Goal: Information Seeking & Learning: Learn about a topic

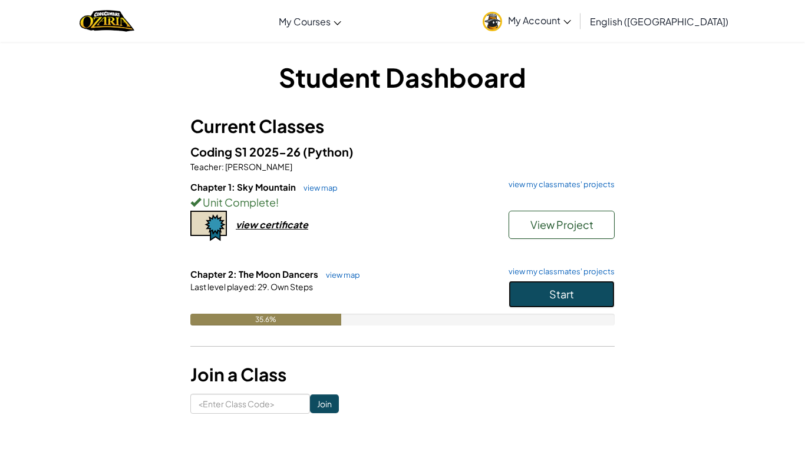
click at [554, 286] on button "Start" at bounding box center [561, 294] width 106 height 27
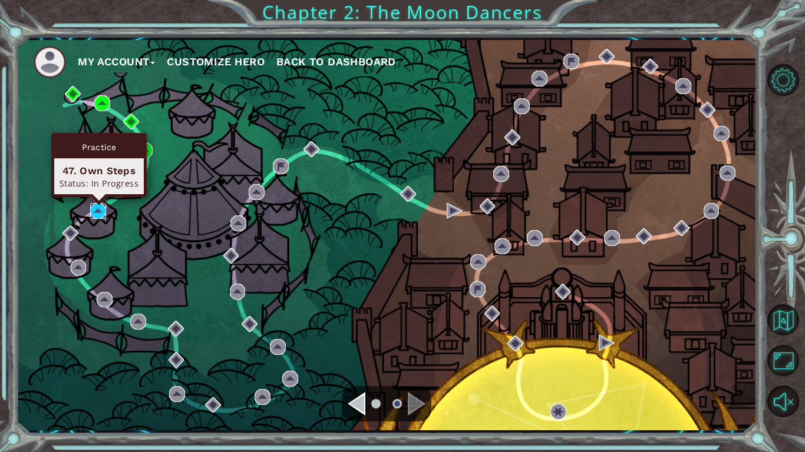
click at [97, 210] on img at bounding box center [98, 211] width 16 height 16
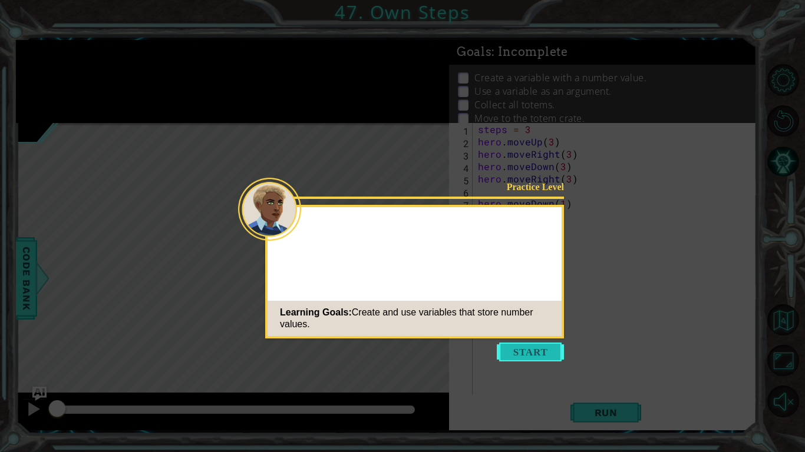
click at [534, 349] on button "Start" at bounding box center [530, 352] width 67 height 19
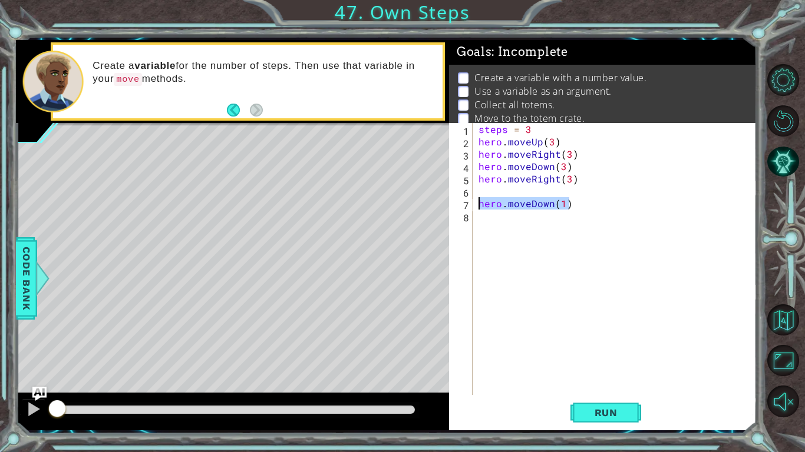
drag, startPoint x: 575, startPoint y: 202, endPoint x: 471, endPoint y: 200, distance: 103.7
click at [471, 200] on div "1 2 3 4 5 6 7 8 steps = 3 hero . moveUp ( 3 ) hero . moveRight ( 3 ) hero . mov…" at bounding box center [601, 259] width 305 height 272
type textarea "hero.moveDown(1)"
click at [478, 202] on div "steps = 3 hero . moveUp ( 3 ) hero . moveRight ( 3 ) hero . moveDown ( 3 ) hero…" at bounding box center [617, 271] width 283 height 297
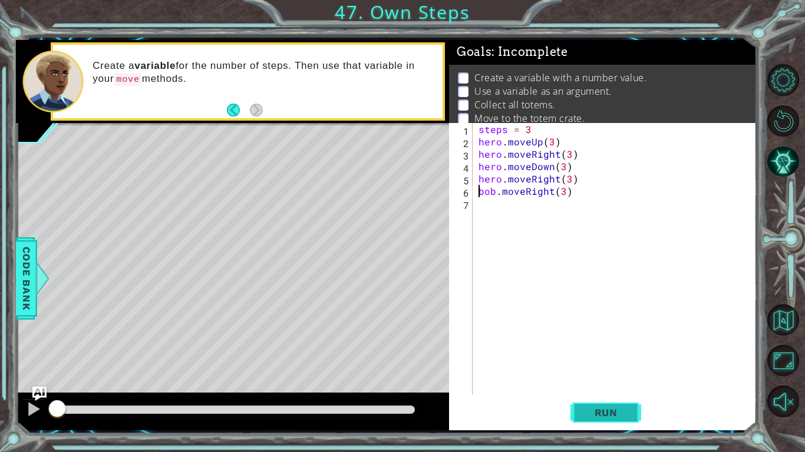
type textarea "[PERSON_NAME].moveRight(3)"
click at [586, 418] on button "Run" at bounding box center [605, 413] width 71 height 31
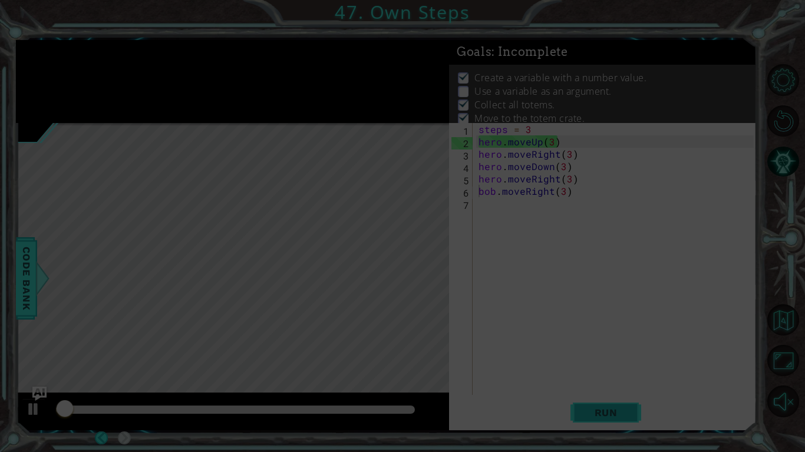
scroll to position [4, 0]
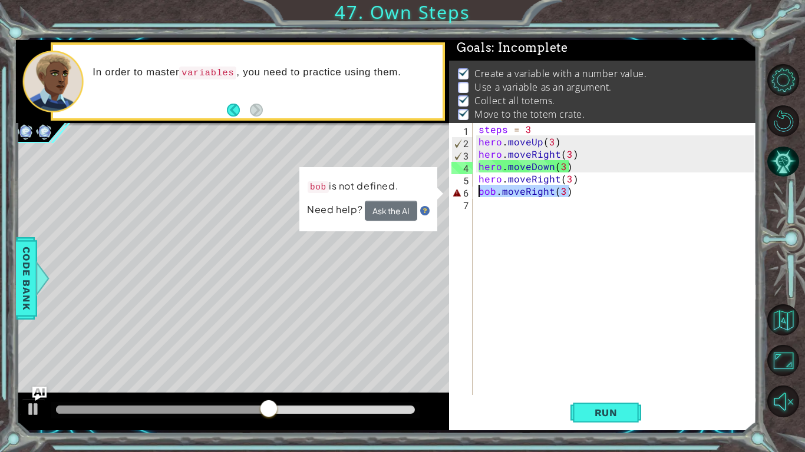
drag, startPoint x: 594, startPoint y: 196, endPoint x: 478, endPoint y: 190, distance: 116.2
click at [478, 190] on div "steps = 3 hero . moveUp ( 3 ) hero . moveRight ( 3 ) hero . moveDown ( 3 ) hero…" at bounding box center [617, 271] width 283 height 297
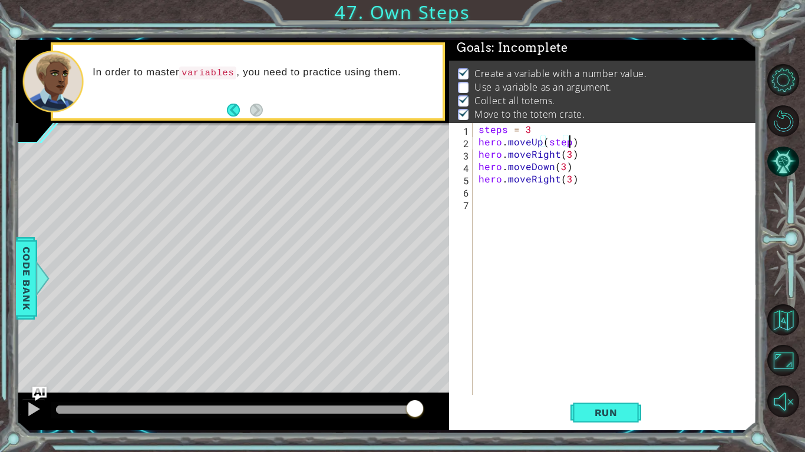
scroll to position [0, 5]
type textarea "hero.moveUp(steps)"
click at [594, 404] on button "Run" at bounding box center [605, 413] width 71 height 31
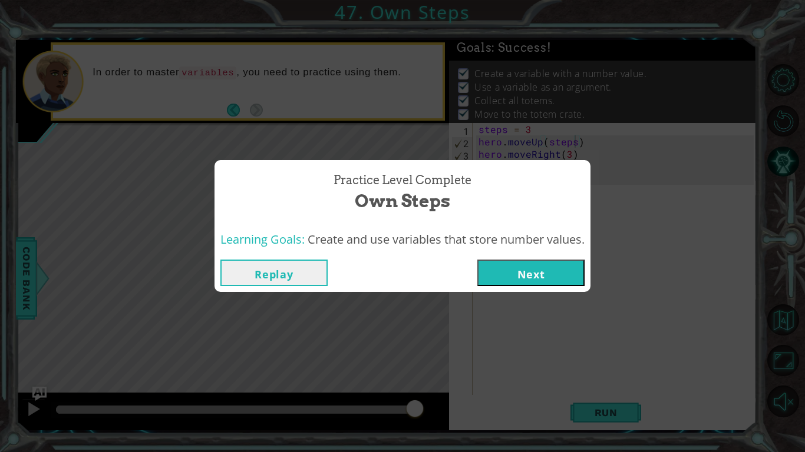
click at [540, 275] on button "Next" at bounding box center [530, 273] width 107 height 27
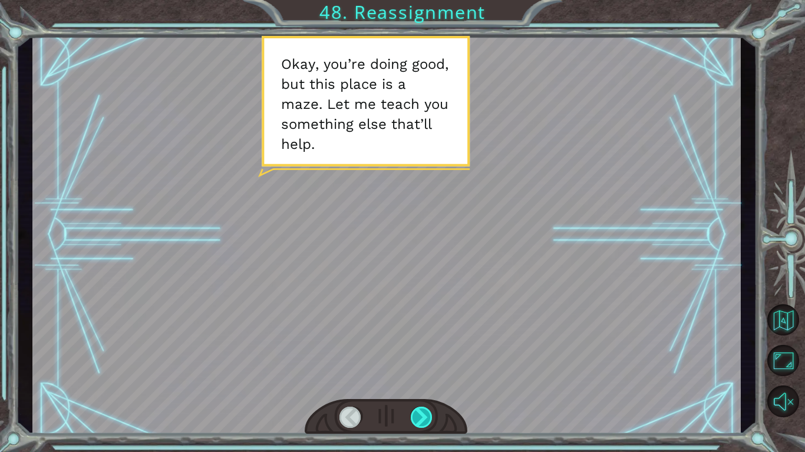
click at [428, 421] on div at bounding box center [422, 417] width 22 height 21
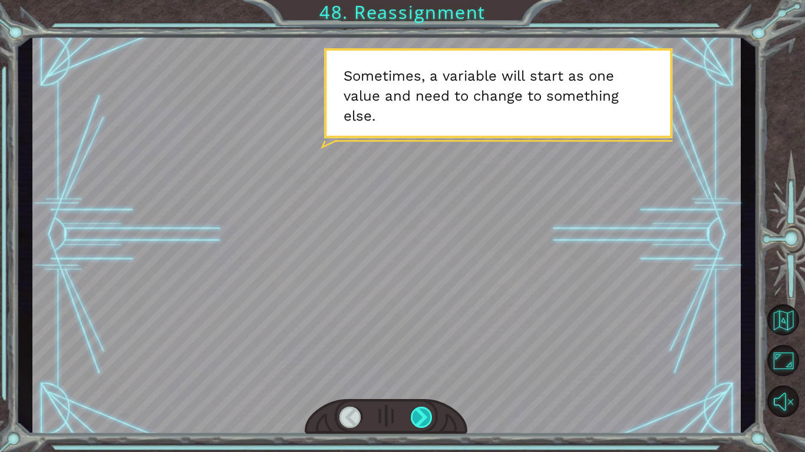
click at [422, 422] on div at bounding box center [422, 417] width 22 height 21
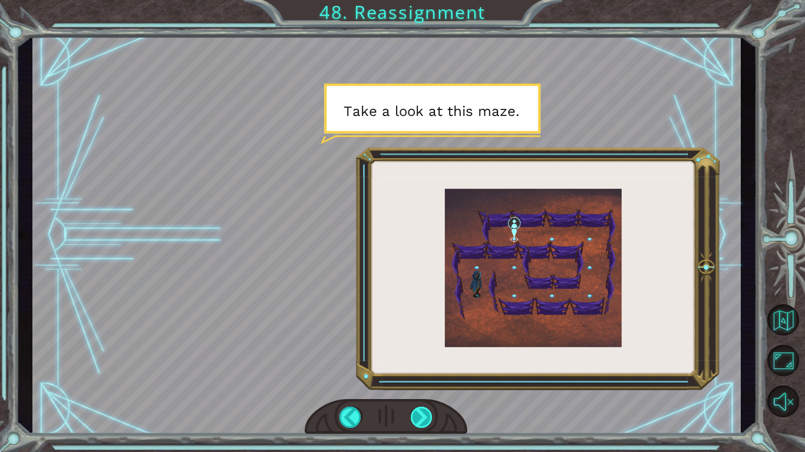
click at [422, 420] on div at bounding box center [422, 417] width 22 height 21
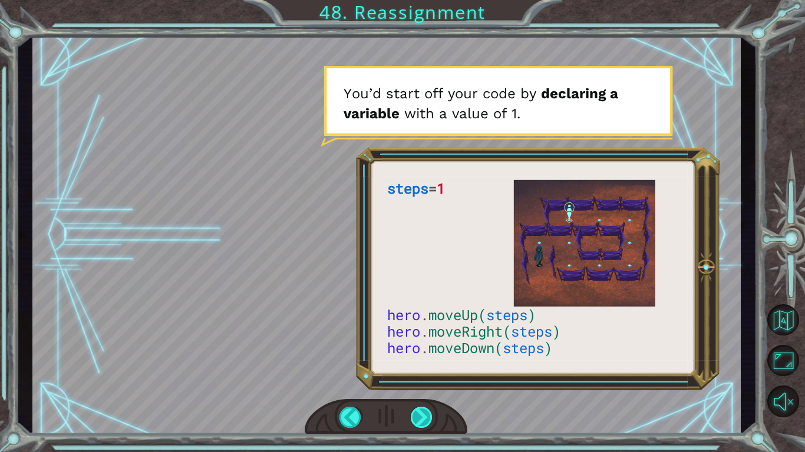
click at [422, 420] on div at bounding box center [422, 417] width 22 height 21
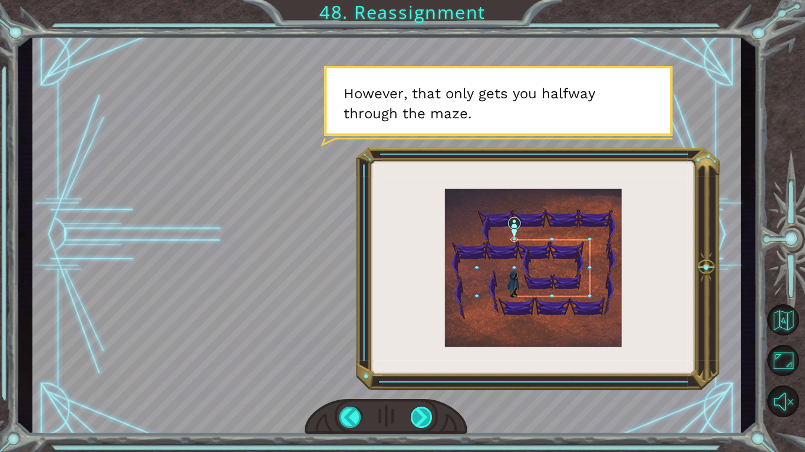
click at [426, 421] on div at bounding box center [422, 417] width 22 height 21
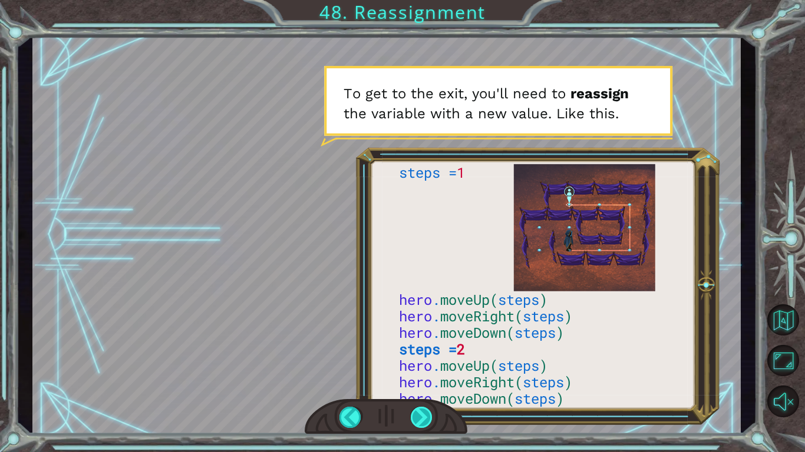
click at [419, 418] on div at bounding box center [422, 417] width 22 height 21
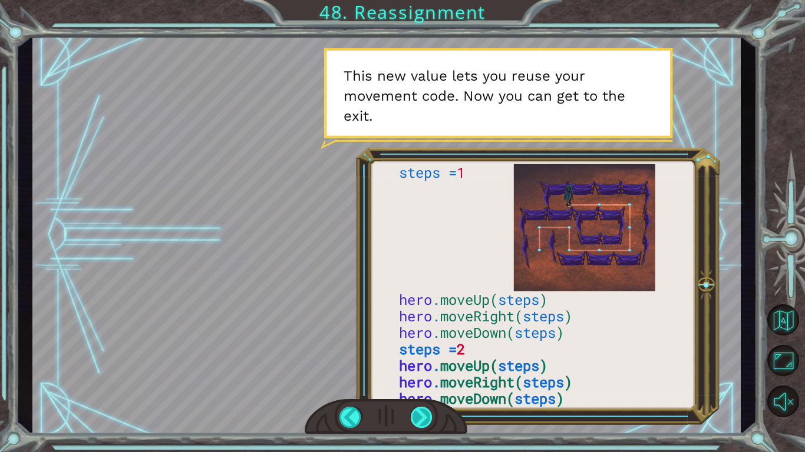
click at [421, 419] on div at bounding box center [422, 417] width 22 height 21
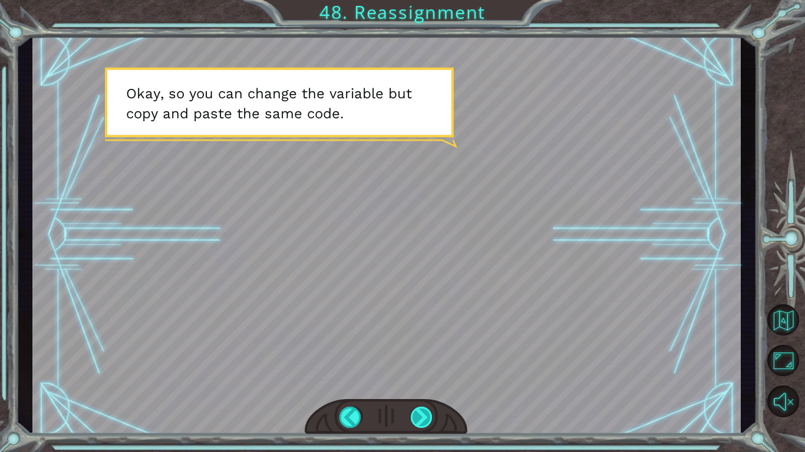
click at [420, 417] on div at bounding box center [422, 417] width 22 height 21
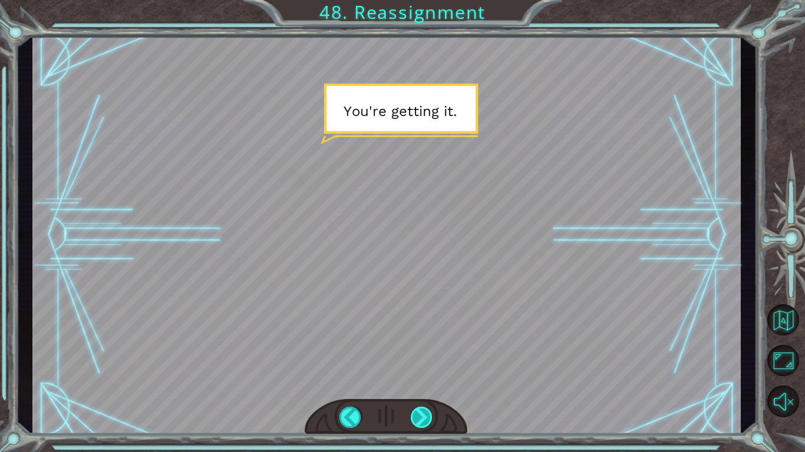
click at [420, 417] on div at bounding box center [422, 417] width 22 height 21
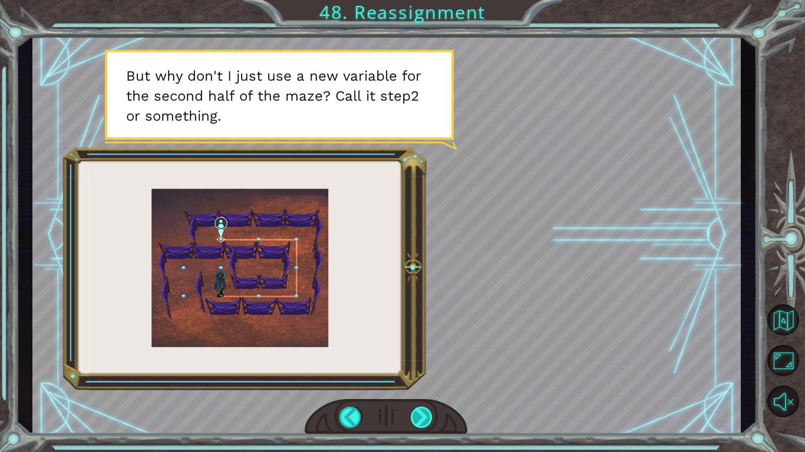
click at [420, 417] on div at bounding box center [422, 417] width 22 height 21
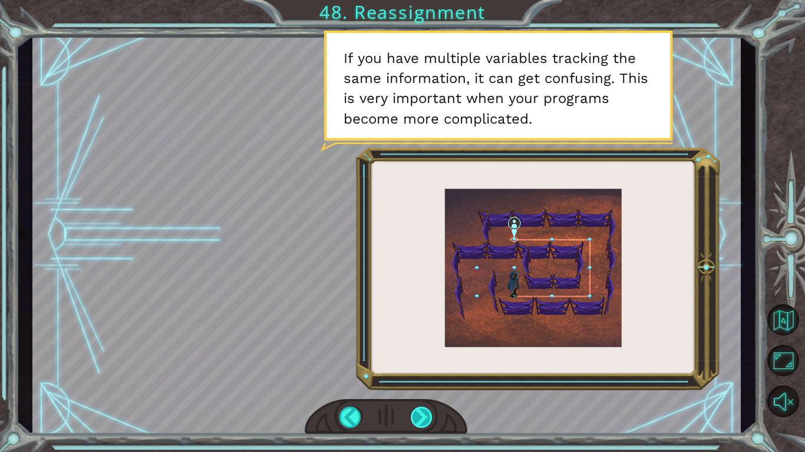
click at [418, 417] on div at bounding box center [422, 417] width 22 height 21
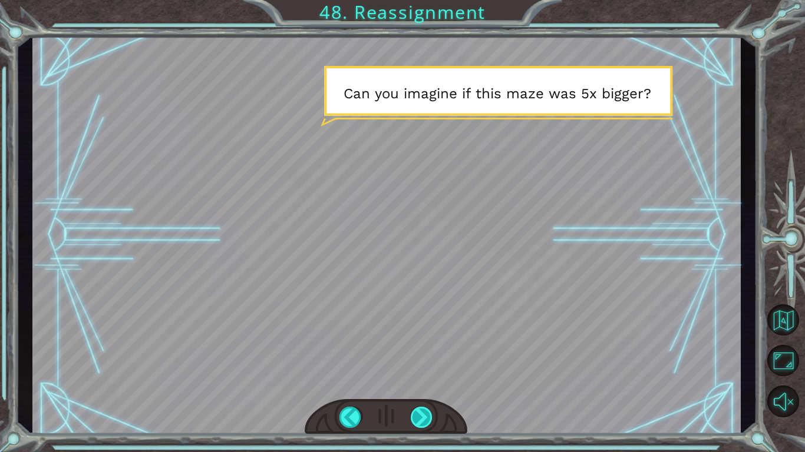
click at [418, 415] on div at bounding box center [422, 417] width 22 height 21
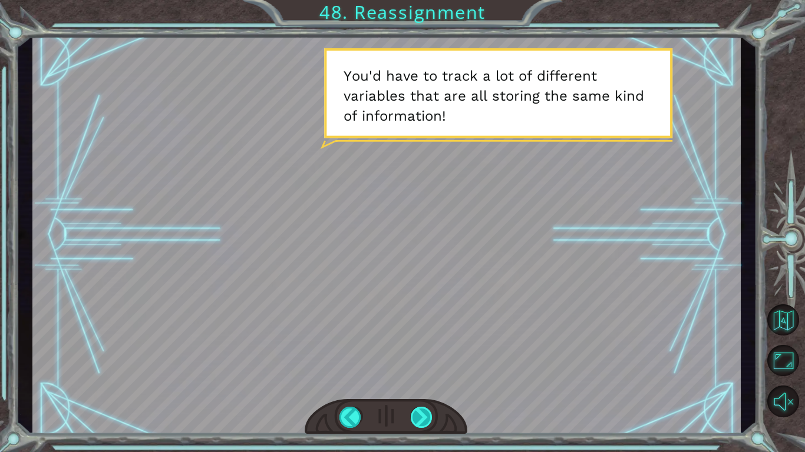
click at [418, 416] on div at bounding box center [422, 417] width 22 height 21
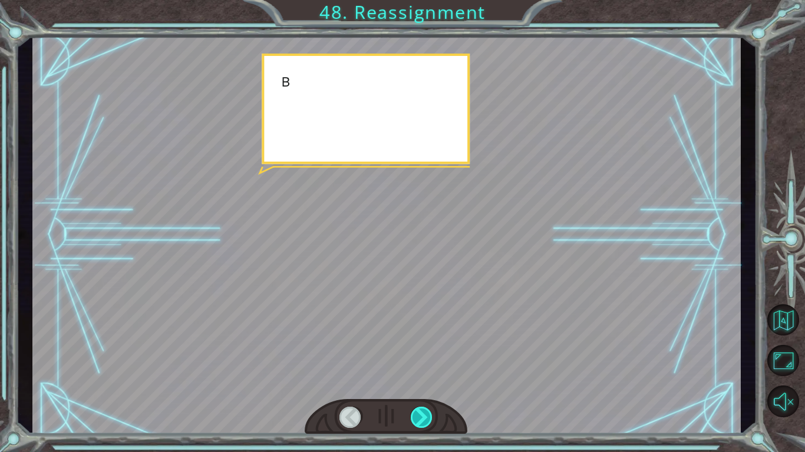
click at [418, 416] on div at bounding box center [422, 417] width 22 height 21
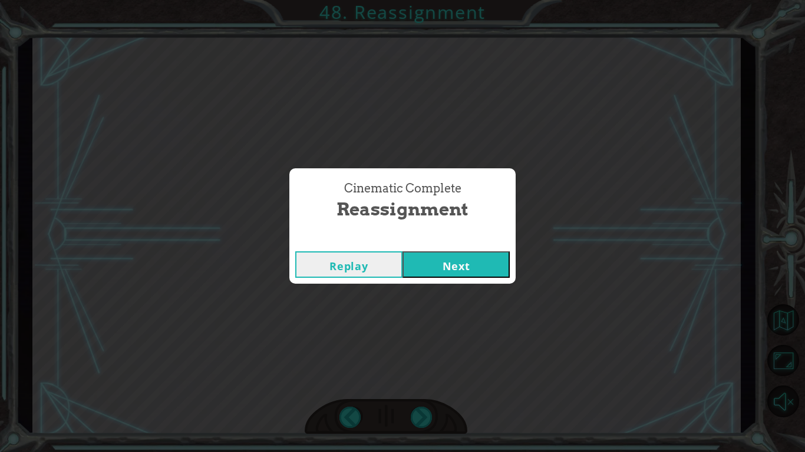
click at [448, 259] on button "Next" at bounding box center [455, 265] width 107 height 27
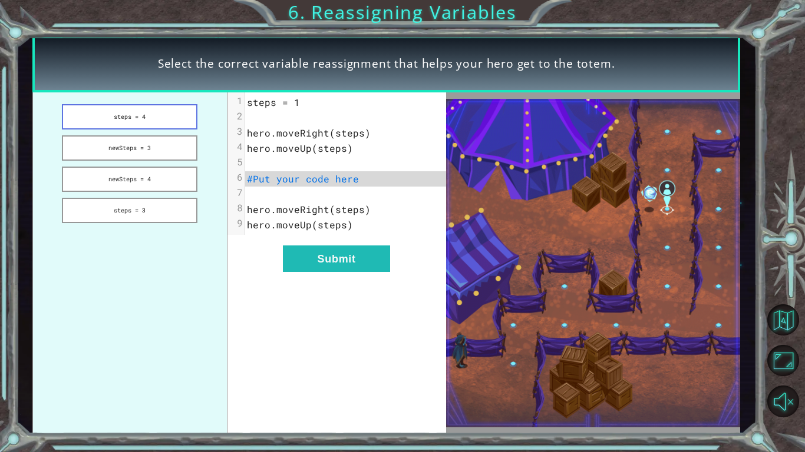
click at [140, 118] on button "steps = 4" at bounding box center [130, 116] width 136 height 25
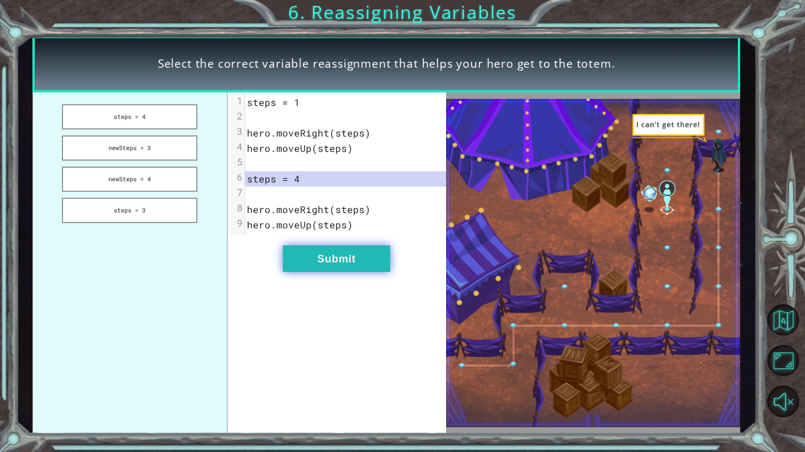
click at [319, 255] on button "Submit" at bounding box center [336, 259] width 107 height 27
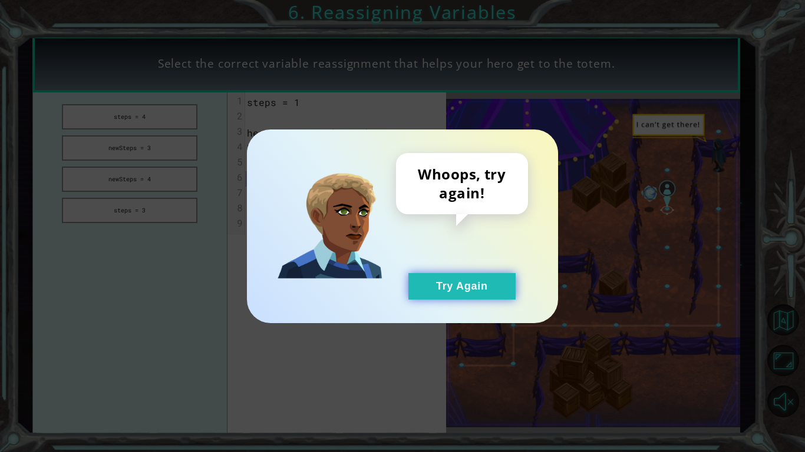
click at [425, 285] on button "Try Again" at bounding box center [461, 286] width 107 height 27
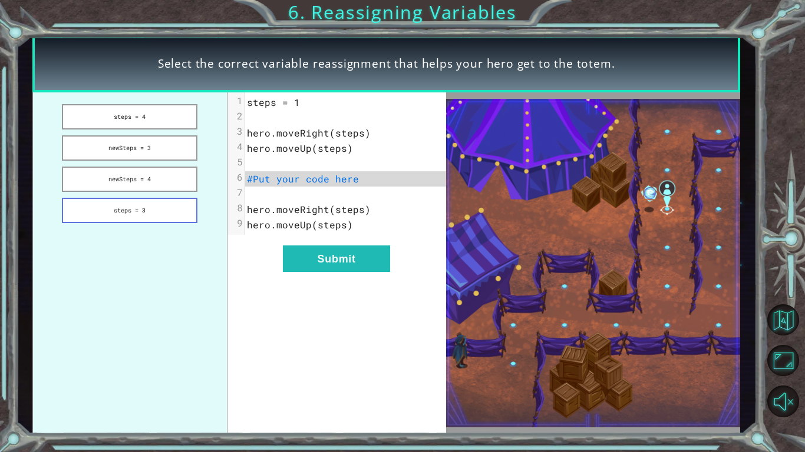
click at [164, 210] on button "steps = 3" at bounding box center [130, 210] width 136 height 25
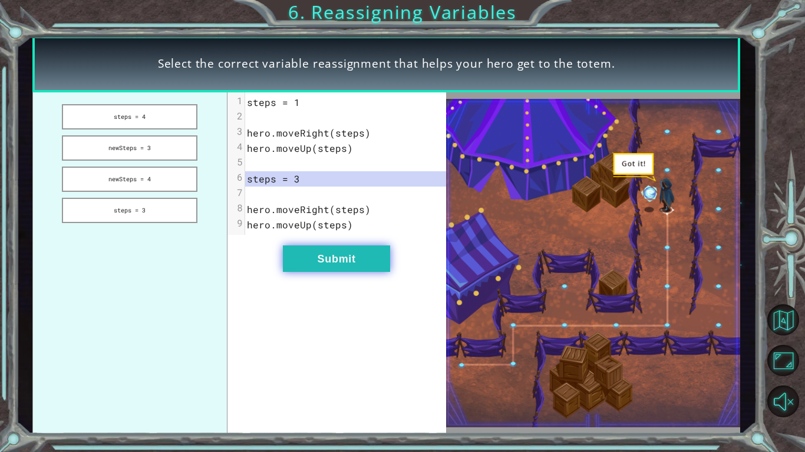
click at [328, 266] on button "Submit" at bounding box center [336, 259] width 107 height 27
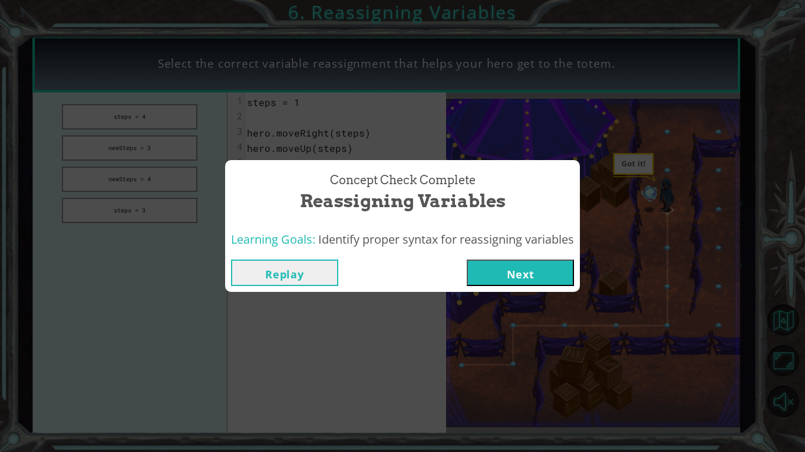
click at [525, 275] on button "Next" at bounding box center [520, 273] width 107 height 27
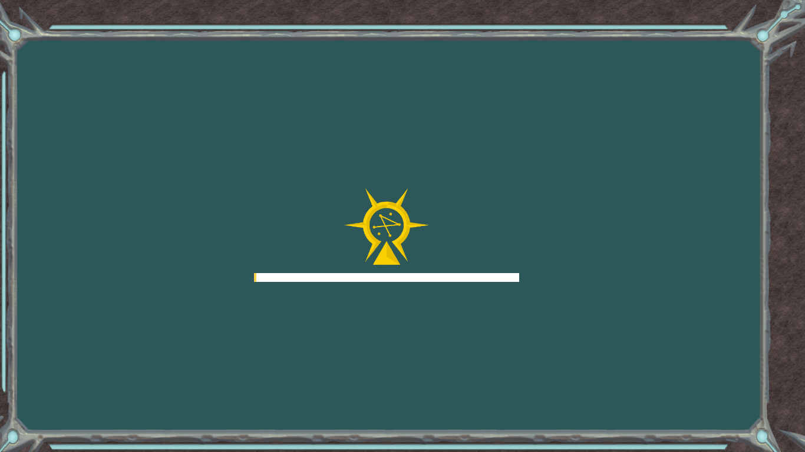
click at [525, 275] on div "Goals Error loading from server. Try refreshing the page. You'll need to join a…" at bounding box center [402, 226] width 805 height 452
click at [461, 246] on div at bounding box center [386, 236] width 265 height 94
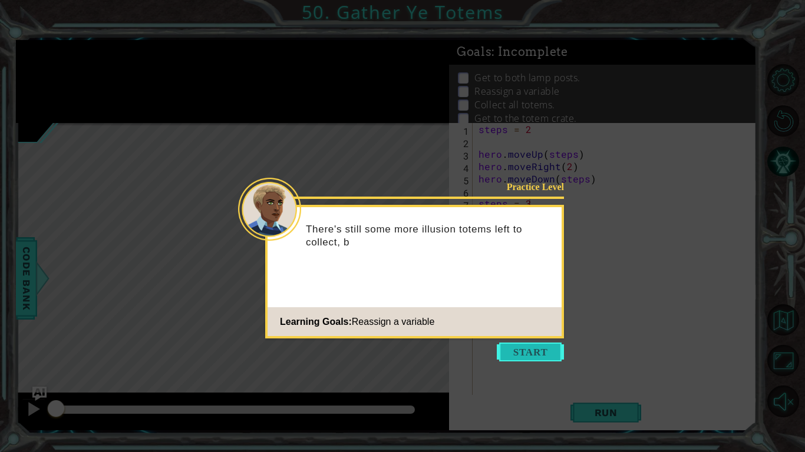
click at [519, 348] on button "Start" at bounding box center [530, 352] width 67 height 19
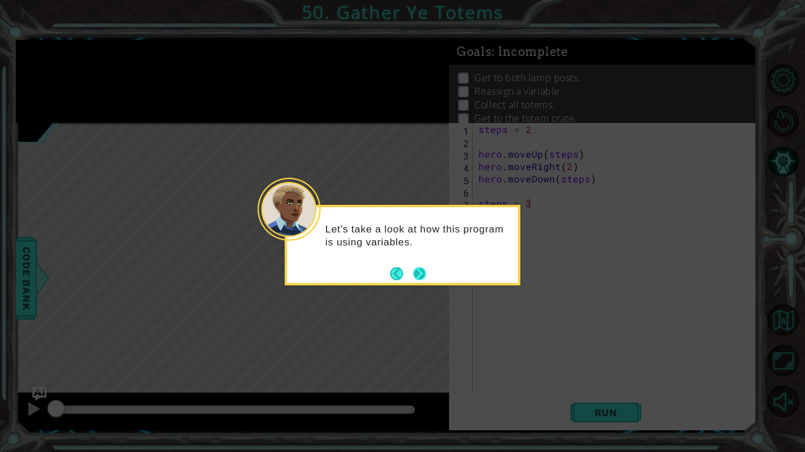
click at [421, 270] on button "Next" at bounding box center [419, 273] width 13 height 13
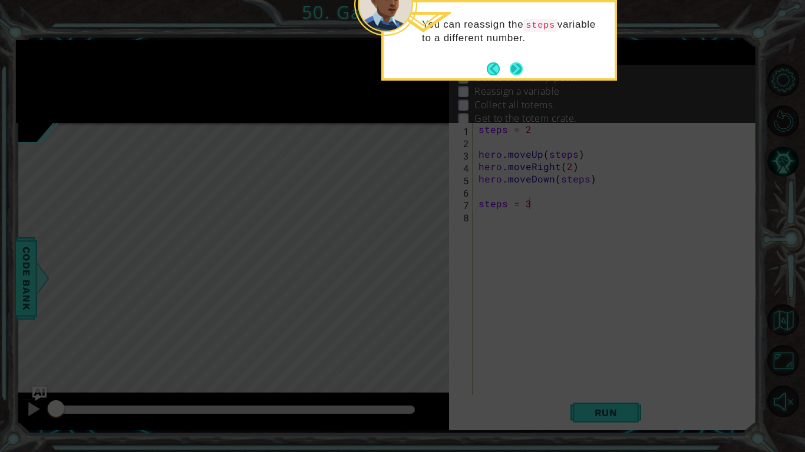
click at [515, 68] on button "Next" at bounding box center [516, 68] width 13 height 13
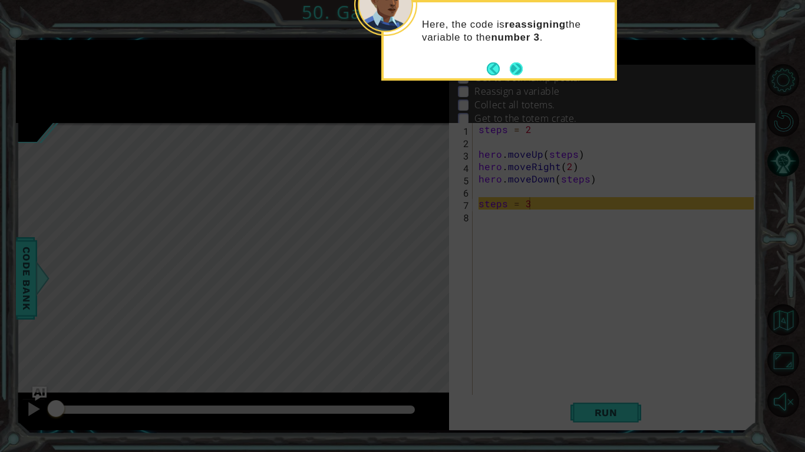
click at [515, 69] on button "Next" at bounding box center [516, 68] width 13 height 13
click at [515, 66] on button "Next" at bounding box center [516, 68] width 13 height 13
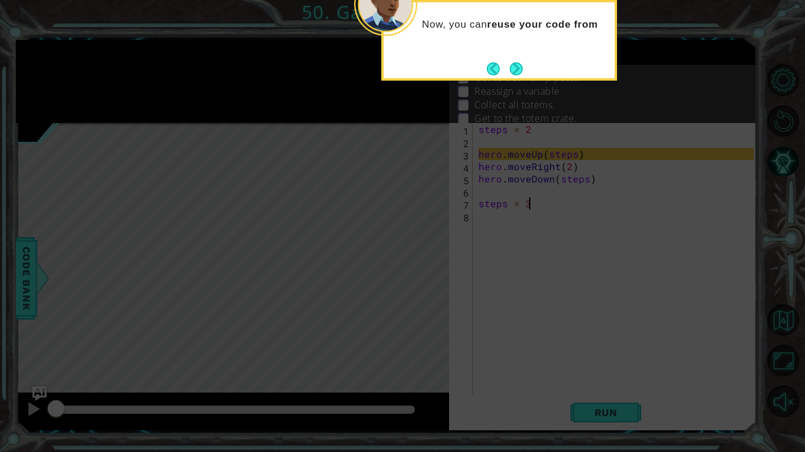
click at [515, 66] on button "Next" at bounding box center [516, 68] width 13 height 13
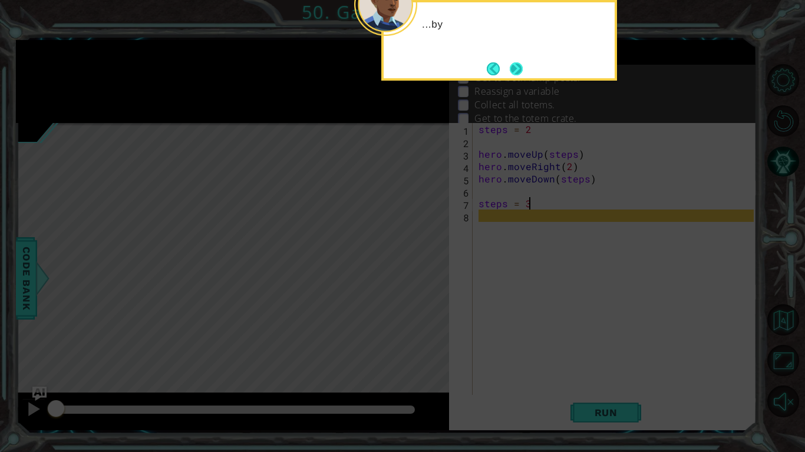
click at [515, 66] on button "Next" at bounding box center [516, 68] width 13 height 13
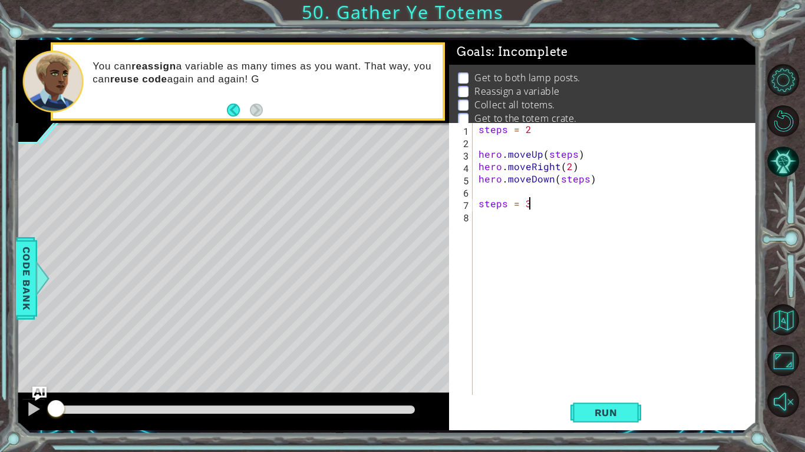
scroll to position [8, 0]
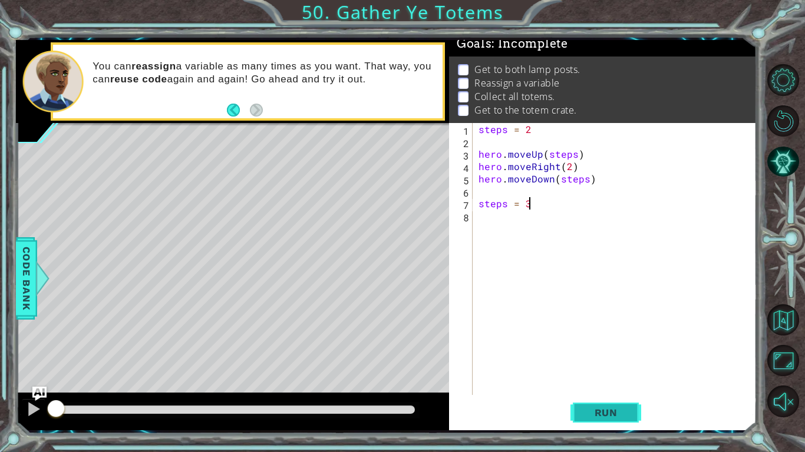
click at [586, 407] on span "Run" at bounding box center [606, 413] width 47 height 12
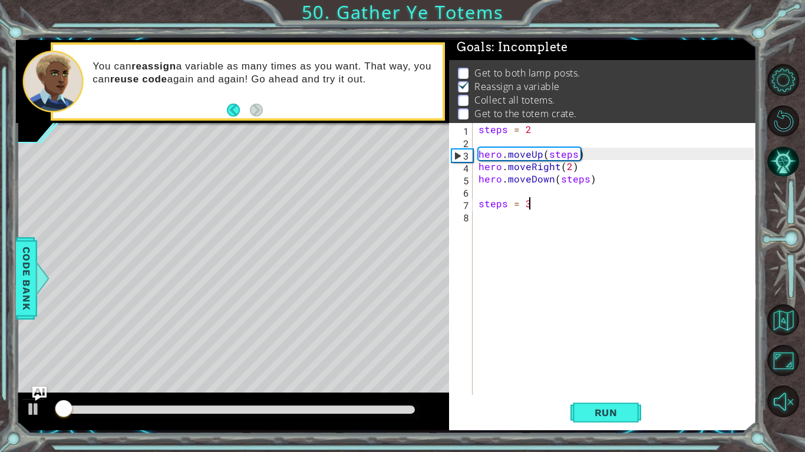
scroll to position [4, 0]
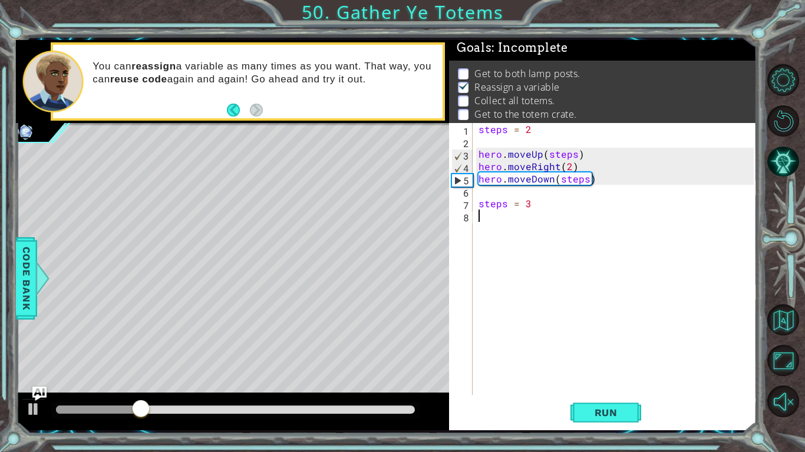
click at [487, 226] on div "steps = 2 hero . moveUp ( steps ) hero . moveRight ( 2 ) hero . moveDown ( step…" at bounding box center [617, 271] width 283 height 297
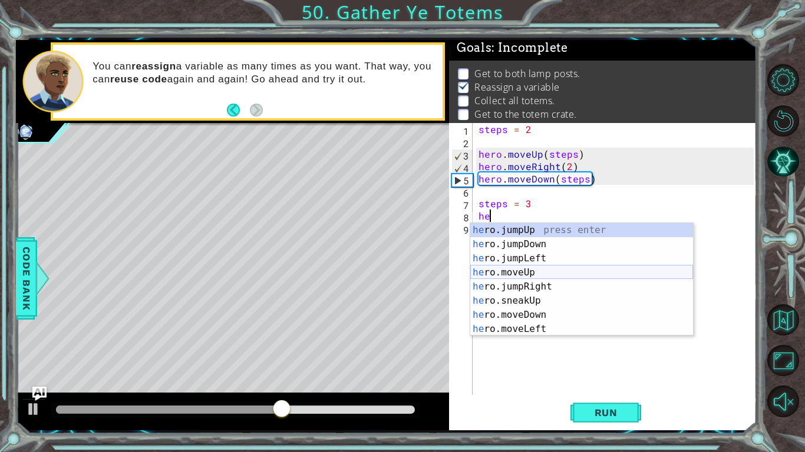
click at [510, 277] on div "he ro.jumpUp press enter he ro.jumpDown press enter he ro.jumpLeft press enter …" at bounding box center [581, 293] width 223 height 141
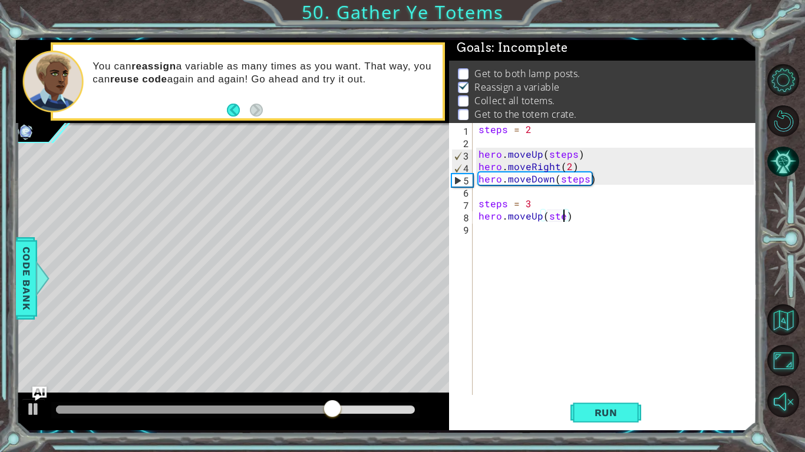
scroll to position [0, 5]
type textarea "hero.moveUp(steps)"
click at [491, 228] on div "steps = 2 hero . moveUp ( steps ) hero . moveRight ( 2 ) hero . moveDown ( step…" at bounding box center [617, 271] width 283 height 297
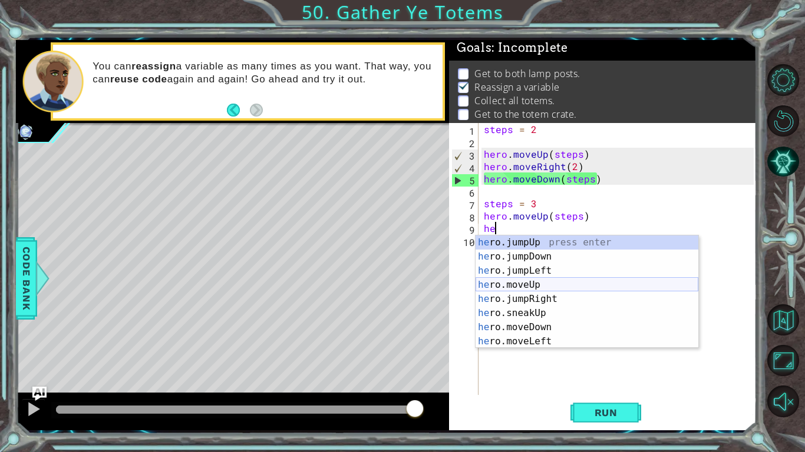
click at [543, 289] on div "he ro.jumpUp press enter he ro.jumpDown press enter he ro.jumpLeft press enter …" at bounding box center [586, 306] width 223 height 141
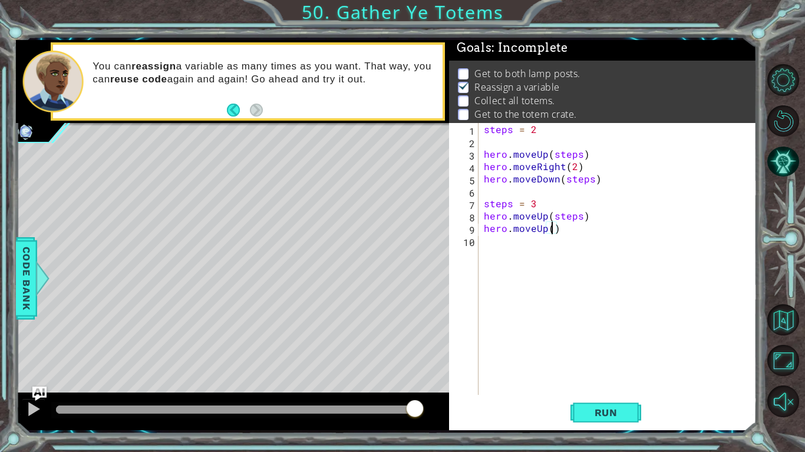
scroll to position [0, 4]
click at [538, 227] on div "steps = 2 hero . moveUp ( steps ) hero . moveRight ( 2 ) hero . moveDown ( step…" at bounding box center [620, 271] width 278 height 297
drag, startPoint x: 544, startPoint y: 228, endPoint x: 535, endPoint y: 227, distance: 9.4
click at [535, 227] on div "steps = 2 hero . moveUp ( steps ) hero . moveRight ( 2 ) hero . moveDown ( step…" at bounding box center [620, 271] width 278 height 297
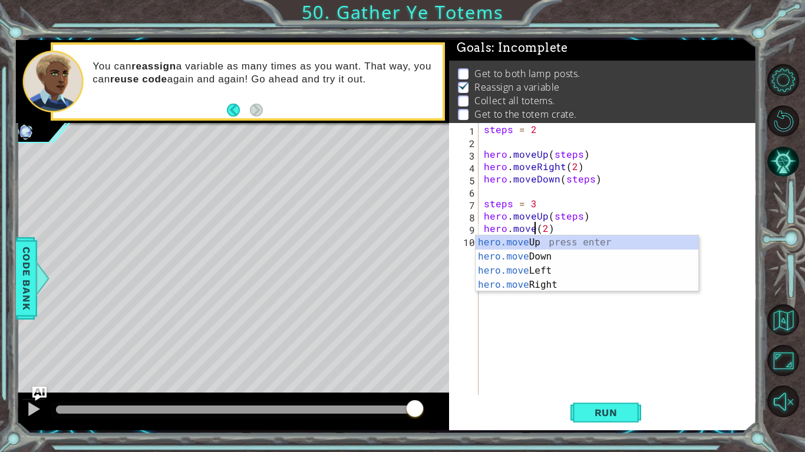
scroll to position [0, 4]
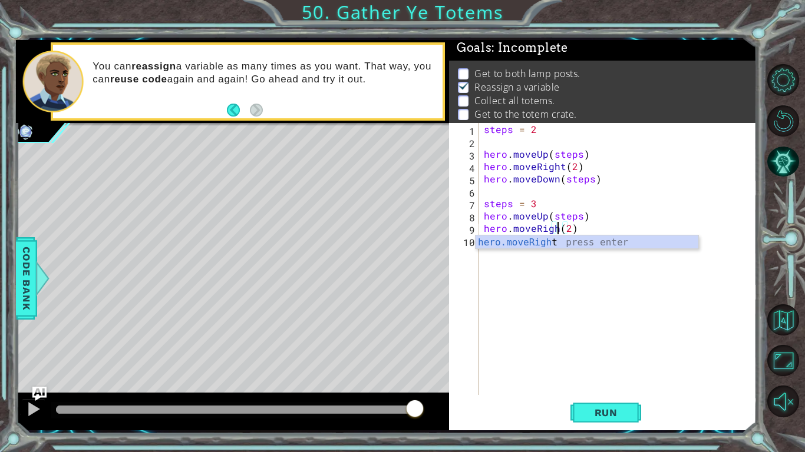
type textarea "hero.moveRight(2)"
click at [523, 266] on div "steps = 2 hero . moveUp ( steps ) hero . moveRight ( 2 ) hero . moveDown ( step…" at bounding box center [620, 271] width 278 height 297
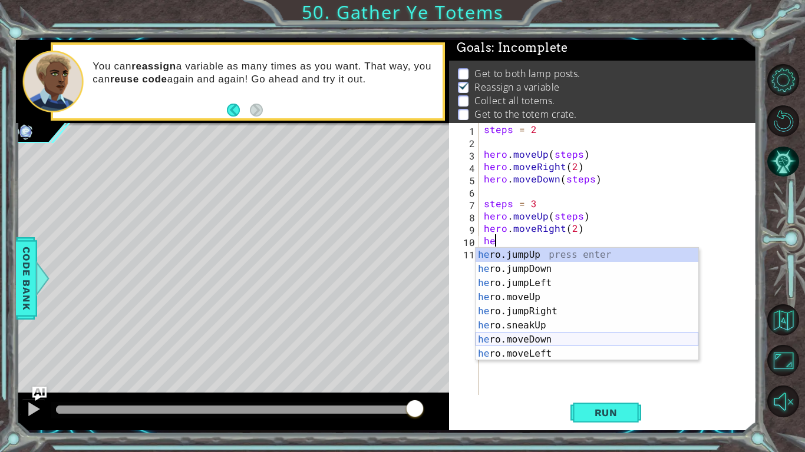
click at [551, 341] on div "he ro.jumpUp press enter he ro.jumpDown press enter he ro.jumpLeft press enter …" at bounding box center [586, 318] width 223 height 141
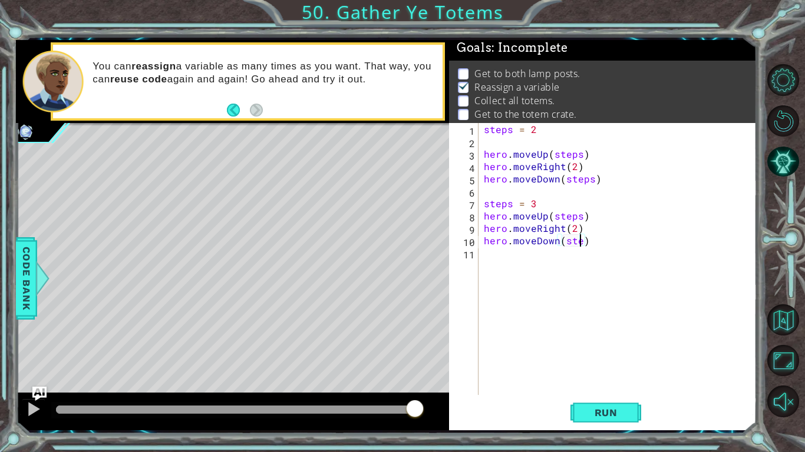
scroll to position [0, 6]
type textarea "hero.moveDown(steps)"
click at [488, 257] on div "steps = 2 hero . moveUp ( steps ) hero . moveRight ( 2 ) hero . moveDown ( step…" at bounding box center [620, 271] width 278 height 297
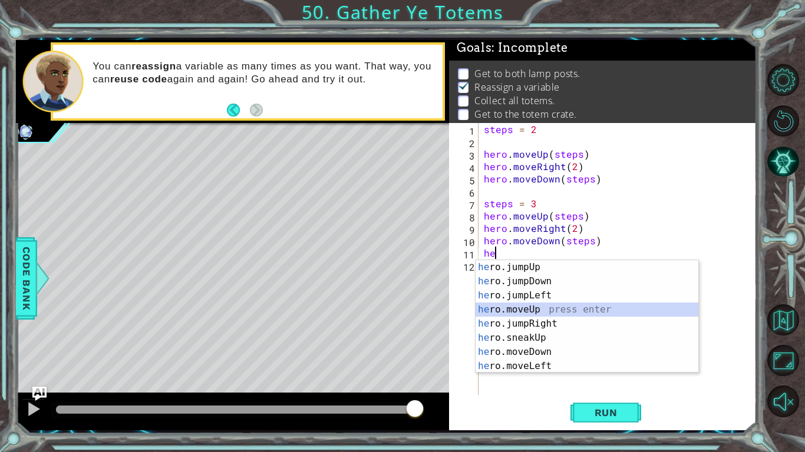
click at [547, 313] on div "he ro.jumpUp press enter he ro.jumpDown press enter he ro.jumpLeft press enter …" at bounding box center [586, 330] width 223 height 141
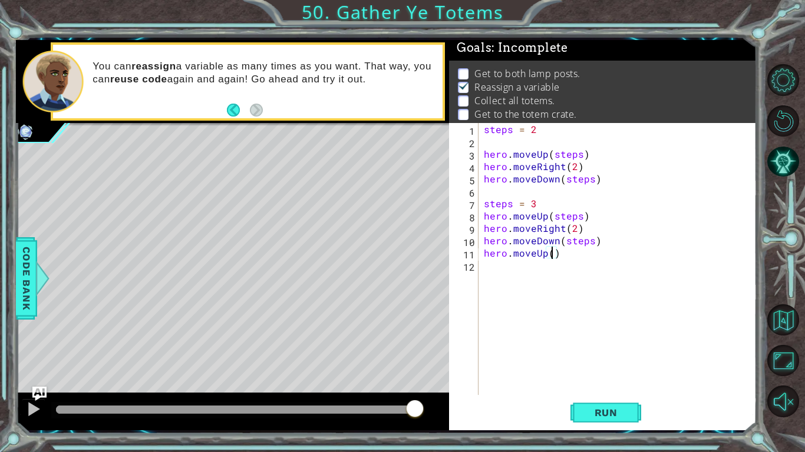
type textarea "hero.moveUp(4)"
click at [500, 265] on div "steps = 2 hero . moveUp ( steps ) hero . moveRight ( 2 ) hero . moveDown ( step…" at bounding box center [620, 271] width 278 height 297
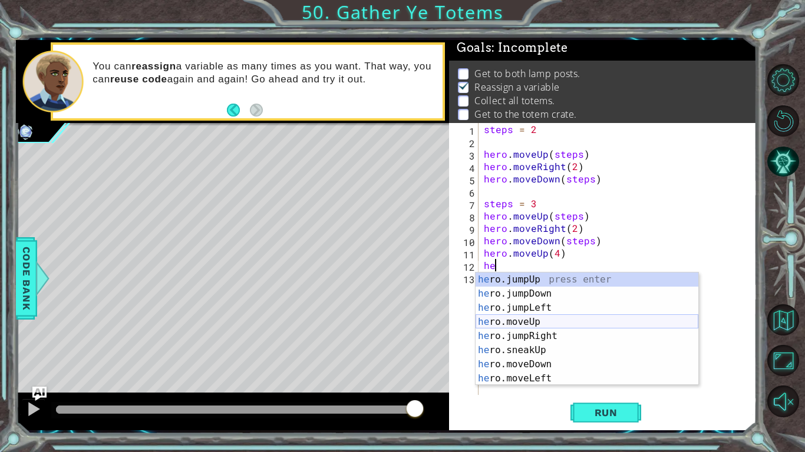
click at [550, 325] on div "he ro.jumpUp press enter he ro.jumpDown press enter he ro.jumpLeft press enter …" at bounding box center [586, 343] width 223 height 141
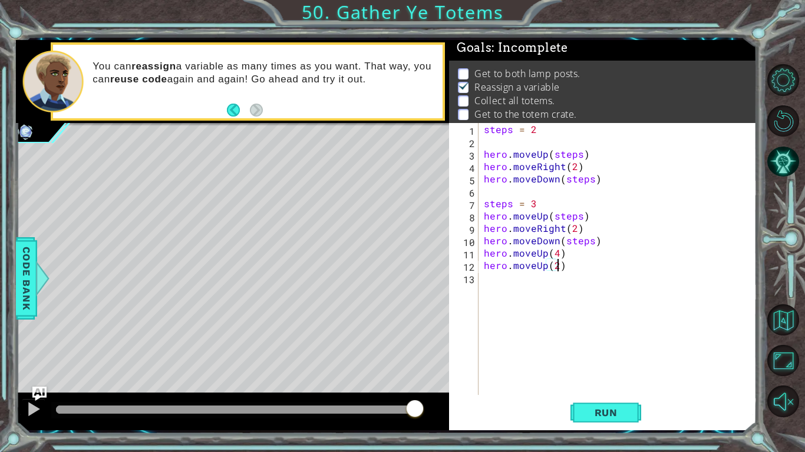
scroll to position [0, 4]
drag, startPoint x: 547, startPoint y: 268, endPoint x: 536, endPoint y: 270, distance: 12.0
click at [536, 270] on div "steps = 2 hero . moveUp ( steps ) hero . moveRight ( 2 ) hero . moveDown ( step…" at bounding box center [620, 271] width 278 height 297
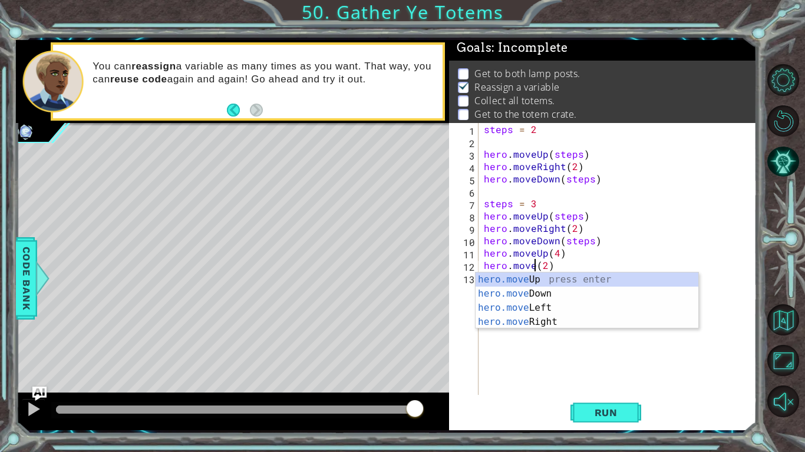
scroll to position [0, 4]
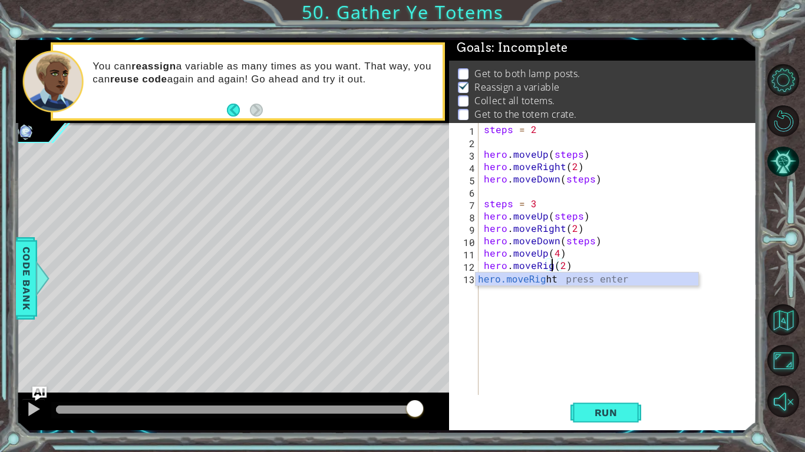
type textarea "hero.moveRight(2)"
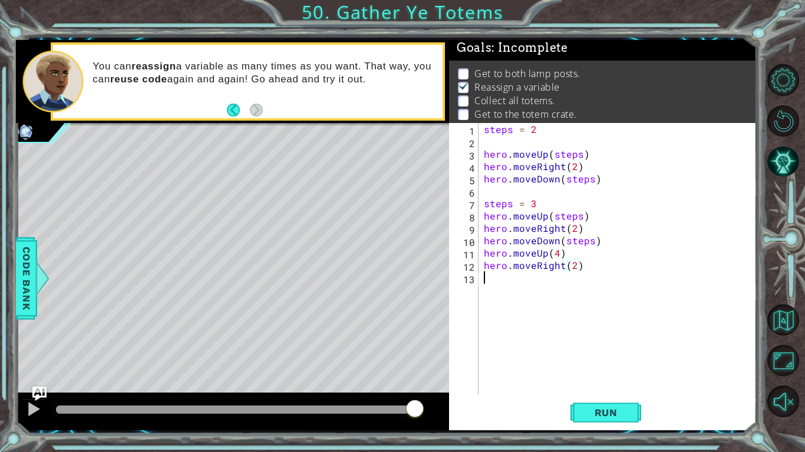
click at [529, 306] on div "steps = 2 hero . moveUp ( steps ) hero . moveRight ( 2 ) hero . moveDown ( step…" at bounding box center [620, 271] width 278 height 297
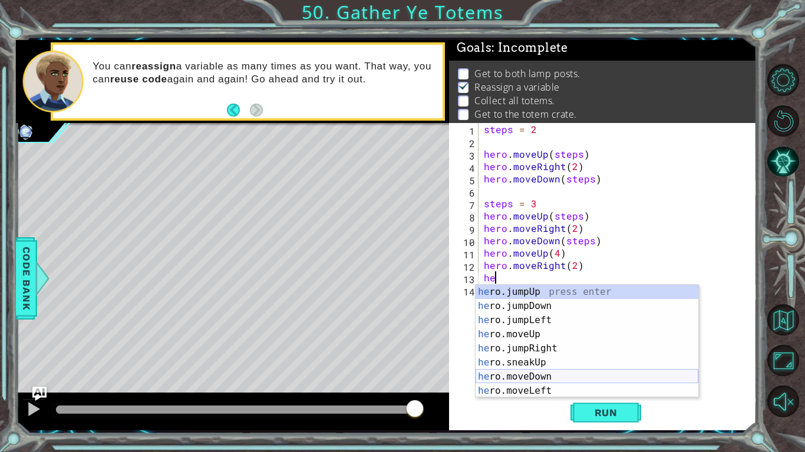
click at [530, 378] on div "he ro.jumpUp press enter he ro.jumpDown press enter he ro.jumpLeft press enter …" at bounding box center [586, 355] width 223 height 141
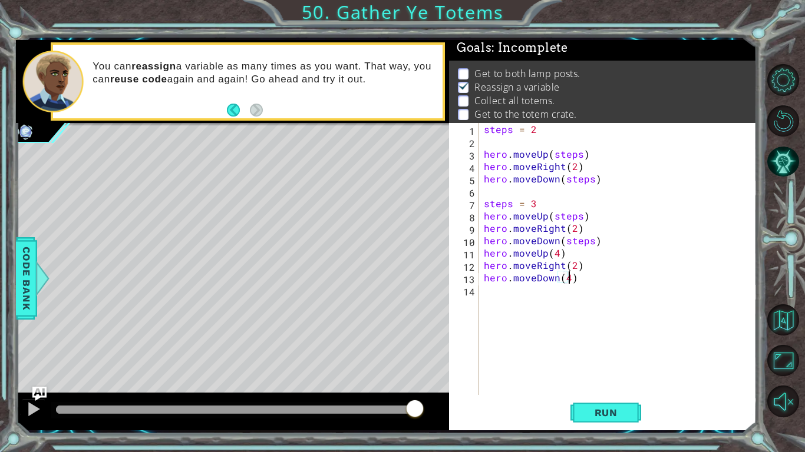
scroll to position [0, 5]
type textarea "hero.moveDown(4)"
click at [594, 408] on span "Run" at bounding box center [606, 413] width 47 height 12
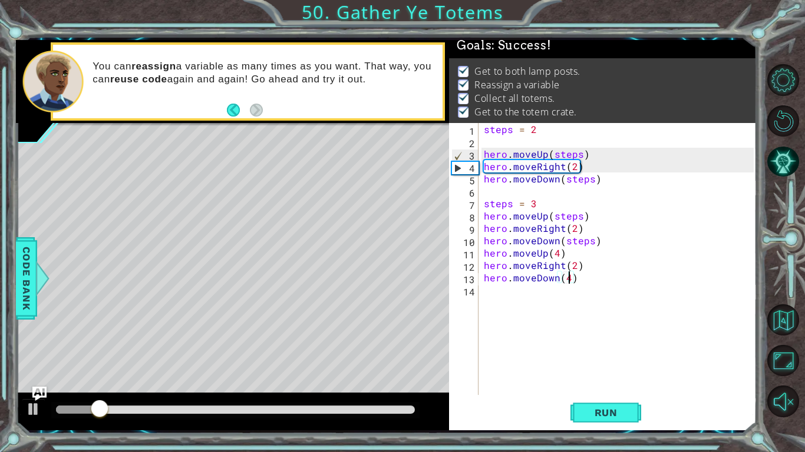
scroll to position [8, 0]
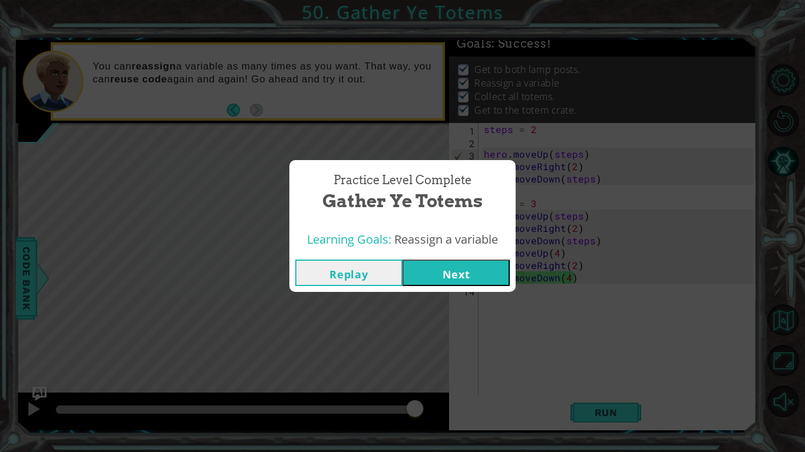
click at [483, 279] on button "Next" at bounding box center [455, 273] width 107 height 27
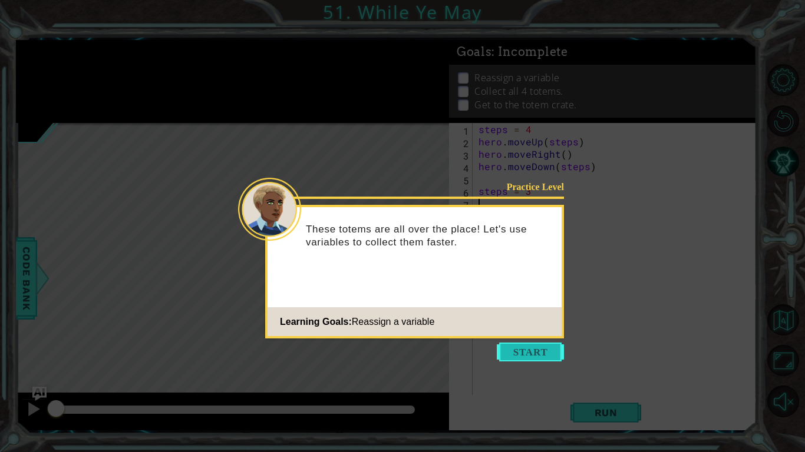
click at [513, 351] on button "Start" at bounding box center [530, 352] width 67 height 19
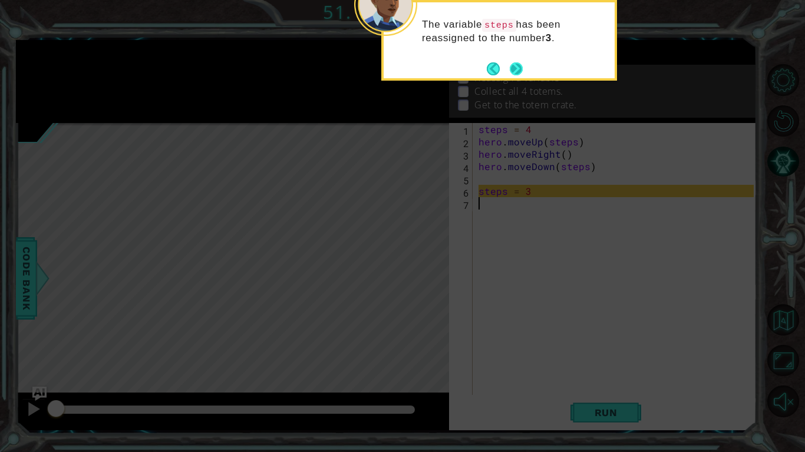
click at [518, 67] on button "Next" at bounding box center [516, 68] width 13 height 13
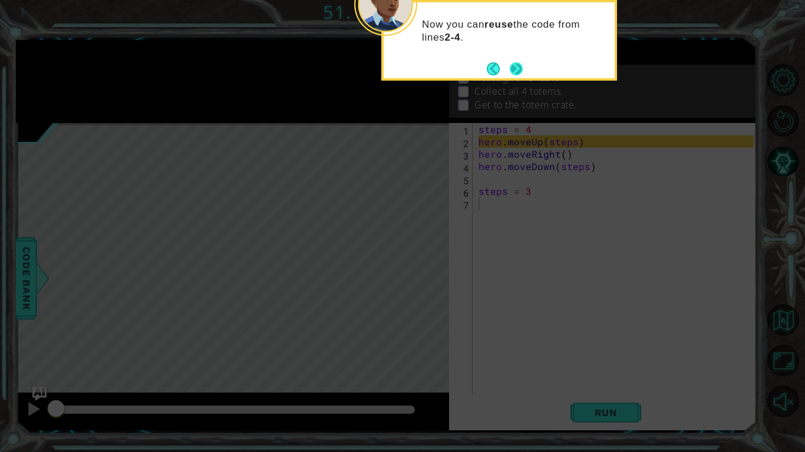
click at [513, 67] on button "Next" at bounding box center [516, 68] width 13 height 13
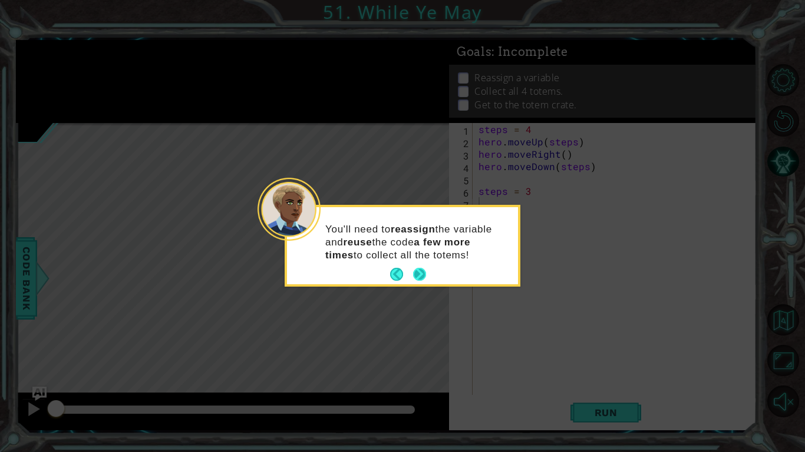
click at [417, 272] on button "Next" at bounding box center [419, 274] width 13 height 13
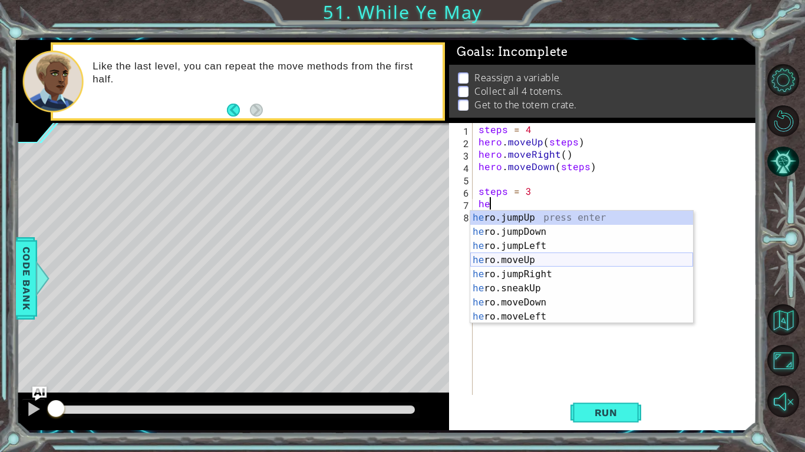
click at [530, 262] on div "he ro.jumpUp press enter he ro.jumpDown press enter he ro.jumpLeft press enter …" at bounding box center [581, 281] width 223 height 141
type textarea "hero.moveUp(1)"
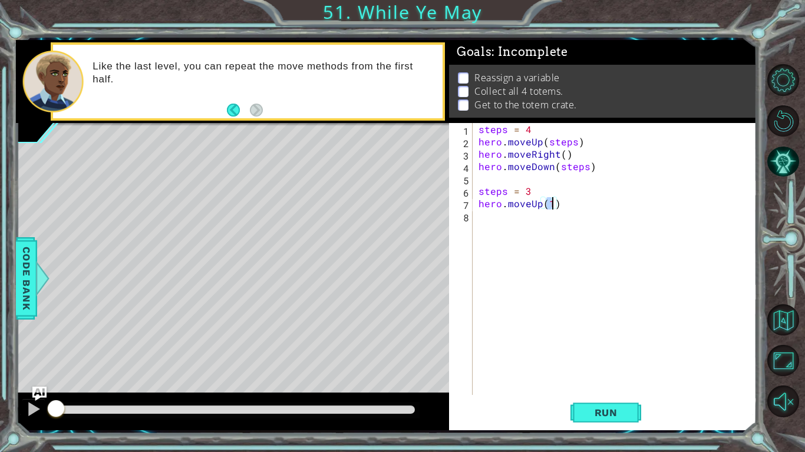
click at [491, 232] on div "steps = 4 hero . moveUp ( steps ) hero . moveRight ( ) hero . moveDown ( steps …" at bounding box center [617, 271] width 283 height 297
click at [551, 203] on div "steps = 4 hero . moveUp ( steps ) hero . moveRight ( ) hero . moveDown ( steps …" at bounding box center [617, 271] width 283 height 297
type textarea "hero.moveUp(steps)"
click at [493, 225] on div "steps = 4 hero . moveUp ( steps ) hero . moveRight ( ) hero . moveDown ( steps …" at bounding box center [617, 271] width 283 height 297
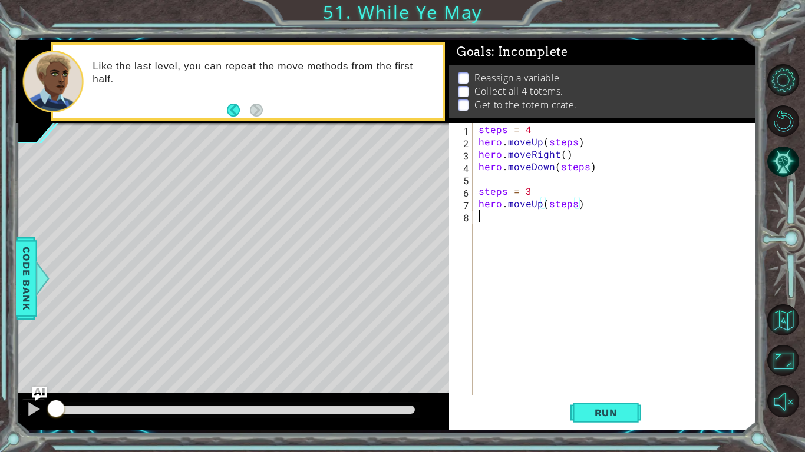
scroll to position [0, 0]
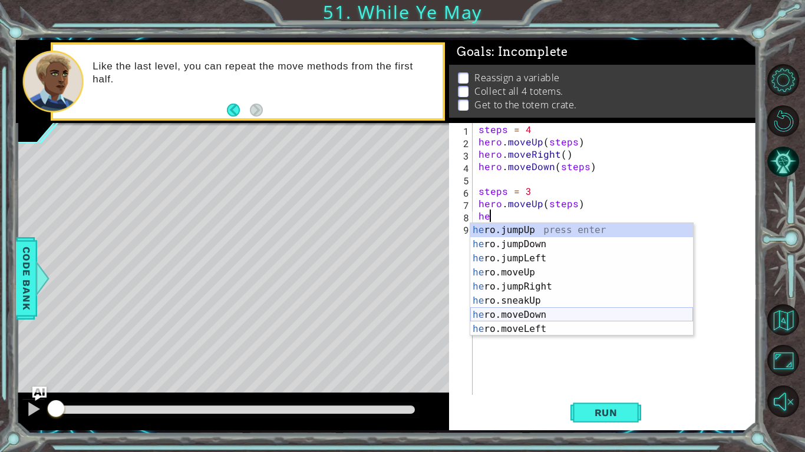
click at [549, 315] on div "he ro.jumpUp press enter he ro.jumpDown press enter he ro.jumpLeft press enter …" at bounding box center [581, 293] width 223 height 141
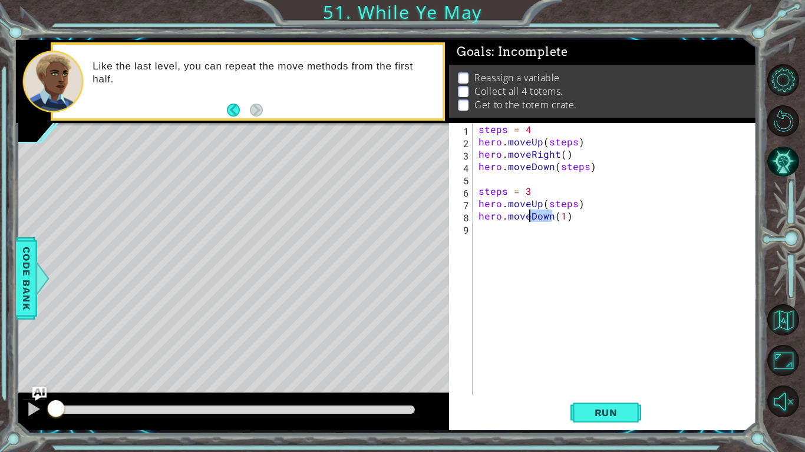
drag, startPoint x: 551, startPoint y: 219, endPoint x: 531, endPoint y: 219, distance: 20.0
click at [531, 219] on div "steps = 4 hero . moveUp ( steps ) hero . moveRight ( ) hero . moveDown ( steps …" at bounding box center [617, 271] width 283 height 297
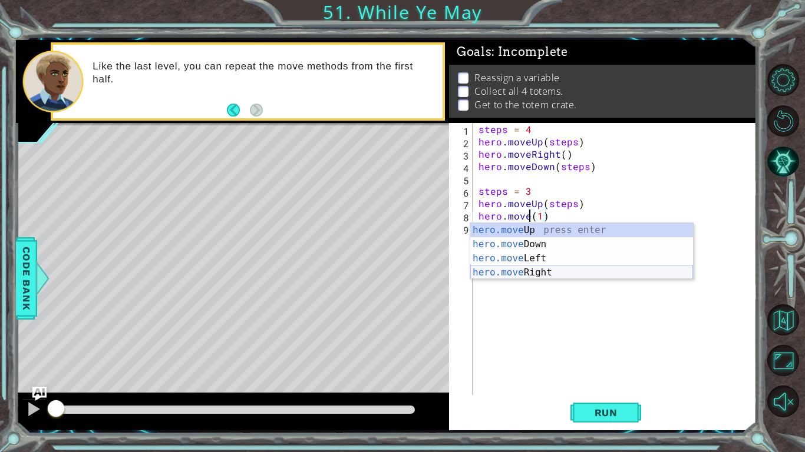
click at [539, 276] on div "hero.move Up press enter hero.move Down press enter hero.move Left press enter …" at bounding box center [581, 265] width 223 height 85
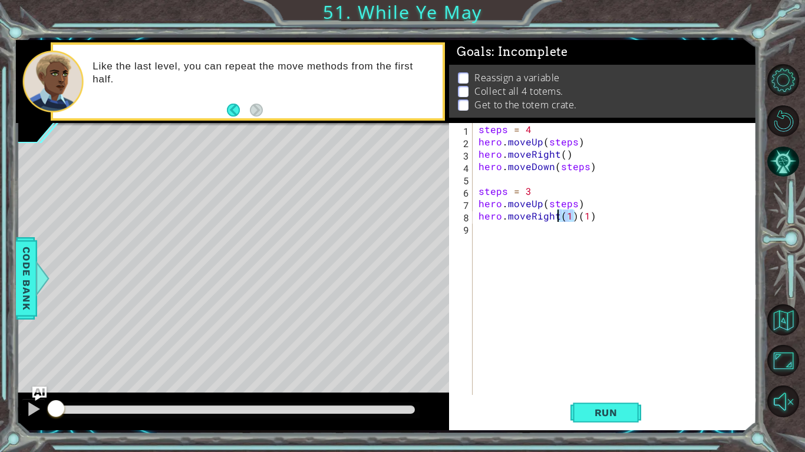
drag, startPoint x: 573, startPoint y: 217, endPoint x: 558, endPoint y: 217, distance: 15.3
click at [558, 217] on div "steps = 4 hero . moveUp ( steps ) hero . moveRight ( ) hero . moveDown ( steps …" at bounding box center [617, 271] width 283 height 297
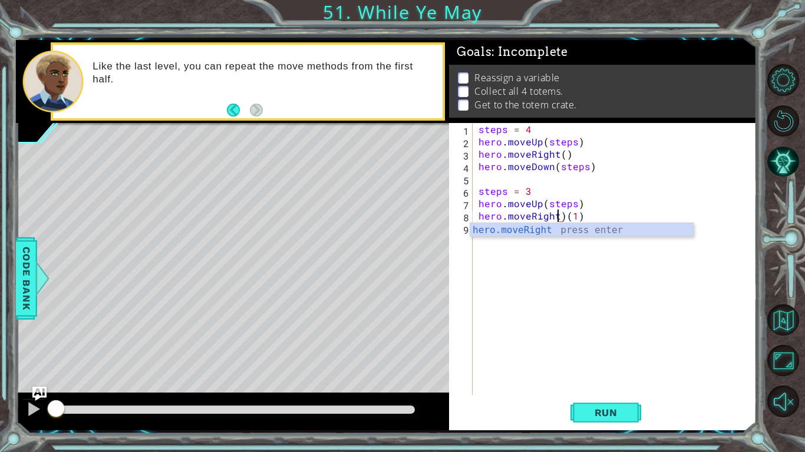
click at [560, 214] on div "steps = 4 hero . moveUp ( steps ) hero . moveRight ( ) hero . moveDown ( steps …" at bounding box center [617, 271] width 283 height 297
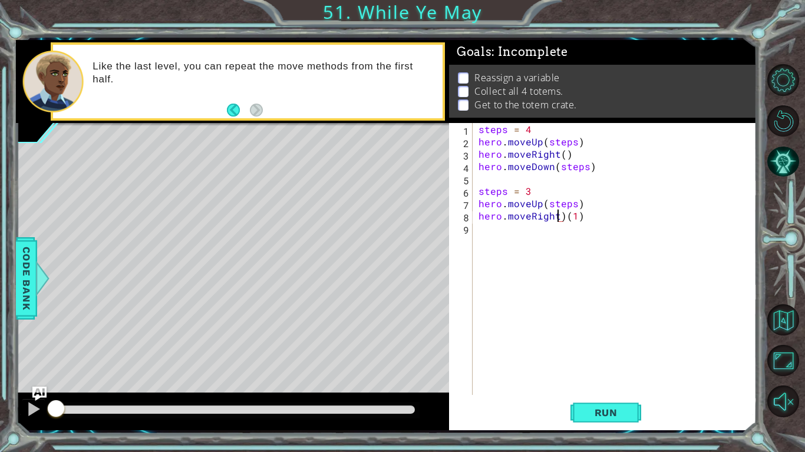
click at [563, 214] on div "steps = 4 hero . moveUp ( steps ) hero . moveRight ( ) hero . moveDown ( steps …" at bounding box center [617, 271] width 283 height 297
click at [571, 216] on div "steps = 4 hero . moveUp ( steps ) hero . moveRight ( ) hero . moveDown ( steps …" at bounding box center [617, 271] width 283 height 297
click at [591, 217] on div "steps = 4 hero . moveUp ( steps ) hero . moveRight ( ) hero . moveDown ( steps …" at bounding box center [615, 259] width 278 height 272
click at [567, 220] on div "steps = 4 hero . moveUp ( steps ) hero . moveRight ( ) hero . moveDown ( steps …" at bounding box center [617, 271] width 283 height 297
type textarea "hero.moveRight(1)"
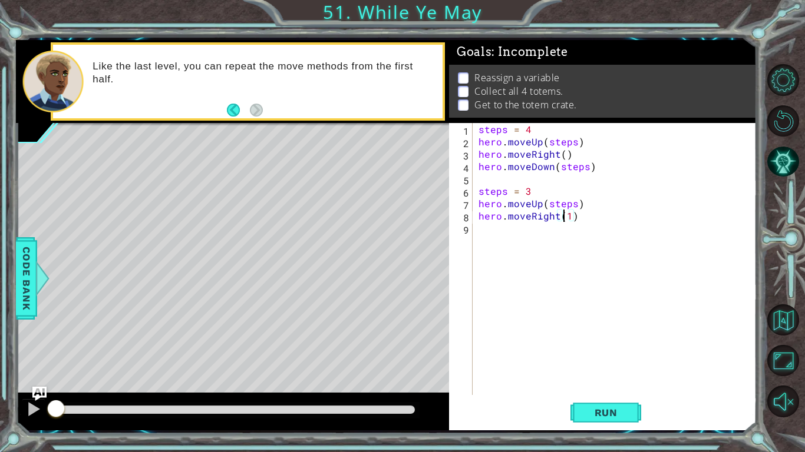
click at [499, 235] on div "steps = 4 hero . moveUp ( steps ) hero . moveRight ( ) hero . moveDown ( steps …" at bounding box center [617, 271] width 283 height 297
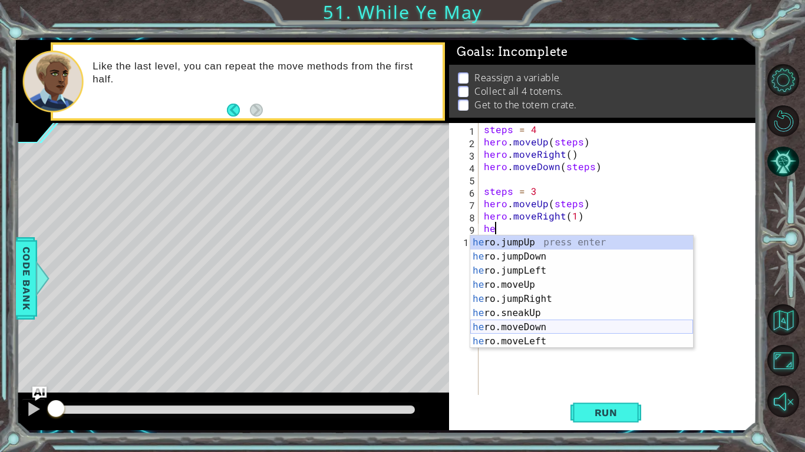
click at [534, 331] on div "he ro.jumpUp press enter he ro.jumpDown press enter he ro.jumpLeft press enter …" at bounding box center [581, 306] width 223 height 141
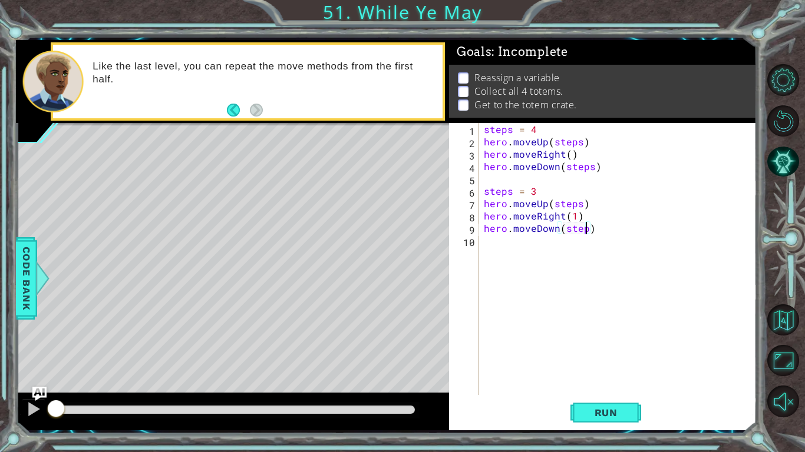
type textarea "hero.moveDown(steps)"
click at [488, 252] on div "steps = 4 hero . moveUp ( steps ) hero . moveRight ( ) hero . moveDown ( steps …" at bounding box center [620, 271] width 278 height 297
type textarea "steps = 2"
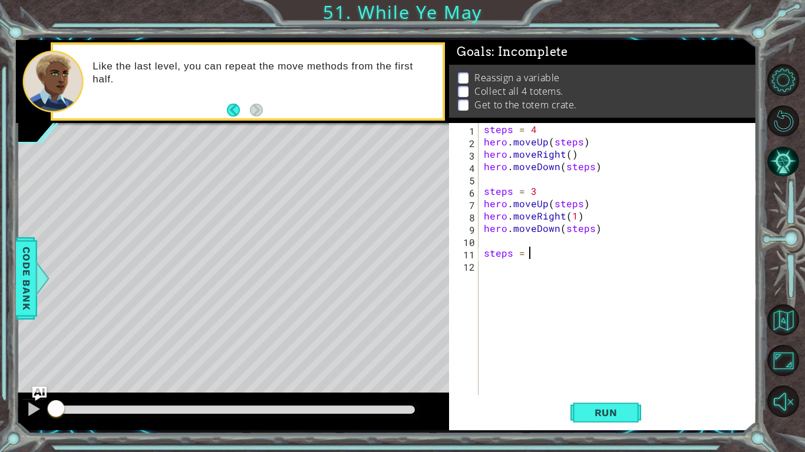
scroll to position [0, 2]
click at [486, 272] on div "steps = 4 hero . moveUp ( steps ) hero . moveRight ( ) hero . moveDown ( steps …" at bounding box center [620, 271] width 278 height 297
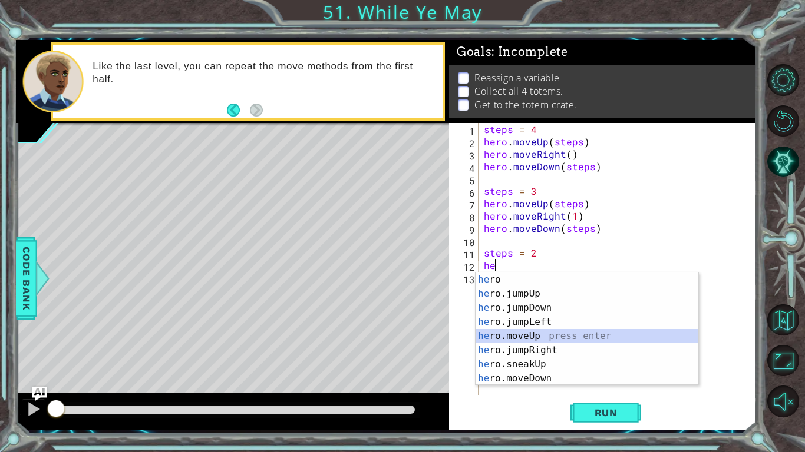
click at [537, 331] on div "he ro press enter he ro.jumpUp press enter he ro.jumpDown press enter he ro.jum…" at bounding box center [586, 343] width 223 height 141
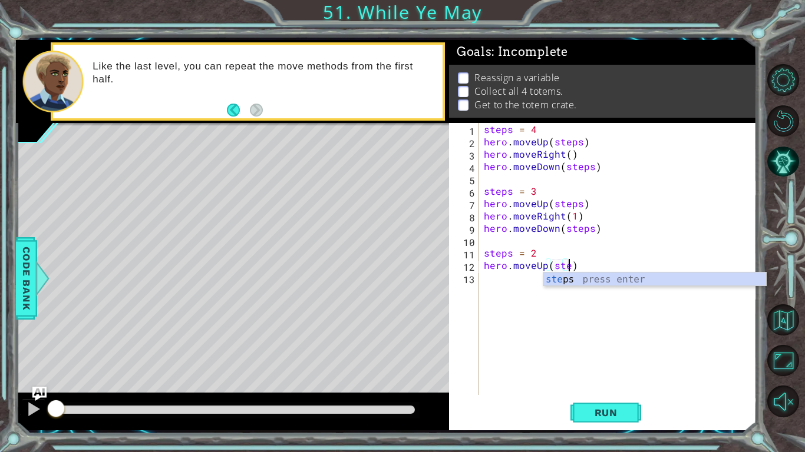
scroll to position [0, 5]
type textarea "hero.moveUp(steps)"
click at [529, 288] on div "steps = 4 hero . moveUp ( steps ) hero . moveRight ( ) hero . moveDown ( steps …" at bounding box center [620, 271] width 278 height 297
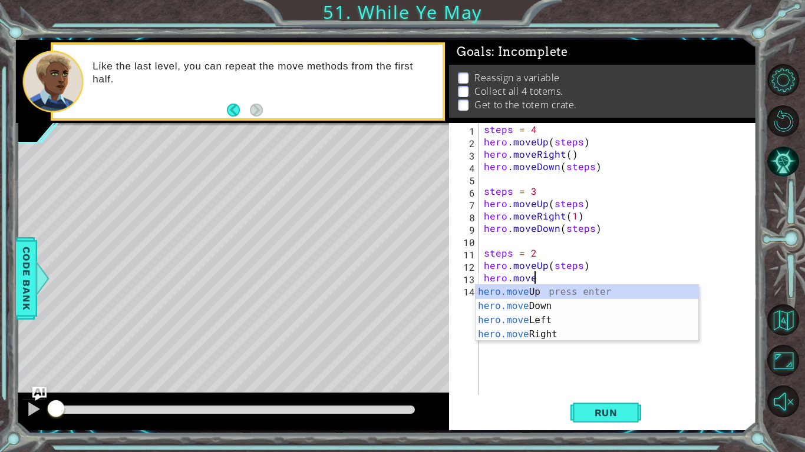
scroll to position [0, 2]
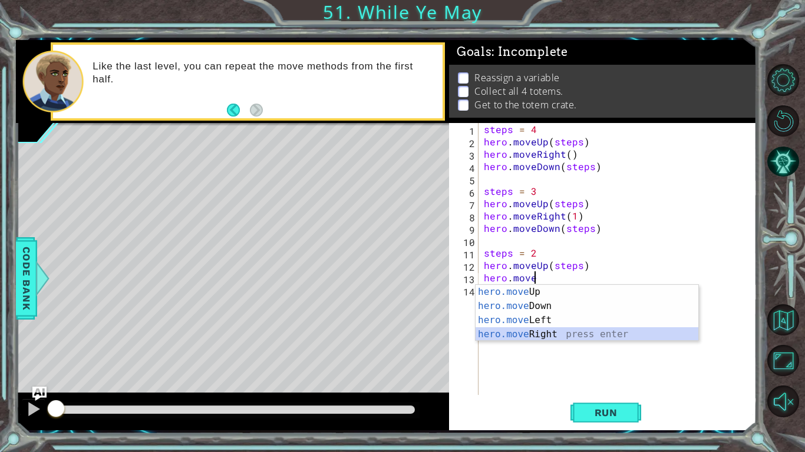
click at [501, 335] on div "hero.move Up press enter hero.move Down press enter hero.move Left press enter …" at bounding box center [586, 327] width 223 height 85
type textarea "hero.moveRight(1)"
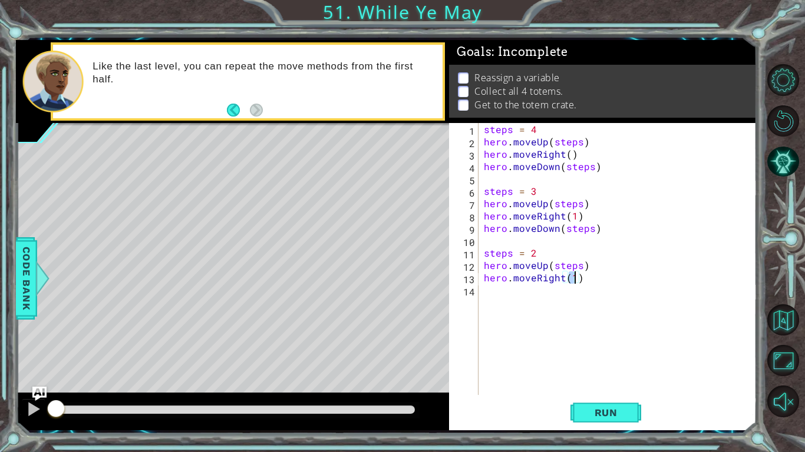
click at [485, 289] on div "steps = 4 hero . moveUp ( steps ) hero . moveRight ( ) hero . moveDown ( steps …" at bounding box center [620, 271] width 278 height 297
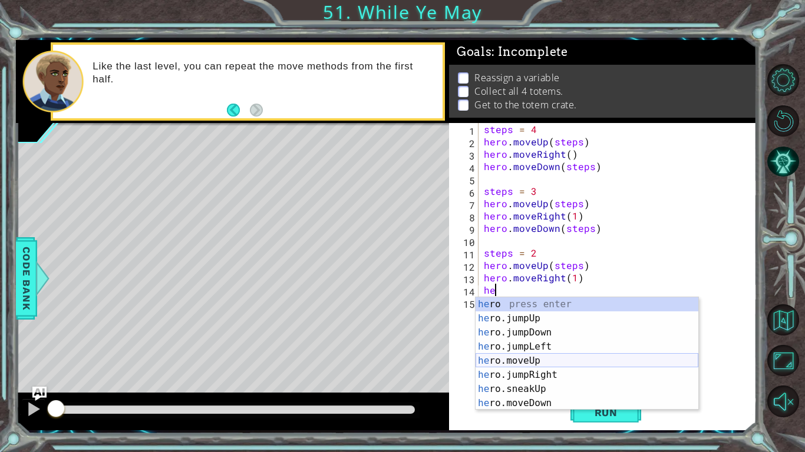
click at [522, 357] on div "he ro press enter he ro.jumpUp press enter he ro.jumpDown press enter he ro.jum…" at bounding box center [586, 368] width 223 height 141
type textarea "hero.moveUp(1)"
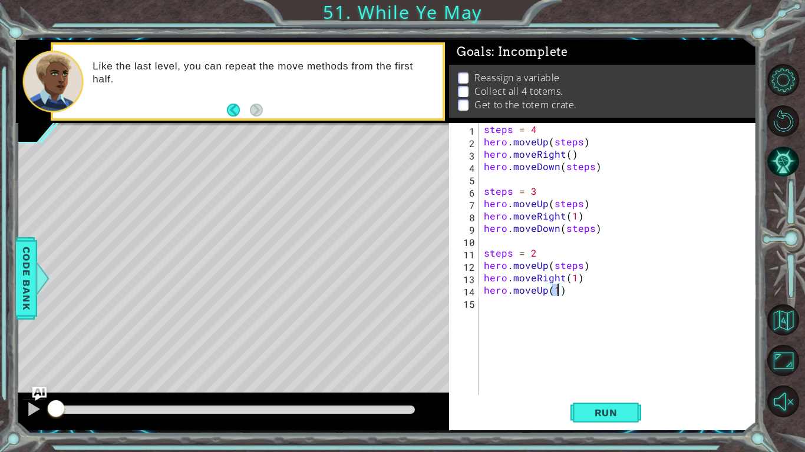
click at [501, 308] on div "steps = 4 hero . moveUp ( steps ) hero . moveRight ( ) hero . moveDown ( steps …" at bounding box center [620, 271] width 278 height 297
type textarea "hero.moveRight()"
click at [501, 314] on div "steps = 4 hero . moveUp ( steps ) hero . moveRight ( ) hero . moveDown ( steps …" at bounding box center [620, 271] width 278 height 297
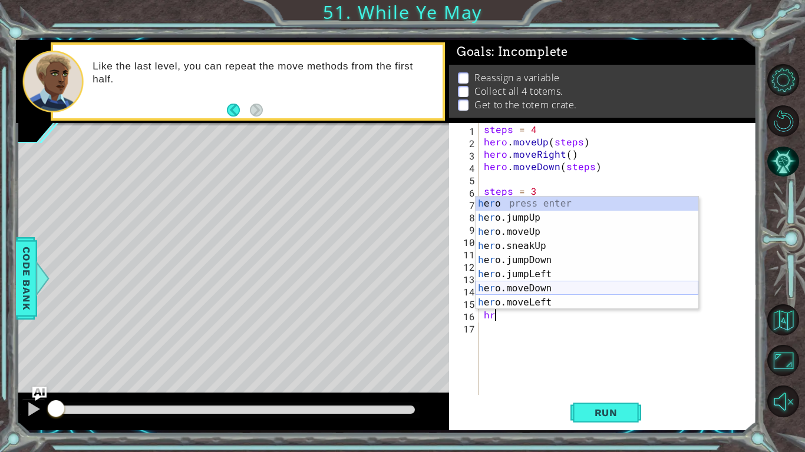
click at [544, 282] on div "h e r o press enter h e r o.jumpUp press enter h e r o.moveUp press enter h e r…" at bounding box center [586, 267] width 223 height 141
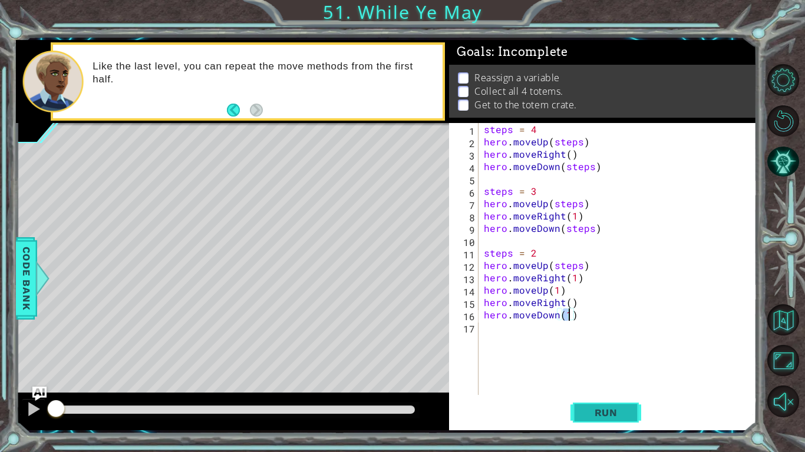
click at [600, 406] on button "Run" at bounding box center [605, 413] width 71 height 31
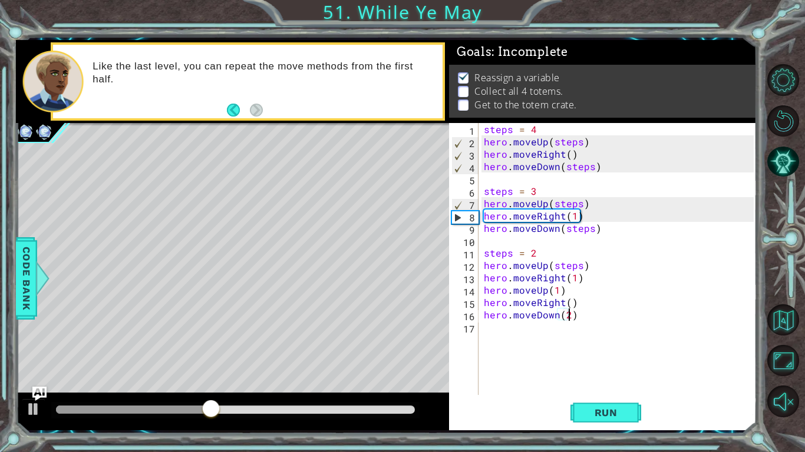
scroll to position [0, 5]
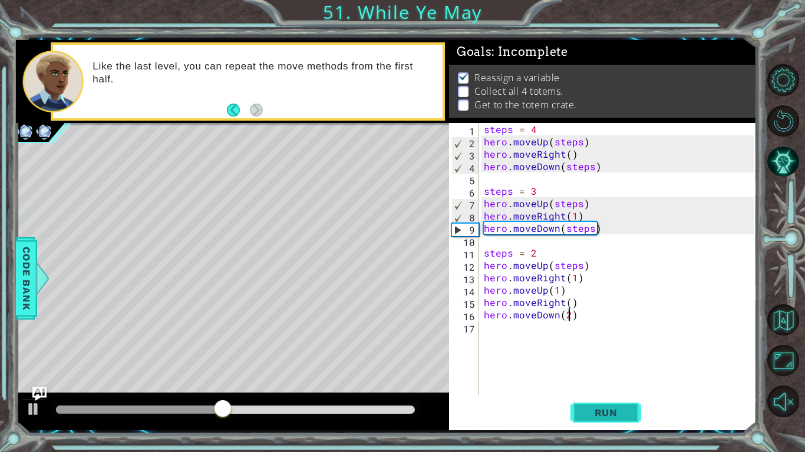
type textarea "hero.moveDown(2)"
click at [589, 413] on span "Run" at bounding box center [606, 413] width 47 height 12
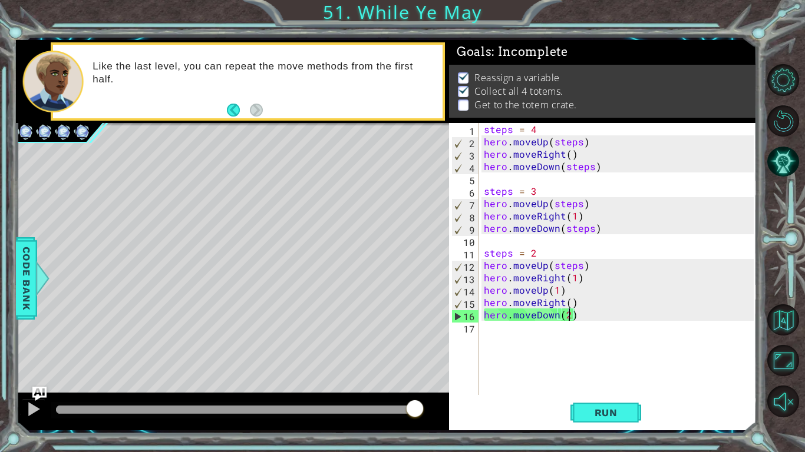
click at [516, 341] on div "steps = 4 hero . moveUp ( steps ) hero . moveRight ( ) hero . moveDown ( steps …" at bounding box center [620, 271] width 278 height 297
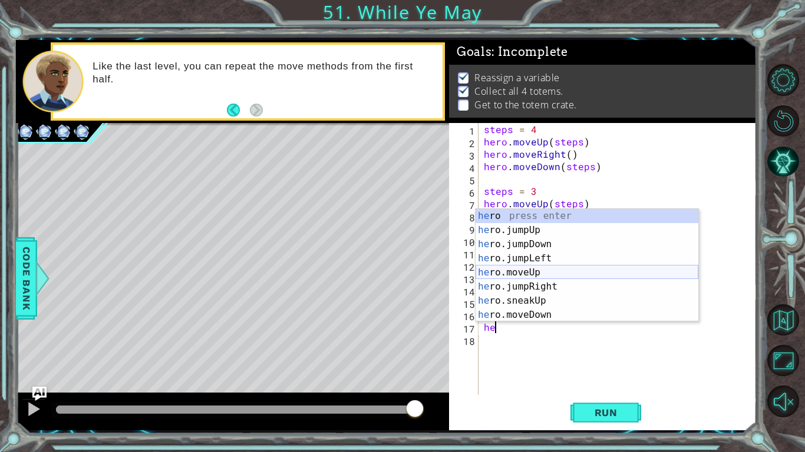
click at [553, 278] on div "he ro press enter he ro.jumpUp press enter he ro.jumpDown press enter he ro.jum…" at bounding box center [586, 279] width 223 height 141
type textarea "hero.moveUp(1)"
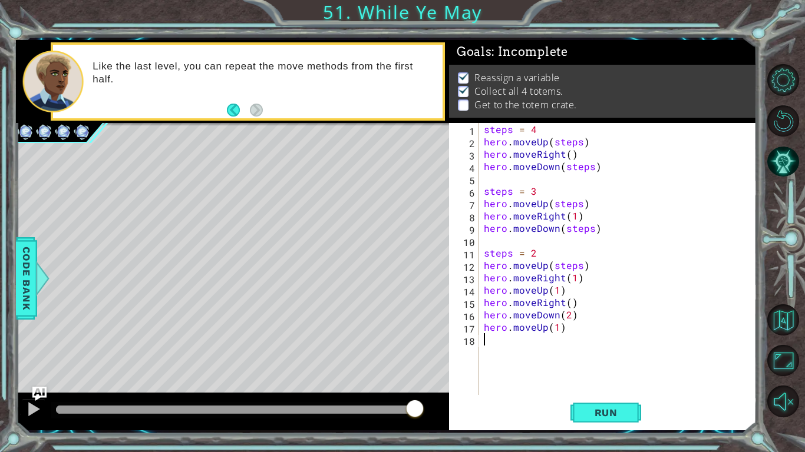
click at [484, 339] on div "steps = 4 hero . moveUp ( steps ) hero . moveRight ( ) hero . moveDown ( steps …" at bounding box center [620, 271] width 278 height 297
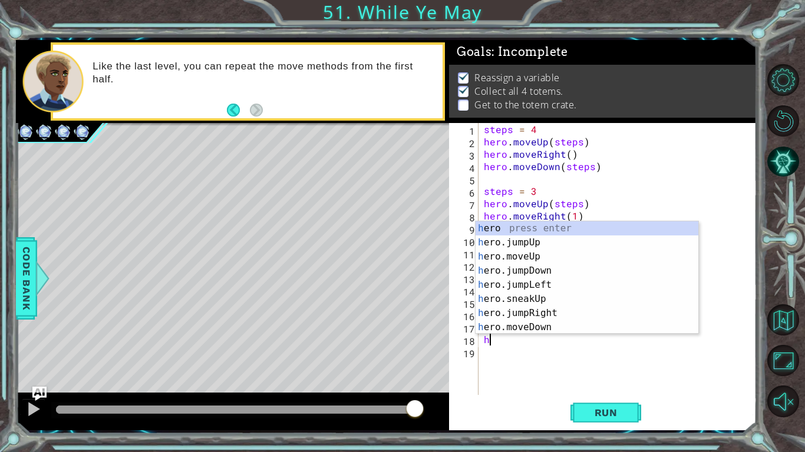
type textarea "he"
click at [546, 393] on div "steps = 4 hero . moveUp ( steps ) hero . moveRight ( ) hero . moveDown ( steps …" at bounding box center [620, 271] width 278 height 297
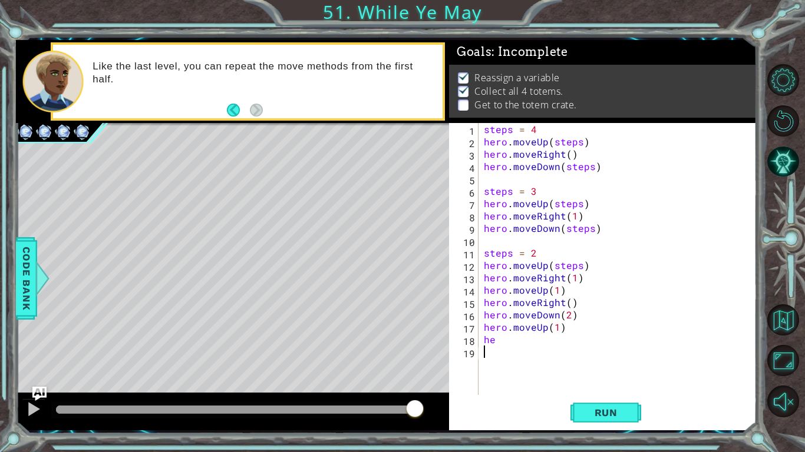
click at [508, 348] on div "steps = 4 hero . moveUp ( steps ) hero . moveRight ( ) hero . moveDown ( steps …" at bounding box center [620, 271] width 278 height 297
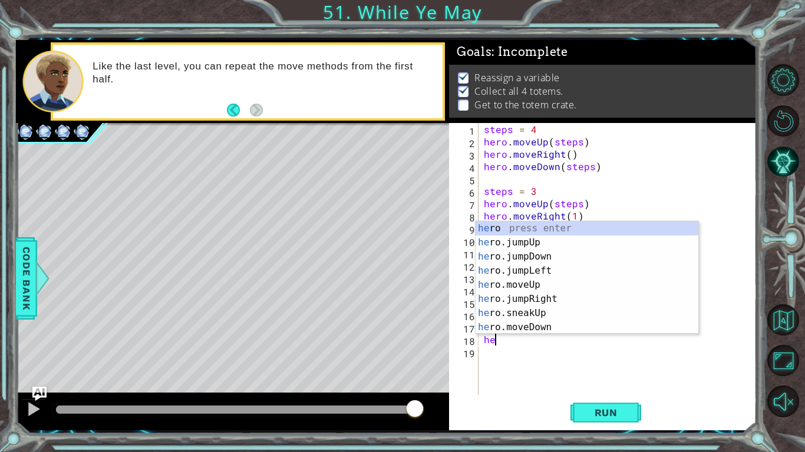
type textarea "h"
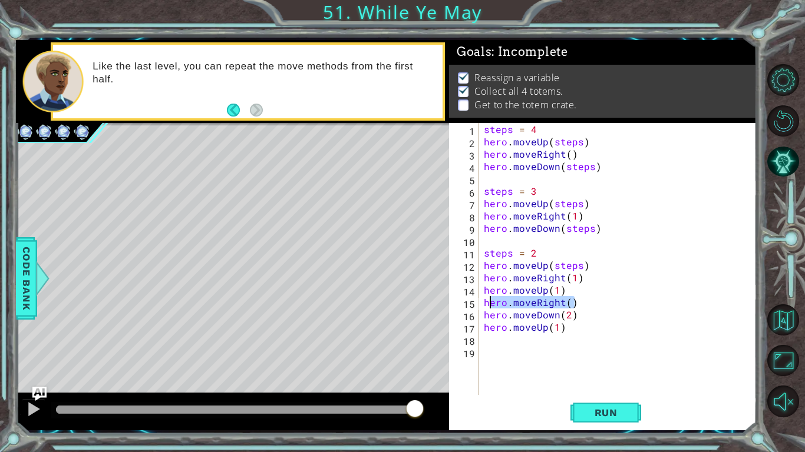
drag, startPoint x: 572, startPoint y: 302, endPoint x: 480, endPoint y: 300, distance: 92.5
click at [480, 300] on div "1 2 3 4 5 6 7 8 9 10 11 12 13 14 15 16 17 18 19 steps = 4 hero . moveUp ( steps…" at bounding box center [601, 259] width 305 height 272
type textarea "hero.moveRight()"
click at [544, 306] on div "steps = 4 hero . moveUp ( steps ) hero . moveRight ( ) hero . moveDown ( steps …" at bounding box center [617, 259] width 272 height 272
click at [500, 342] on div "steps = 4 hero . moveUp ( steps ) hero . moveRight ( ) hero . moveDown ( steps …" at bounding box center [620, 271] width 278 height 297
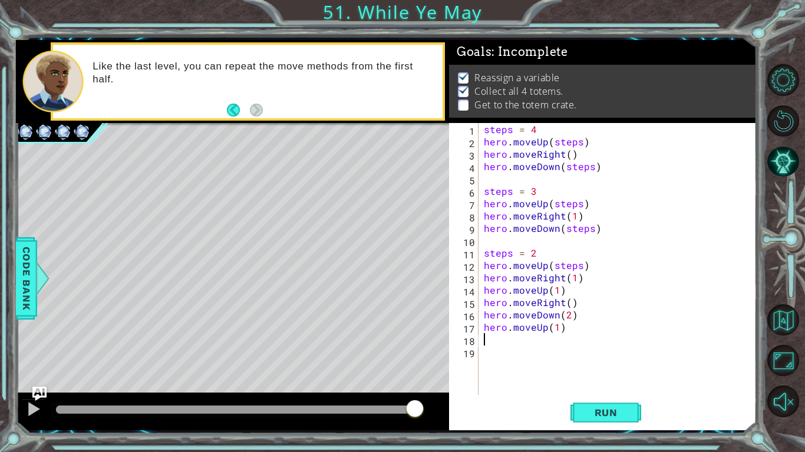
paste textarea "hero.moveRight()"
type textarea "hero.moveRight()"
click at [491, 348] on div "steps = 4 hero . moveUp ( steps ) hero . moveRight ( ) hero . moveDown ( steps …" at bounding box center [620, 271] width 278 height 297
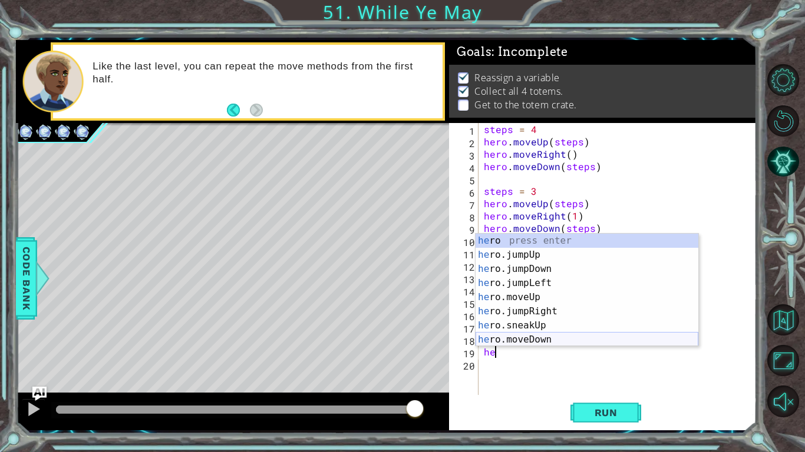
click at [533, 344] on div "he ro press enter he ro.jumpUp press enter he ro.jumpDown press enter he ro.jum…" at bounding box center [586, 304] width 223 height 141
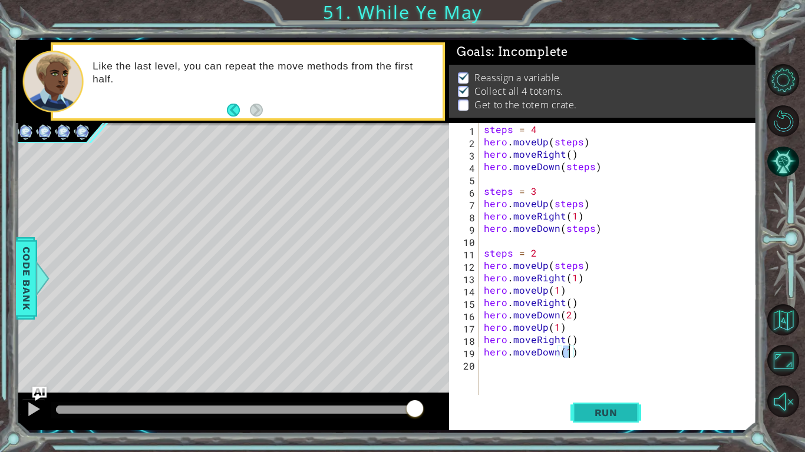
click at [596, 408] on span "Run" at bounding box center [606, 413] width 47 height 12
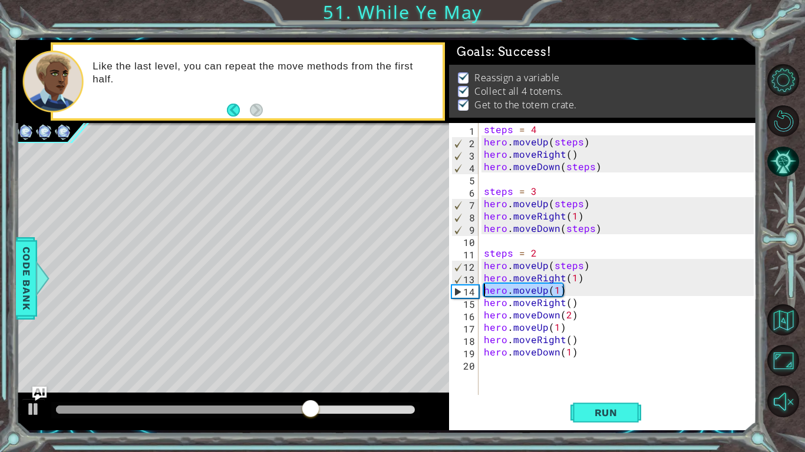
drag, startPoint x: 567, startPoint y: 288, endPoint x: 442, endPoint y: 293, distance: 125.6
click at [442, 293] on div "1 ההההההההההההההההההההההההההההההההההההההההההההההההההההההההההההההההההההההההההההה…" at bounding box center [386, 235] width 741 height 391
type textarea "hero.moveUp(1)"
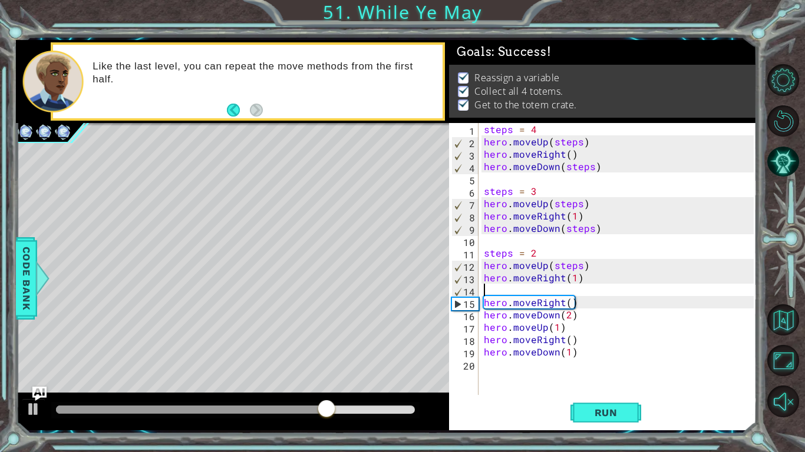
type textarea "hero.moveRight(1)"
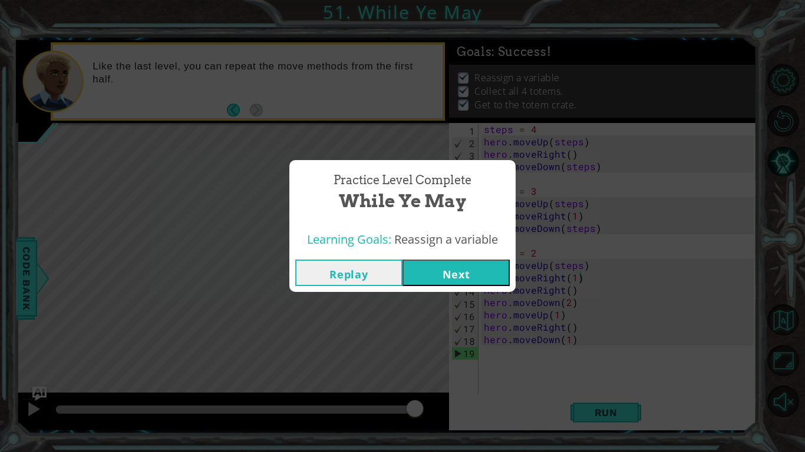
click at [448, 282] on button "Next" at bounding box center [455, 273] width 107 height 27
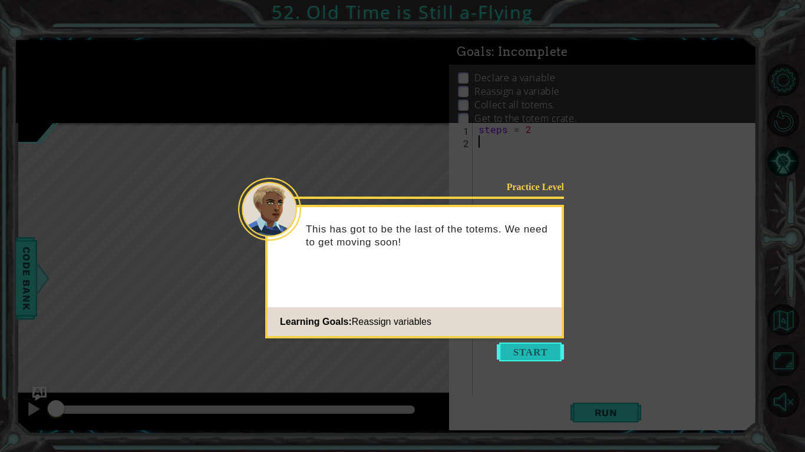
click at [517, 346] on button "Start" at bounding box center [530, 352] width 67 height 19
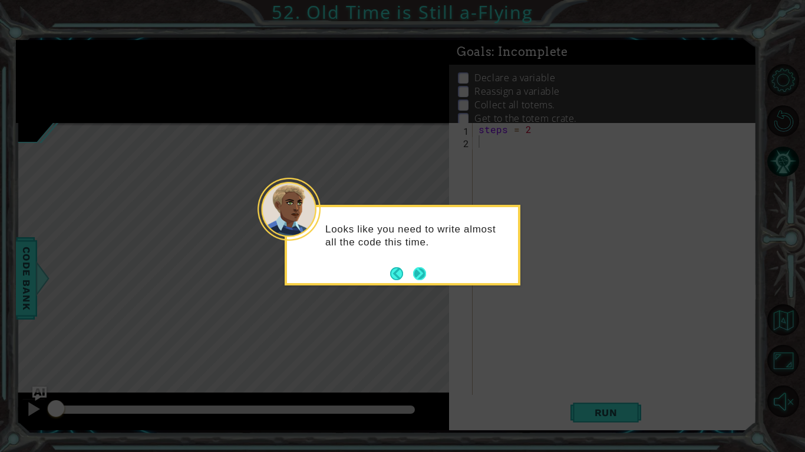
click at [413, 274] on button "Next" at bounding box center [419, 273] width 13 height 13
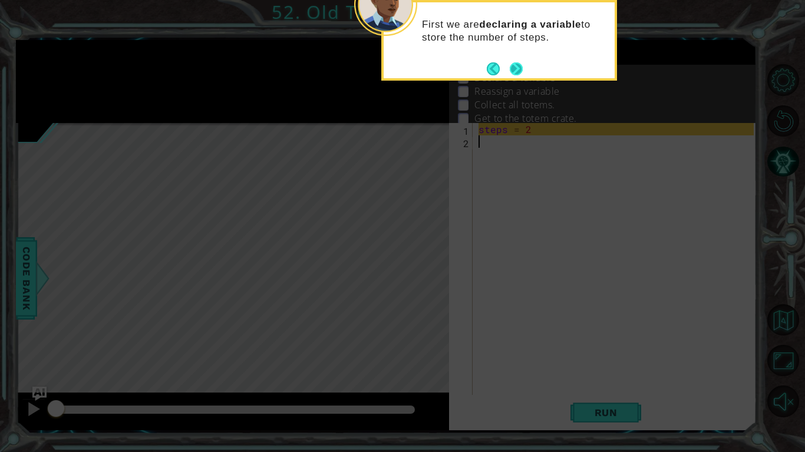
click at [518, 64] on button "Next" at bounding box center [516, 68] width 13 height 13
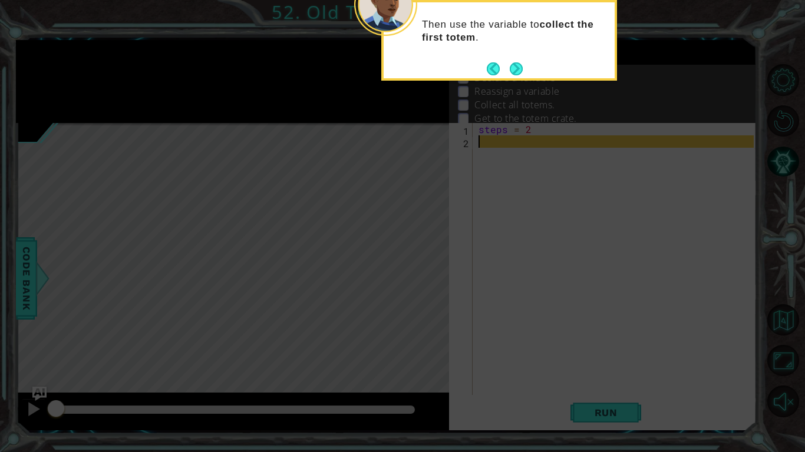
click at [518, 64] on button "Next" at bounding box center [516, 68] width 13 height 13
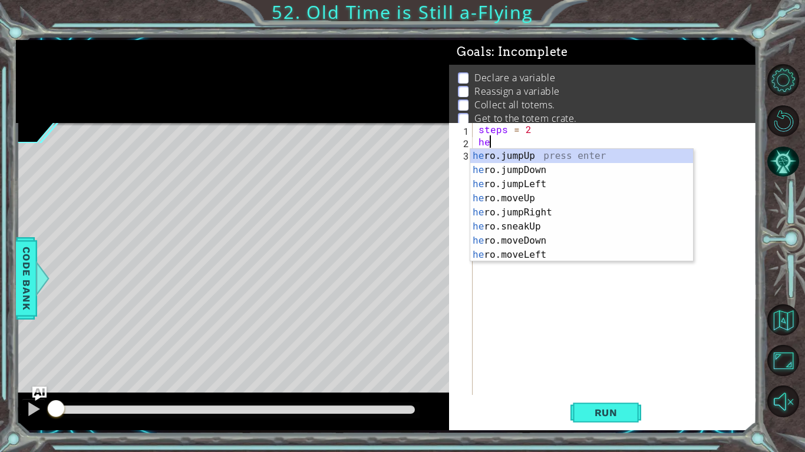
type textarea "h"
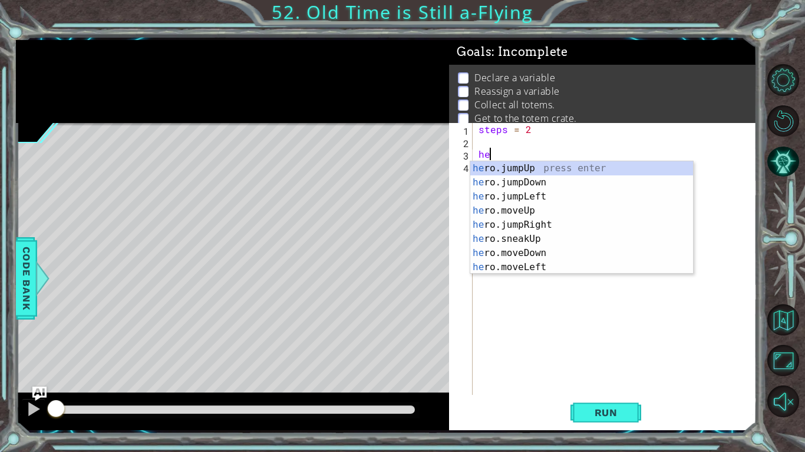
type textarea "h"
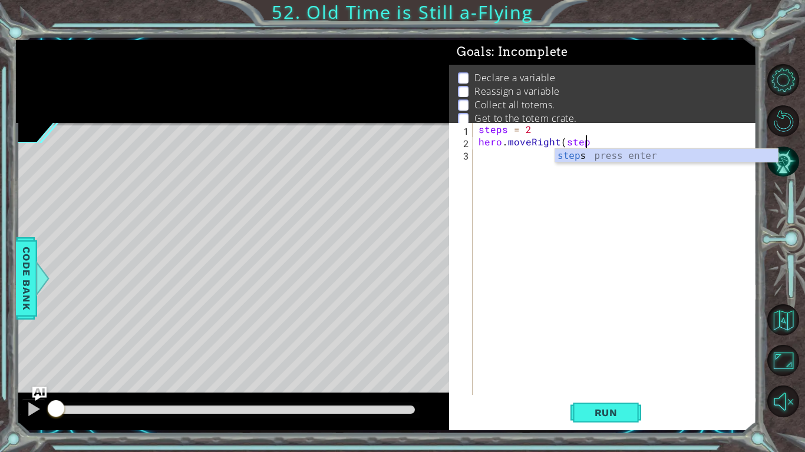
scroll to position [0, 6]
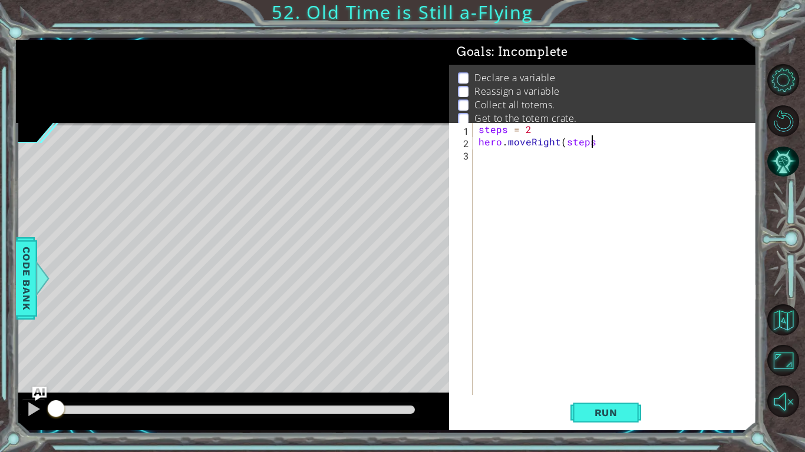
type textarea "hero.moveRight(steps)"
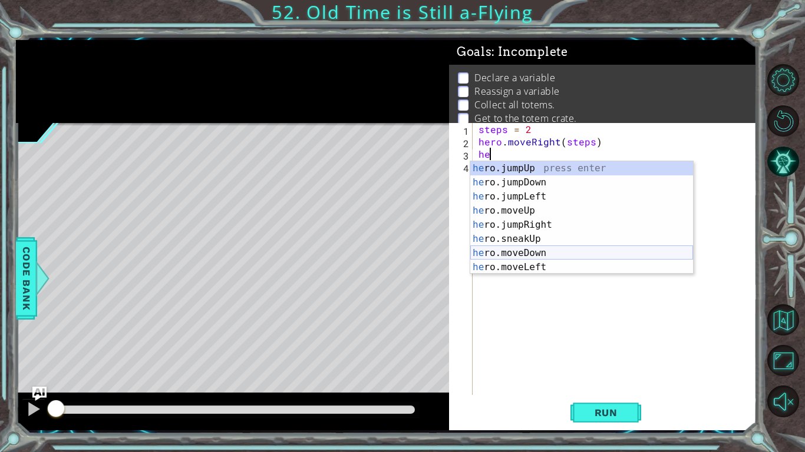
click at [521, 253] on div "he ro.jumpUp press enter he ro.jumpDown press enter he ro.jumpLeft press enter …" at bounding box center [581, 231] width 223 height 141
type textarea "hero.moveDown(1)"
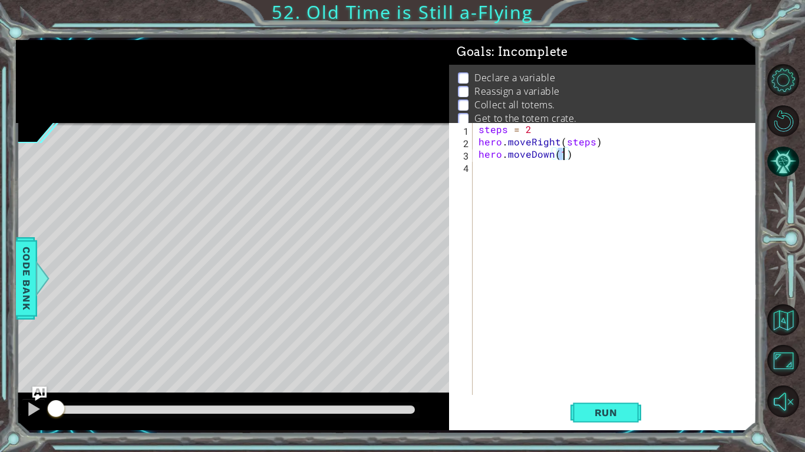
click at [483, 167] on div "steps = 2 hero . moveRight ( steps ) hero . moveDown ( 1 )" at bounding box center [617, 271] width 283 height 297
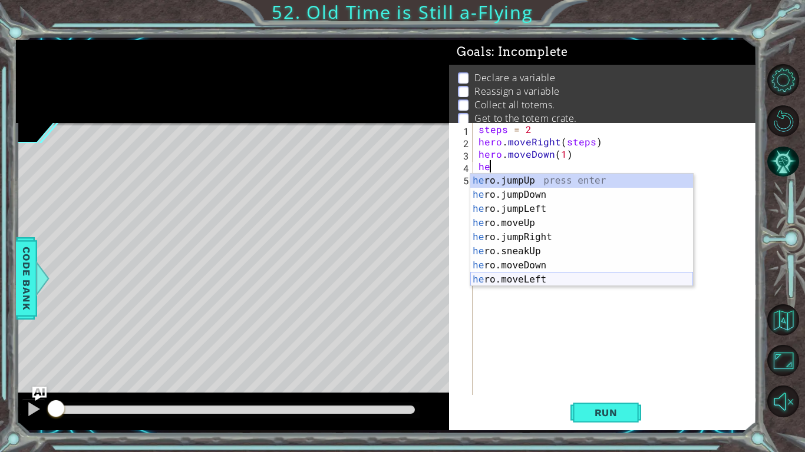
click at [533, 280] on div "he ro.jumpUp press enter he ro.jumpDown press enter he ro.jumpLeft press enter …" at bounding box center [581, 244] width 223 height 141
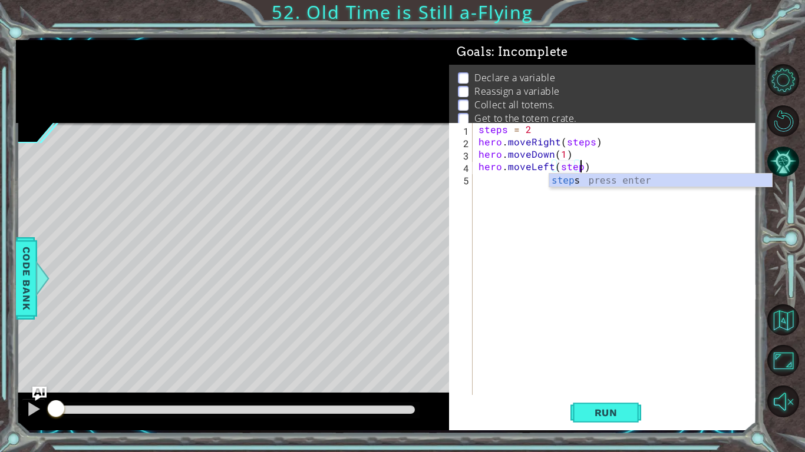
type textarea "hero.moveLeft(steps)"
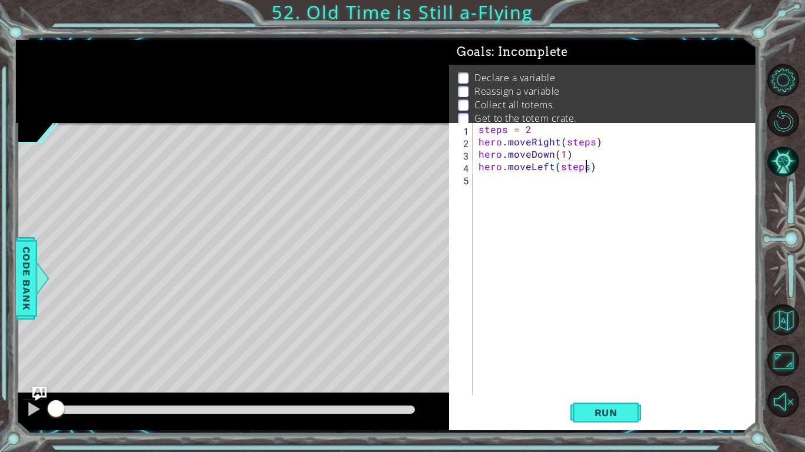
click at [483, 186] on div "steps = 2 hero . moveRight ( steps ) hero . moveDown ( 1 ) hero . moveLeft ( st…" at bounding box center [617, 271] width 283 height 297
type textarea "steps = 4"
click at [482, 202] on div "steps = 2 hero . moveRight ( steps ) hero . moveDown ( 1 ) hero . moveLeft ( st…" at bounding box center [617, 271] width 283 height 297
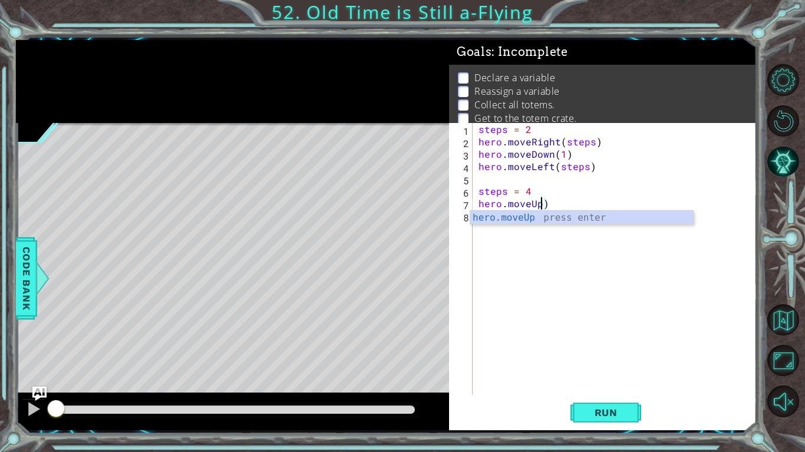
scroll to position [0, 4]
click at [557, 207] on div "steps = 2 hero . moveRight ( steps ) hero . moveDown ( 1 ) hero . moveLeft ( st…" at bounding box center [617, 271] width 283 height 297
click at [586, 222] on div "hero.moveRight press enter" at bounding box center [581, 232] width 223 height 42
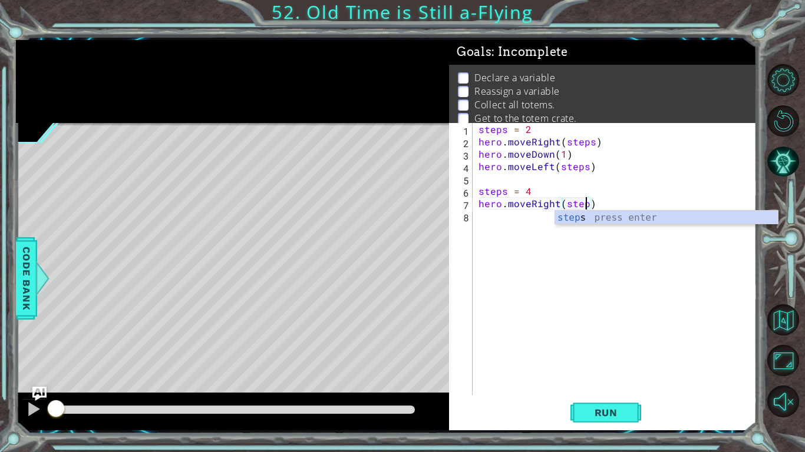
type textarea "hero.moveRight(steps)"
click at [485, 226] on div "steps = 2 hero . moveRight ( steps ) hero . moveDown ( 1 ) hero . moveLeft ( st…" at bounding box center [617, 271] width 283 height 297
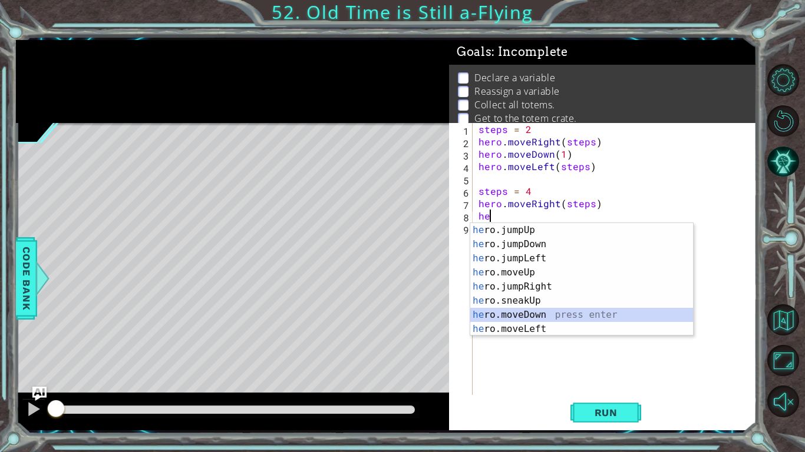
click at [517, 312] on div "he ro.jumpUp press enter he ro.jumpDown press enter he ro.jumpLeft press enter …" at bounding box center [581, 293] width 223 height 141
type textarea "hero.moveDown(1)"
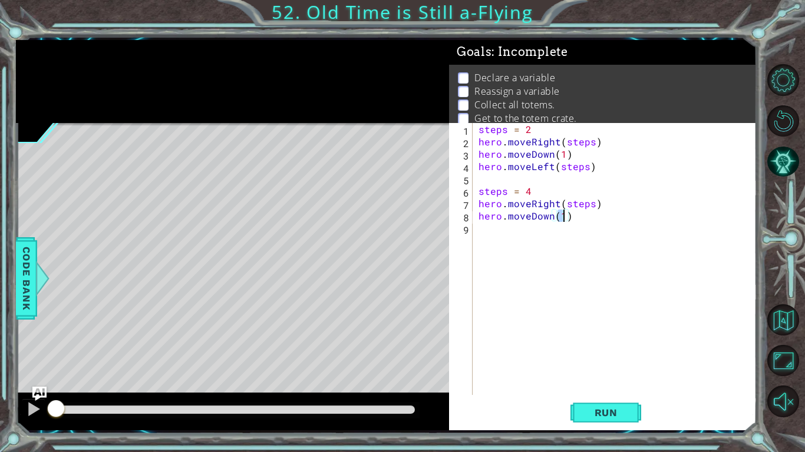
click at [490, 226] on div "steps = 2 hero . moveRight ( steps ) hero . moveDown ( 1 ) hero . moveLeft ( st…" at bounding box center [617, 271] width 283 height 297
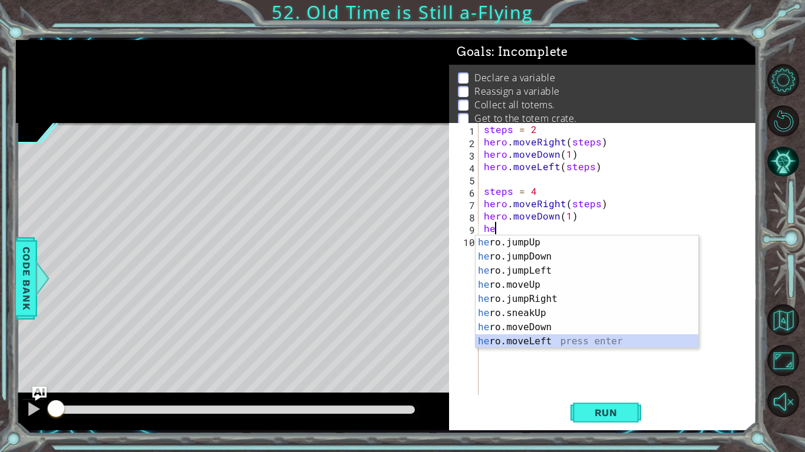
click at [530, 338] on div "he ro.jumpUp press enter he ro.jumpDown press enter he ro.jumpLeft press enter …" at bounding box center [586, 306] width 223 height 141
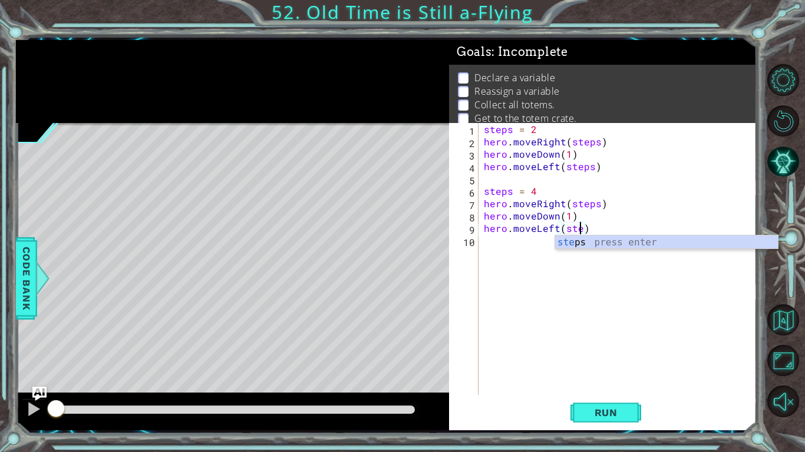
type textarea "hero.moveLeft(steps)"
click at [498, 247] on div "steps = 2 hero . moveRight ( steps ) hero . moveDown ( 1 ) hero . moveLeft ( st…" at bounding box center [620, 271] width 278 height 297
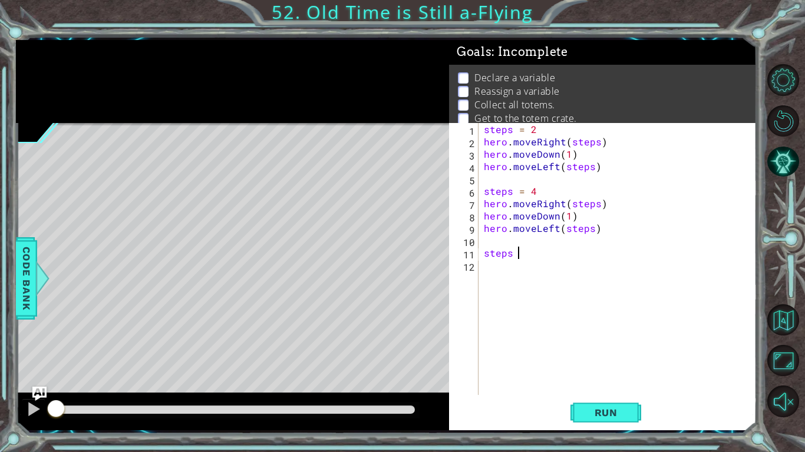
scroll to position [0, 2]
type textarea "steps = 6"
click at [498, 270] on div "steps = 2 hero . moveRight ( steps ) hero . moveDown ( 1 ) hero . moveLeft ( st…" at bounding box center [620, 271] width 278 height 297
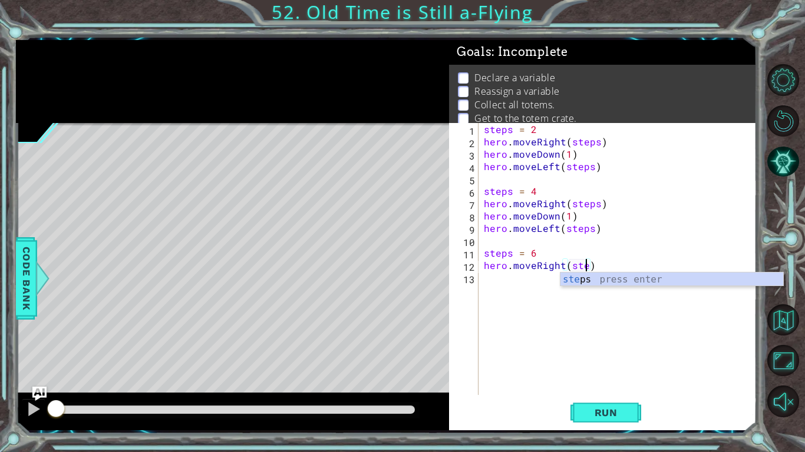
scroll to position [0, 6]
type textarea "hero.moveRight(steps)"
click at [508, 279] on div "steps = 2 hero . moveRight ( steps ) hero . moveDown ( 1 ) hero . moveLeft ( st…" at bounding box center [620, 271] width 278 height 297
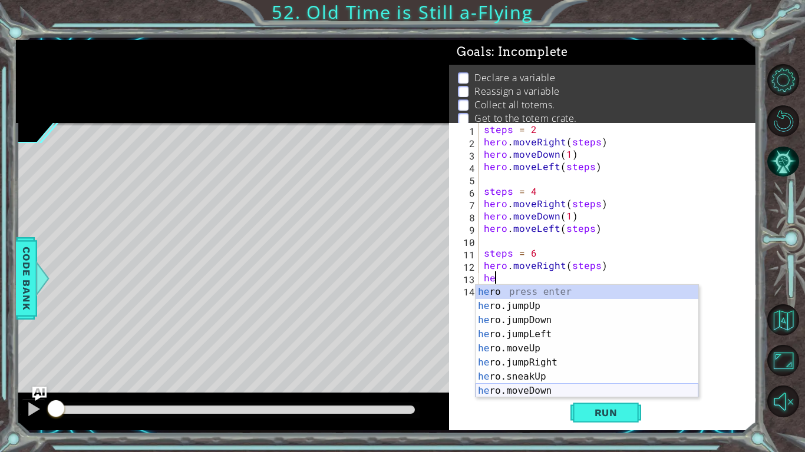
click at [532, 396] on div "he ro press enter he ro.jumpUp press enter he ro.jumpDown press enter he ro.jum…" at bounding box center [586, 355] width 223 height 141
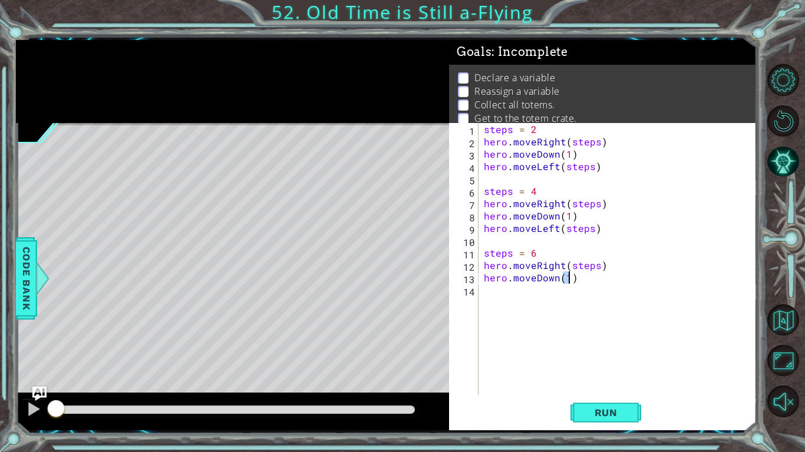
type textarea "hero.moveDown(1)"
click at [483, 296] on div "steps = 2 hero . moveRight ( steps ) hero . moveDown ( 1 ) hero . moveLeft ( st…" at bounding box center [620, 271] width 278 height 297
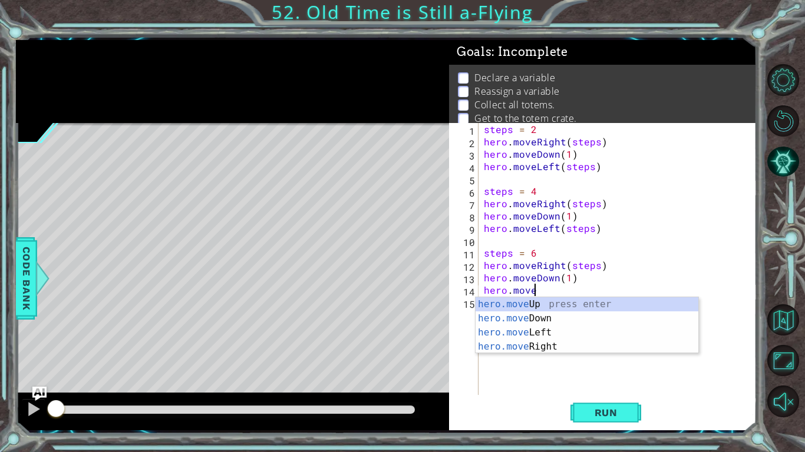
scroll to position [0, 2]
click at [552, 332] on div "hero.move Up press enter hero.move Down press enter hero.move Left press enter …" at bounding box center [586, 340] width 223 height 85
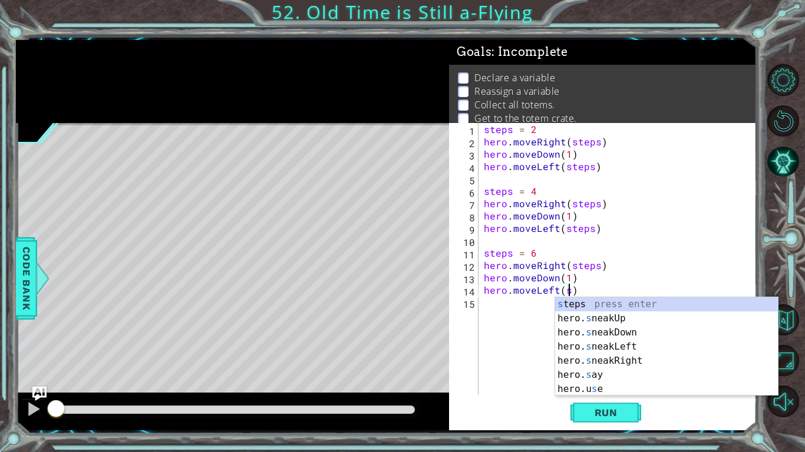
scroll to position [0, 5]
type textarea "hero.moveLeft(steps)"
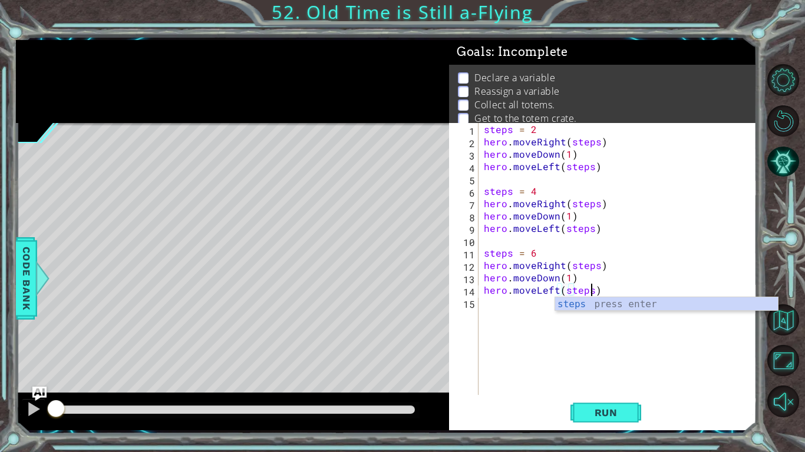
scroll to position [0, 6]
click at [514, 365] on div "steps = 2 hero . moveRight ( steps ) hero . moveDown ( 1 ) hero . moveLeft ( st…" at bounding box center [620, 271] width 278 height 297
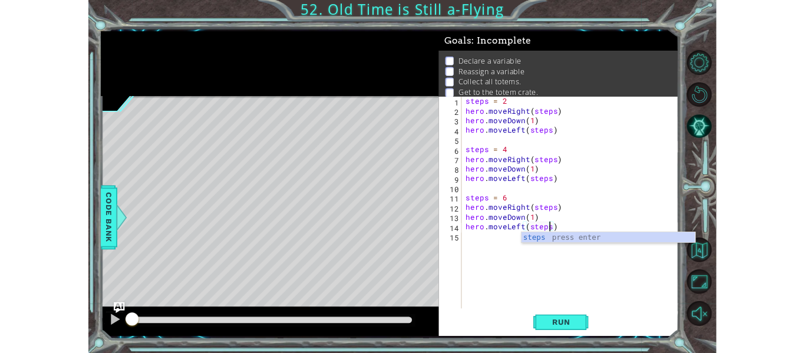
scroll to position [0, 0]
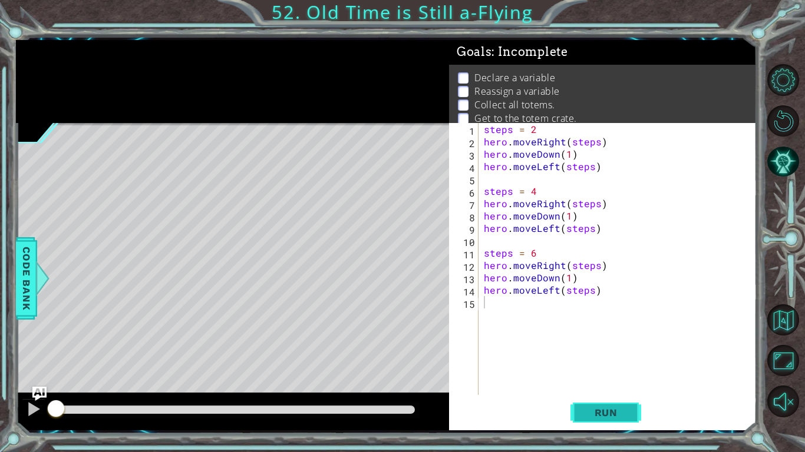
click at [590, 404] on button "Run" at bounding box center [605, 413] width 71 height 31
click at [591, 405] on button "Run" at bounding box center [605, 413] width 71 height 31
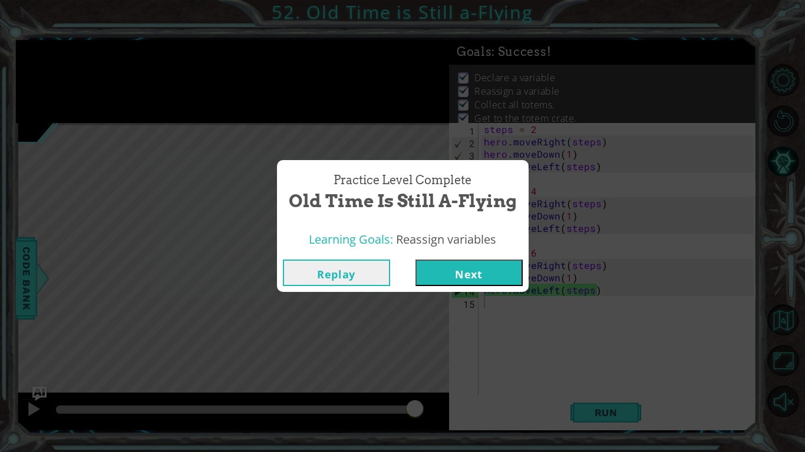
click at [490, 270] on button "Next" at bounding box center [468, 273] width 107 height 27
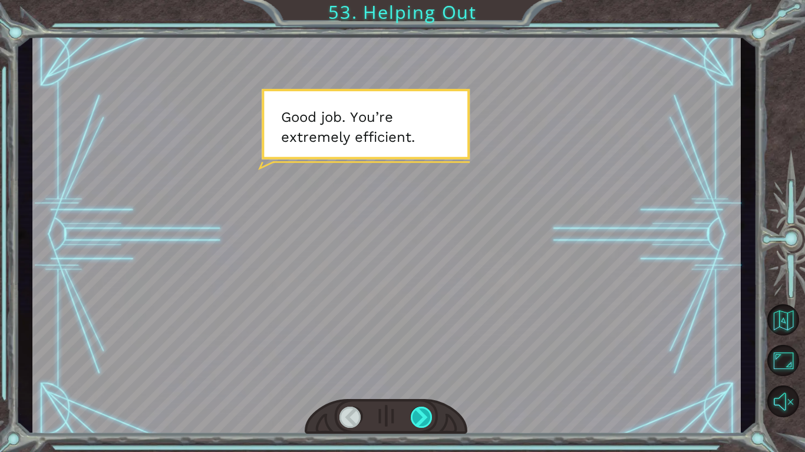
click at [419, 412] on div at bounding box center [422, 417] width 22 height 21
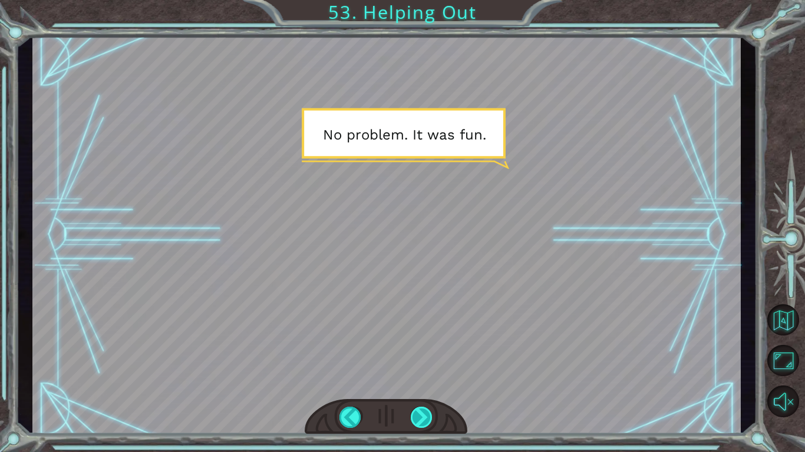
click at [420, 413] on div at bounding box center [422, 417] width 22 height 21
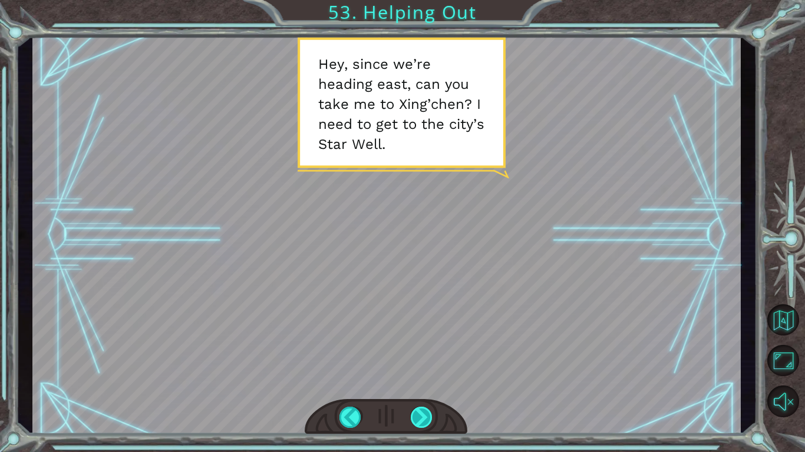
click at [420, 413] on div at bounding box center [422, 417] width 22 height 21
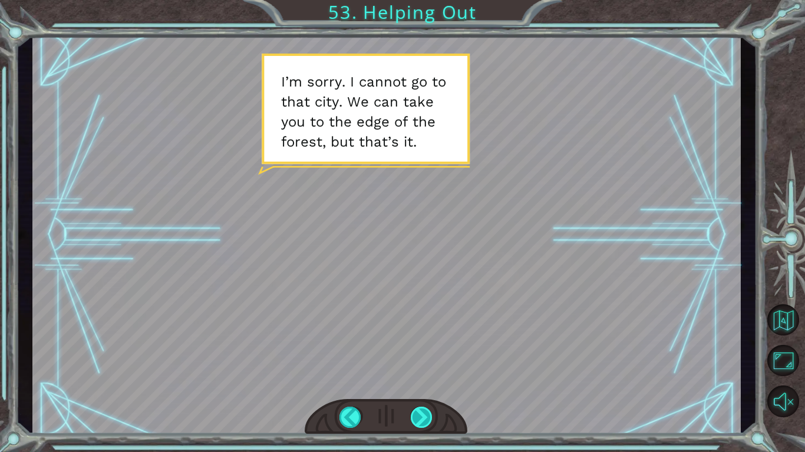
click at [420, 413] on div at bounding box center [422, 417] width 22 height 21
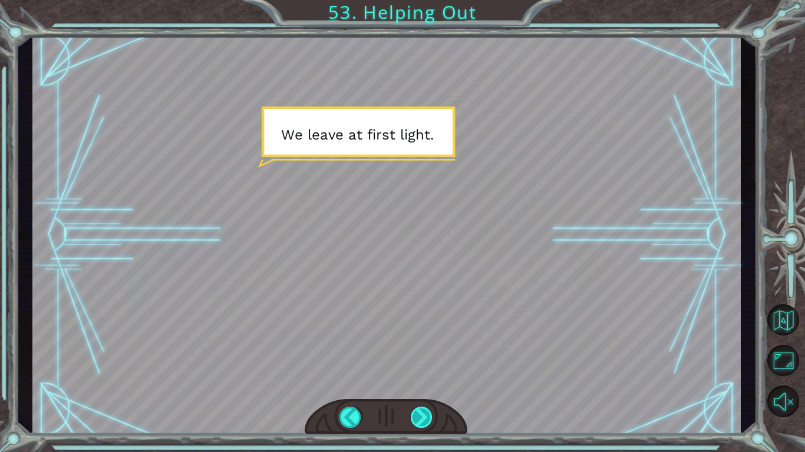
click at [420, 413] on div at bounding box center [422, 417] width 22 height 21
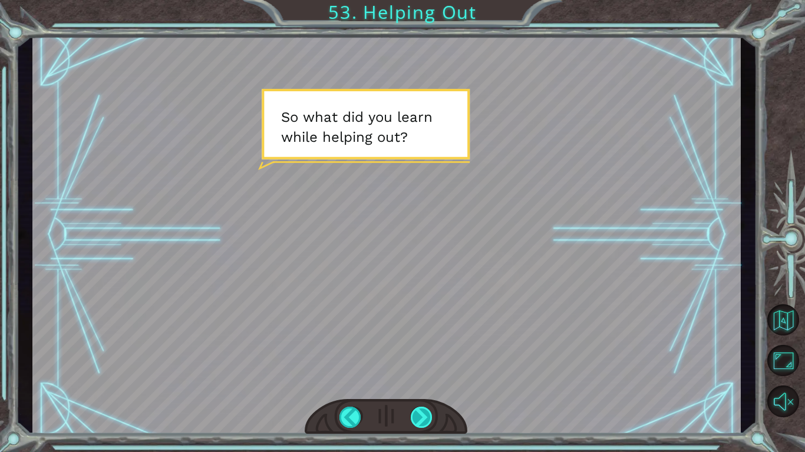
click at [420, 413] on div at bounding box center [422, 417] width 22 height 21
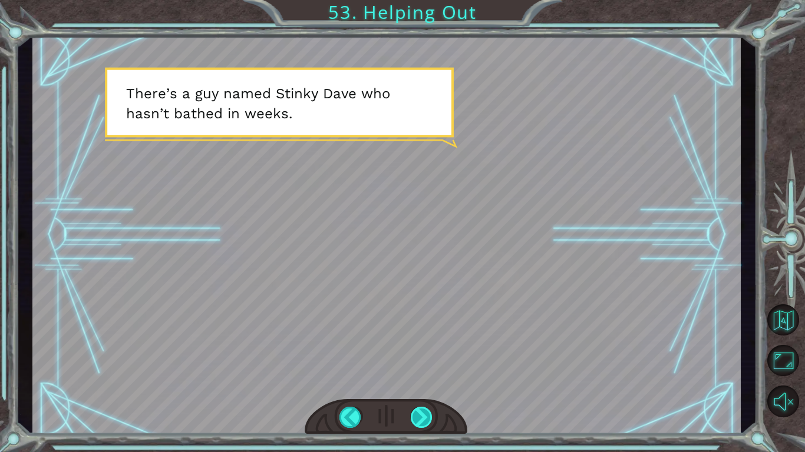
click at [422, 414] on div at bounding box center [422, 417] width 22 height 21
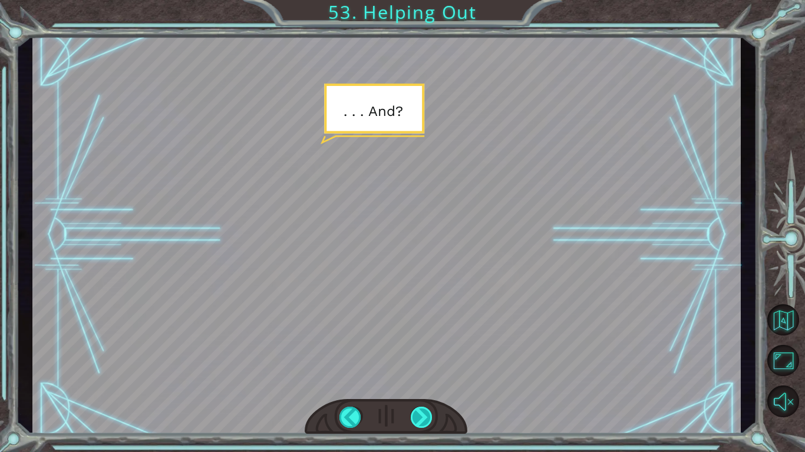
click at [422, 414] on div at bounding box center [422, 417] width 22 height 21
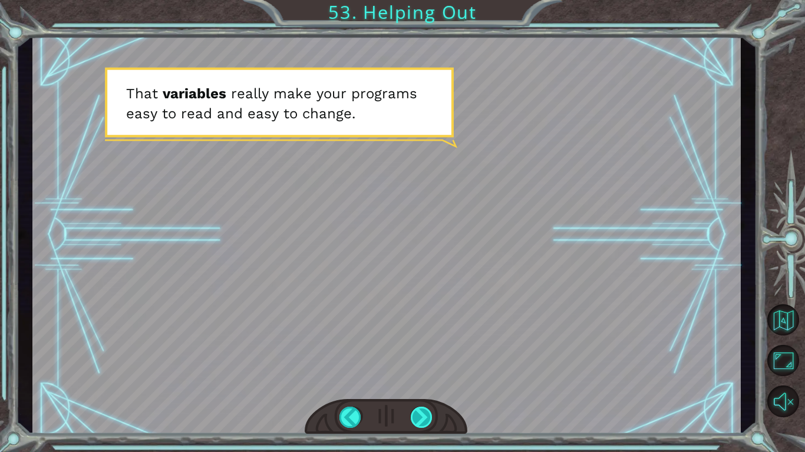
click at [422, 414] on div at bounding box center [422, 417] width 22 height 21
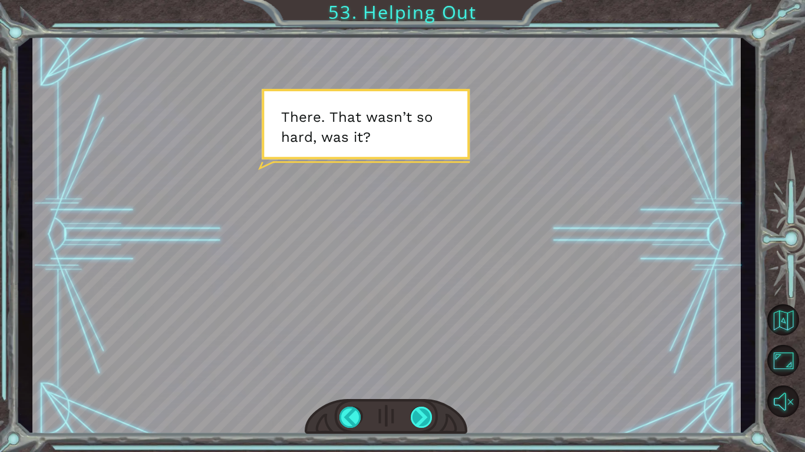
click at [422, 414] on div at bounding box center [422, 417] width 22 height 21
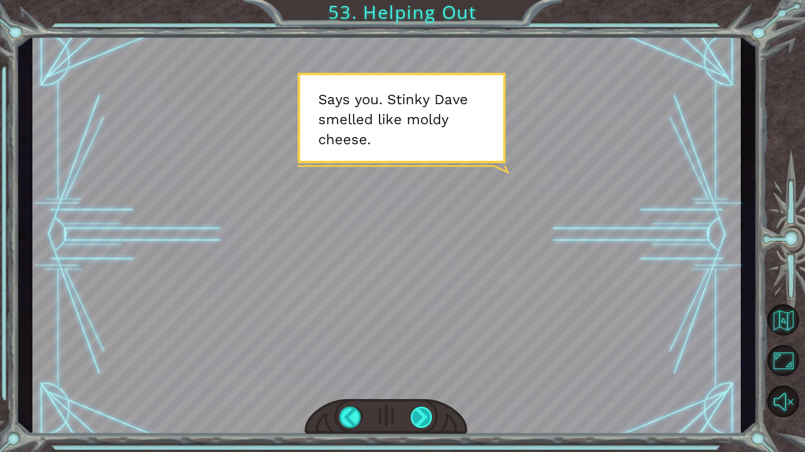
click at [422, 414] on div at bounding box center [422, 417] width 22 height 21
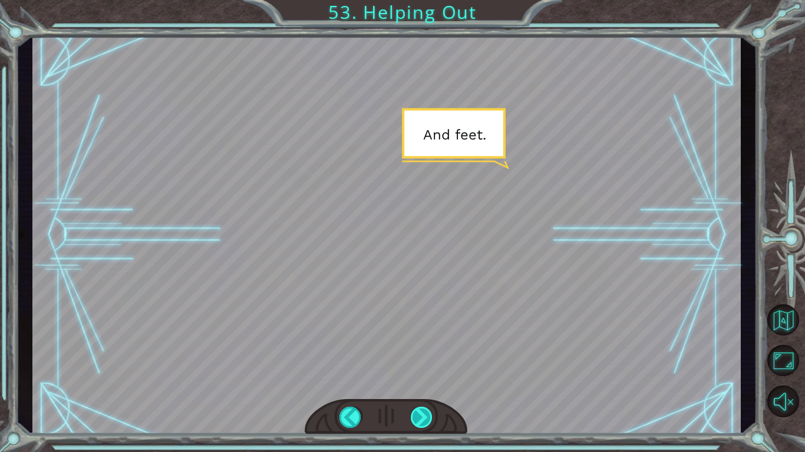
click at [422, 414] on div at bounding box center [422, 417] width 22 height 21
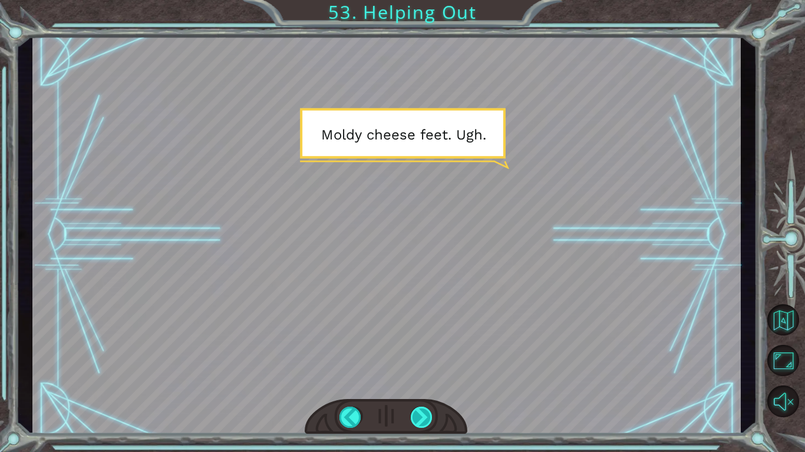
click at [422, 414] on div at bounding box center [422, 417] width 22 height 21
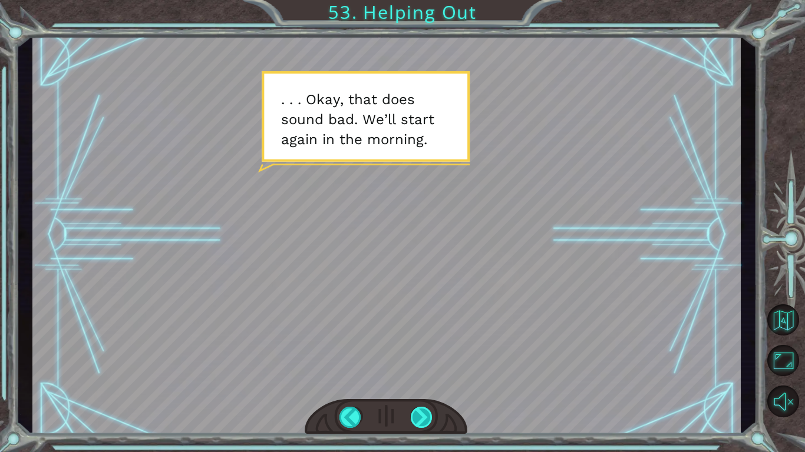
click at [422, 414] on div at bounding box center [422, 417] width 22 height 21
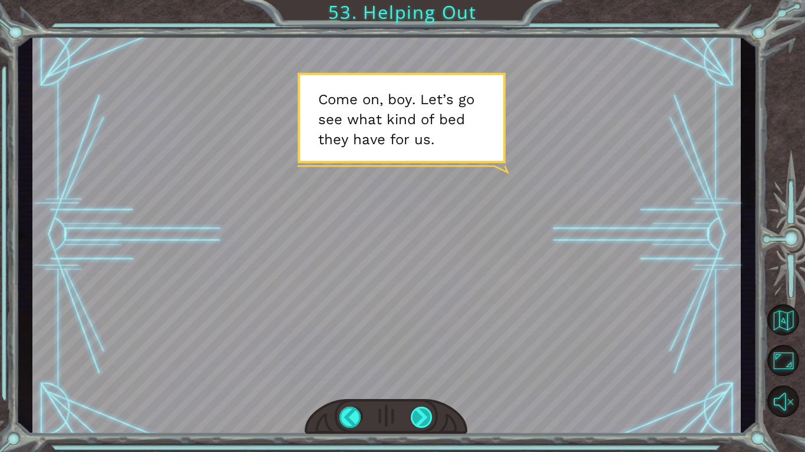
click at [422, 414] on div at bounding box center [422, 417] width 22 height 21
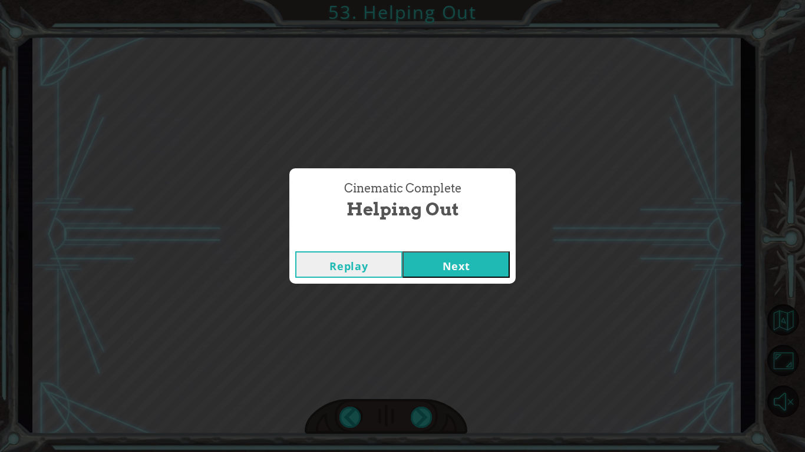
click at [455, 266] on button "Next" at bounding box center [455, 265] width 107 height 27
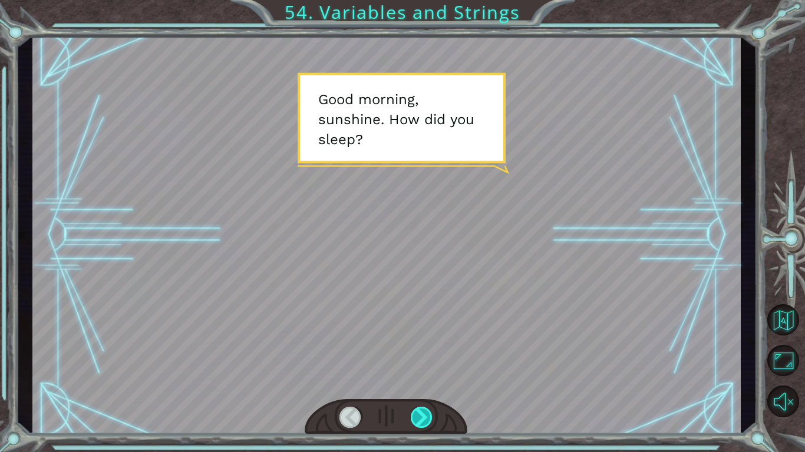
click at [421, 412] on div at bounding box center [422, 417] width 22 height 21
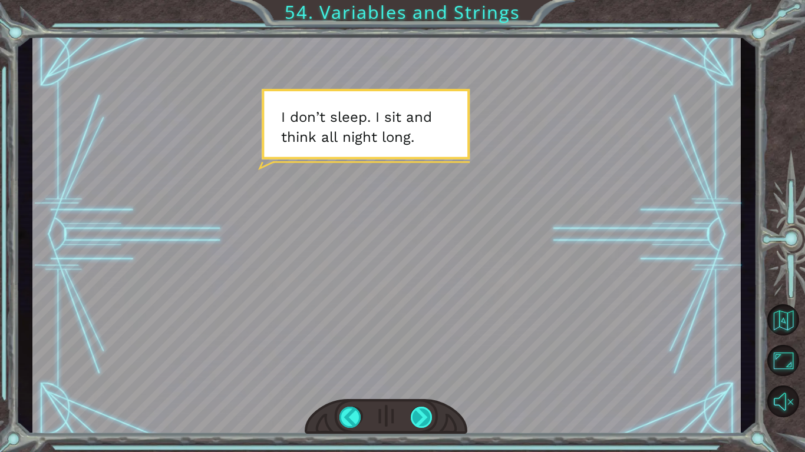
click at [421, 411] on div at bounding box center [422, 417] width 22 height 21
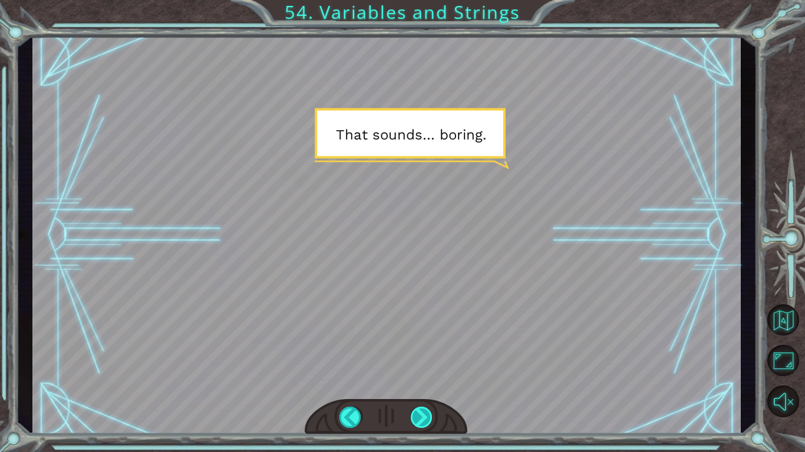
click at [421, 411] on div at bounding box center [422, 417] width 22 height 21
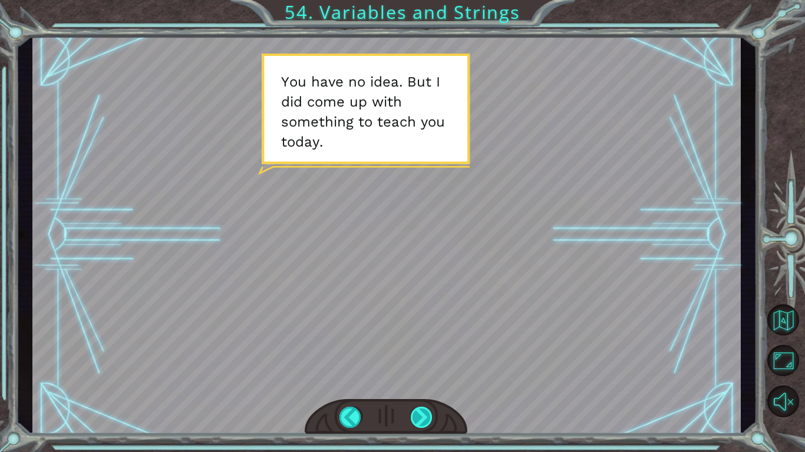
click at [417, 409] on div at bounding box center [422, 417] width 22 height 21
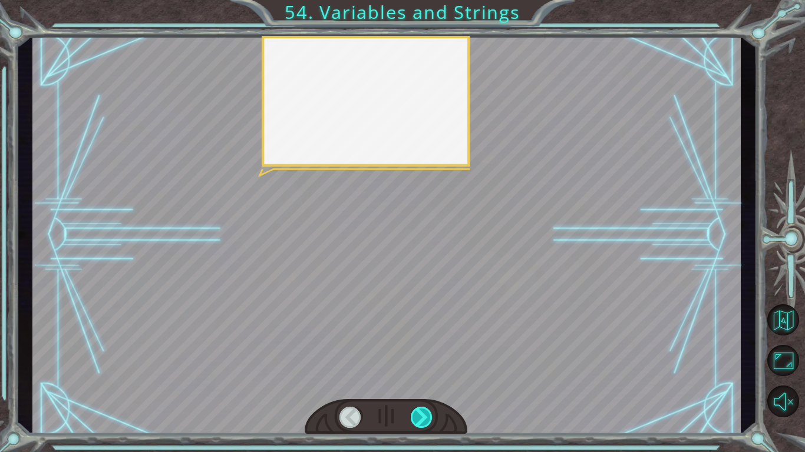
click at [417, 409] on div at bounding box center [422, 417] width 22 height 21
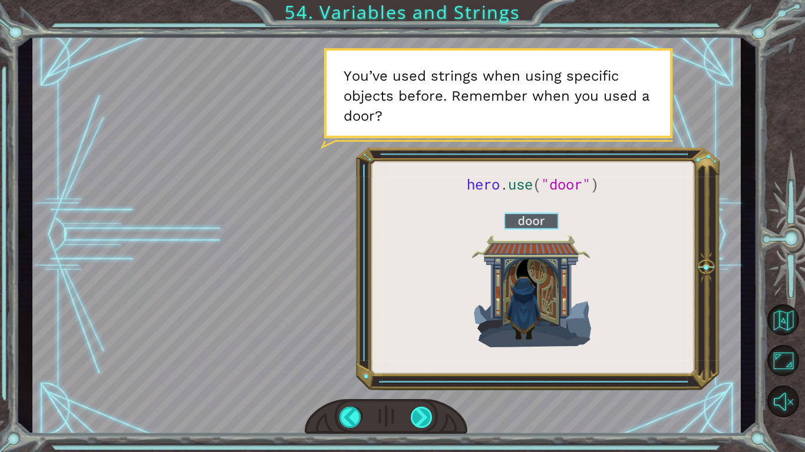
click at [416, 415] on div at bounding box center [422, 417] width 22 height 21
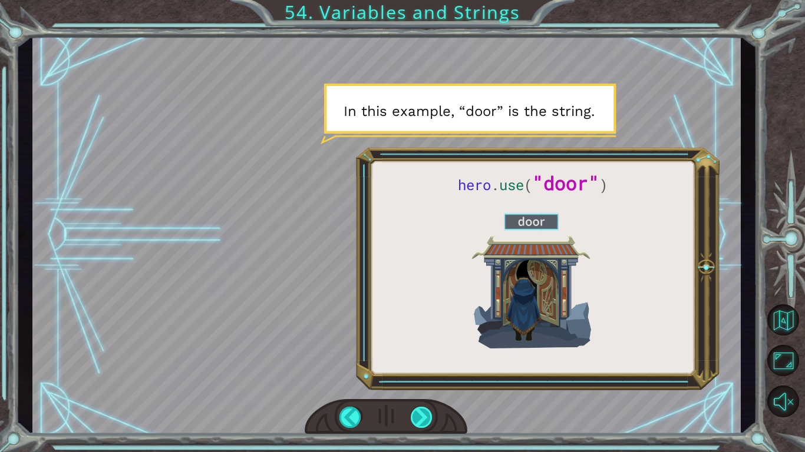
click at [416, 415] on div at bounding box center [422, 417] width 22 height 21
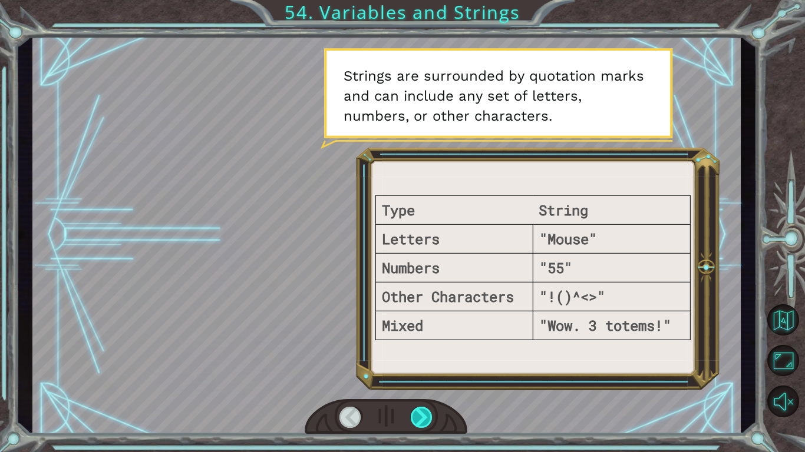
click at [416, 415] on div at bounding box center [422, 417] width 22 height 21
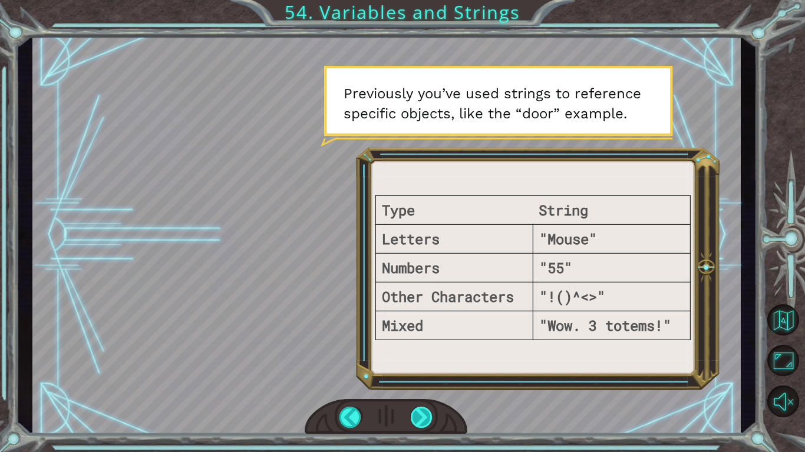
click at [417, 414] on div at bounding box center [422, 417] width 22 height 21
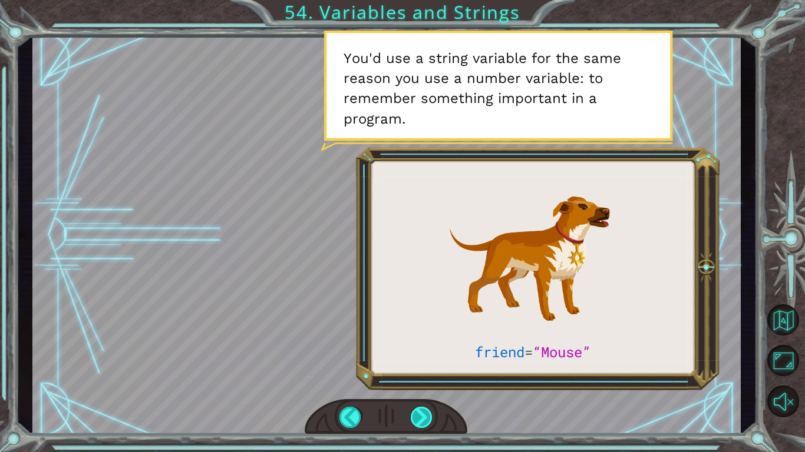
click at [418, 412] on div at bounding box center [422, 417] width 22 height 21
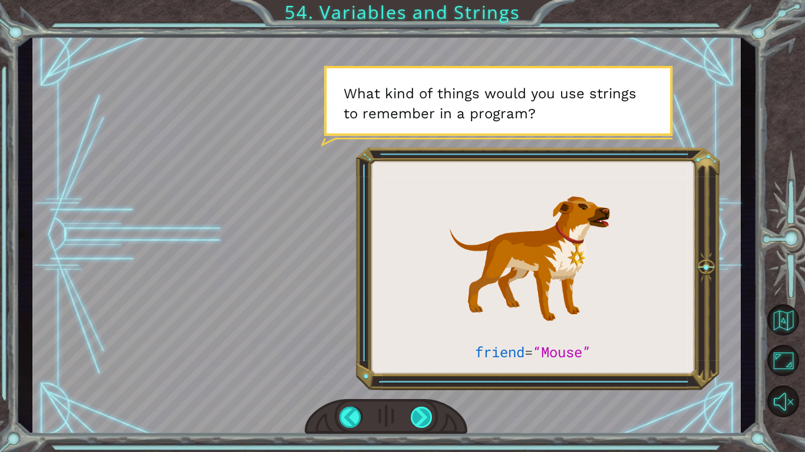
click at [418, 412] on div at bounding box center [422, 417] width 22 height 21
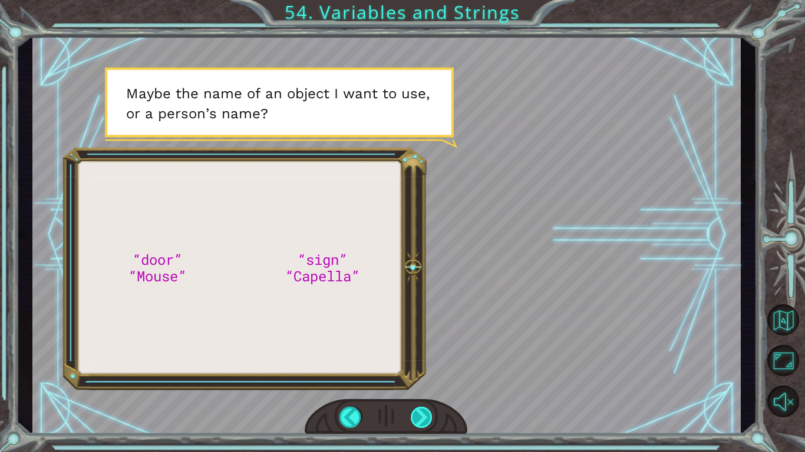
click at [422, 412] on div at bounding box center [422, 417] width 22 height 21
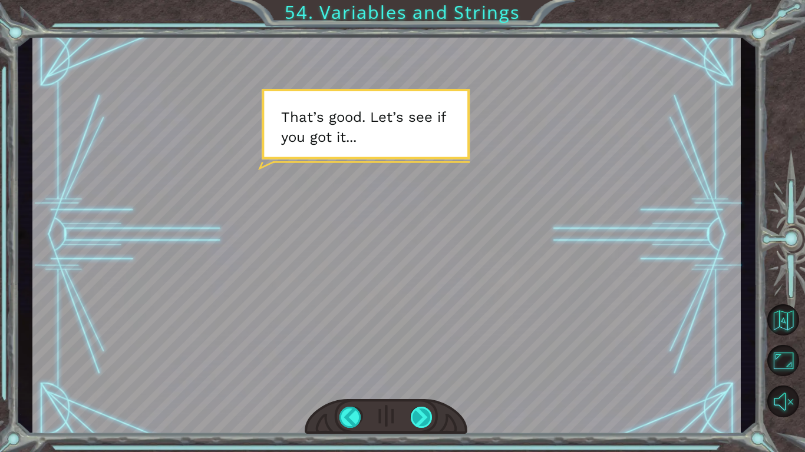
click at [421, 412] on div at bounding box center [422, 417] width 22 height 21
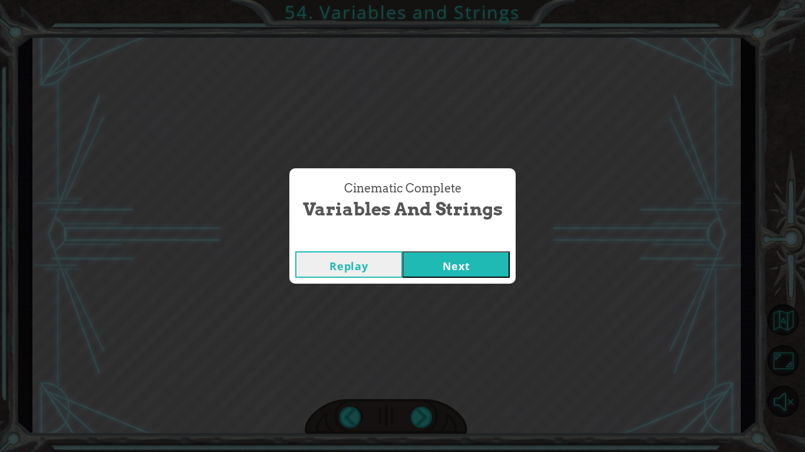
click at [432, 263] on button "Next" at bounding box center [455, 265] width 107 height 27
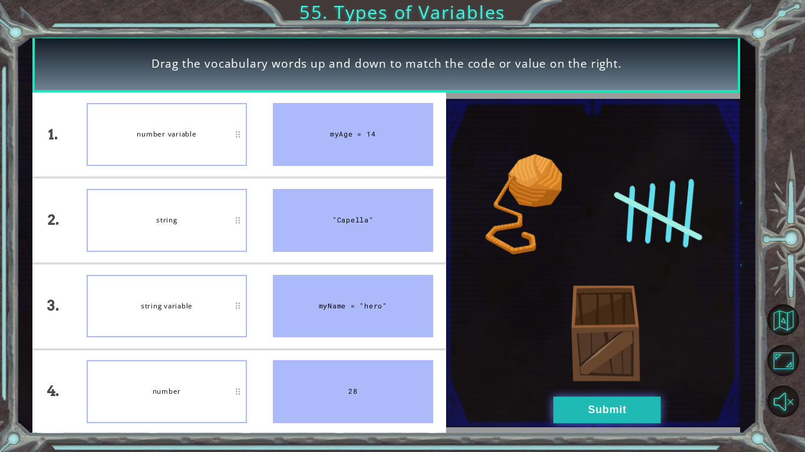
click at [590, 420] on button "Submit" at bounding box center [606, 410] width 107 height 27
click at [596, 407] on button "Submit" at bounding box center [606, 410] width 107 height 27
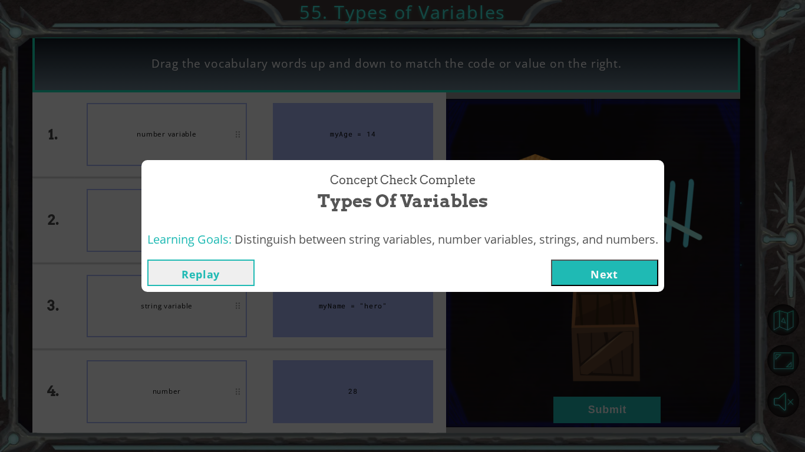
click at [621, 275] on button "Next" at bounding box center [604, 273] width 107 height 27
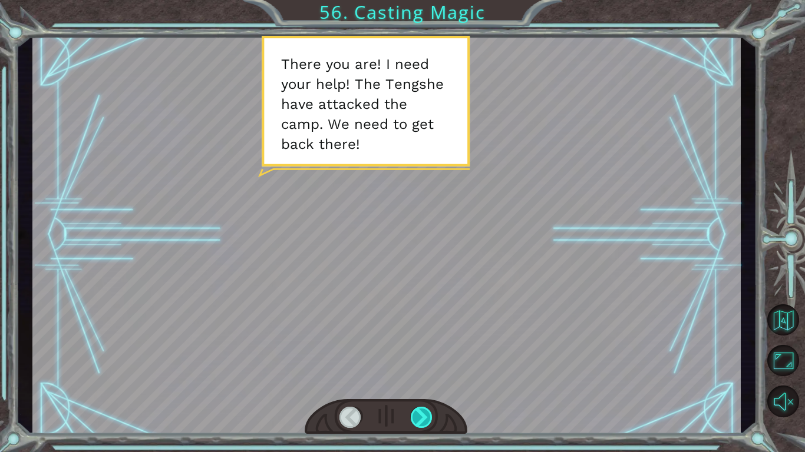
click at [416, 407] on div at bounding box center [422, 417] width 22 height 21
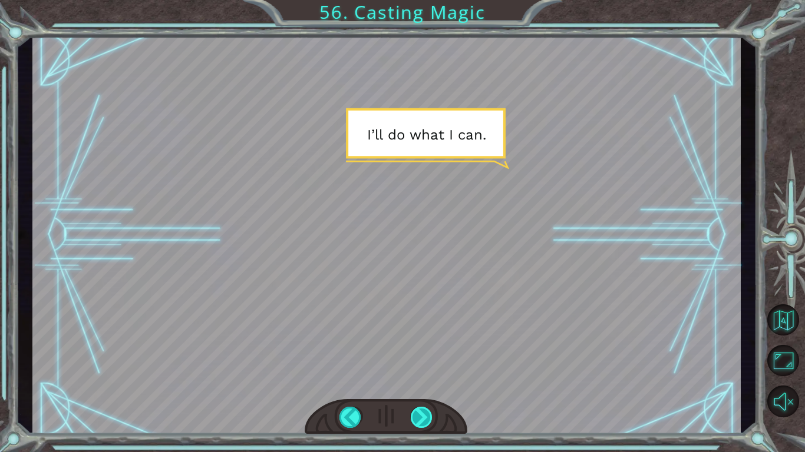
click at [416, 407] on div at bounding box center [422, 417] width 22 height 21
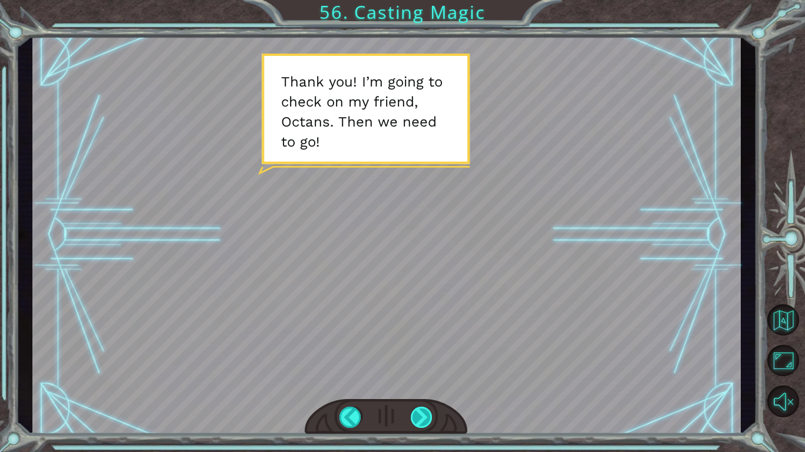
click at [416, 407] on div at bounding box center [422, 417] width 22 height 21
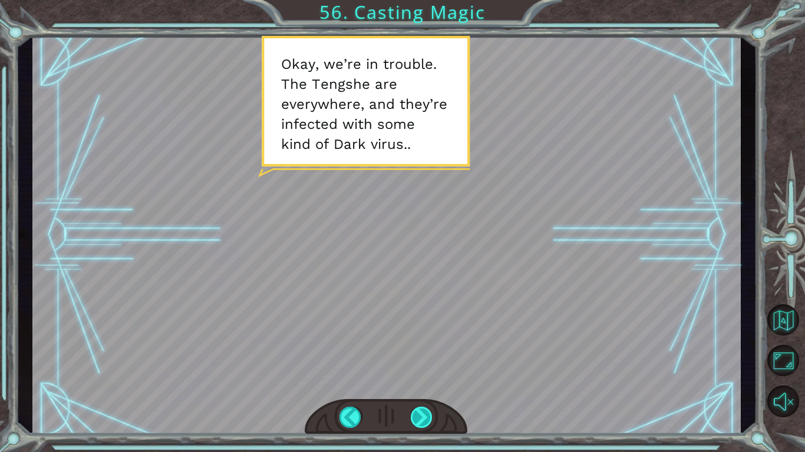
click at [413, 410] on div at bounding box center [422, 417] width 22 height 21
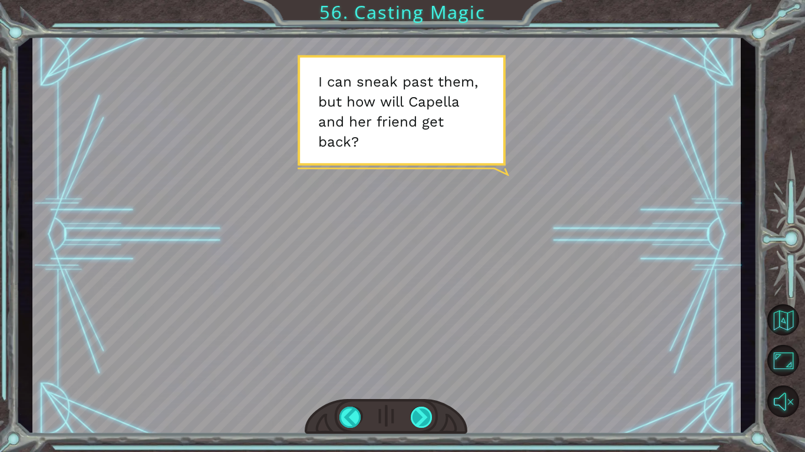
click at [418, 409] on div at bounding box center [422, 417] width 22 height 21
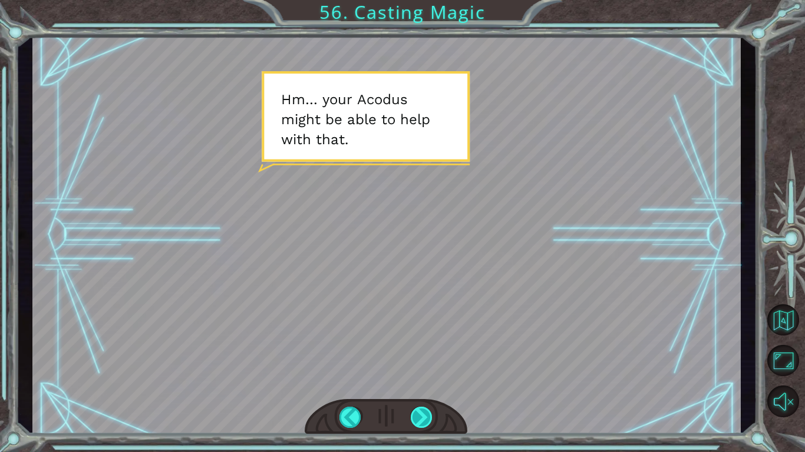
click at [418, 410] on div at bounding box center [422, 417] width 22 height 21
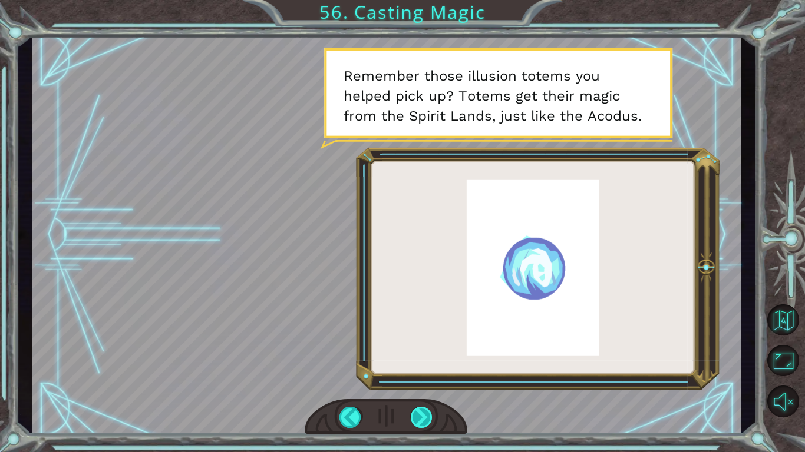
click at [419, 411] on div at bounding box center [422, 417] width 22 height 21
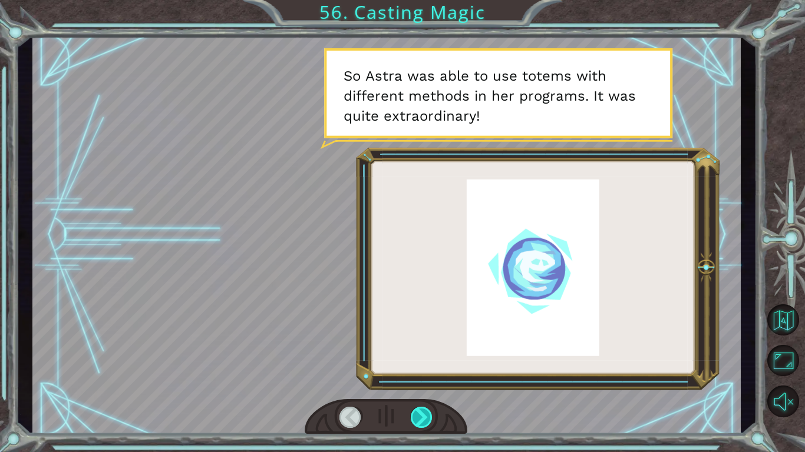
click at [419, 411] on div at bounding box center [422, 417] width 22 height 21
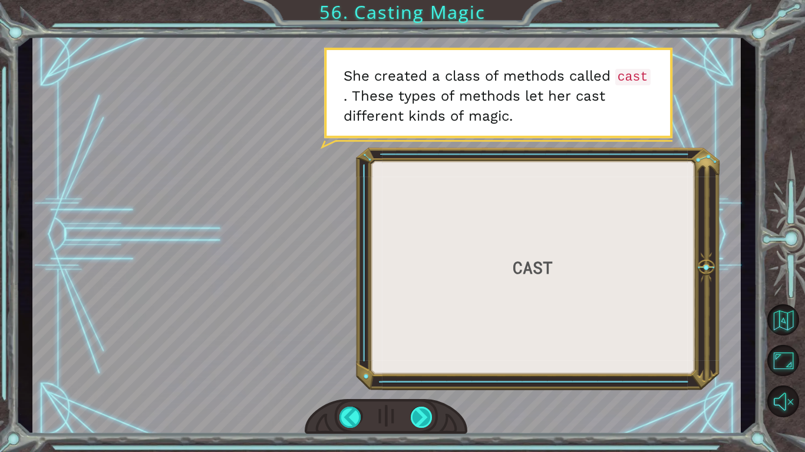
click at [419, 410] on div at bounding box center [422, 417] width 22 height 21
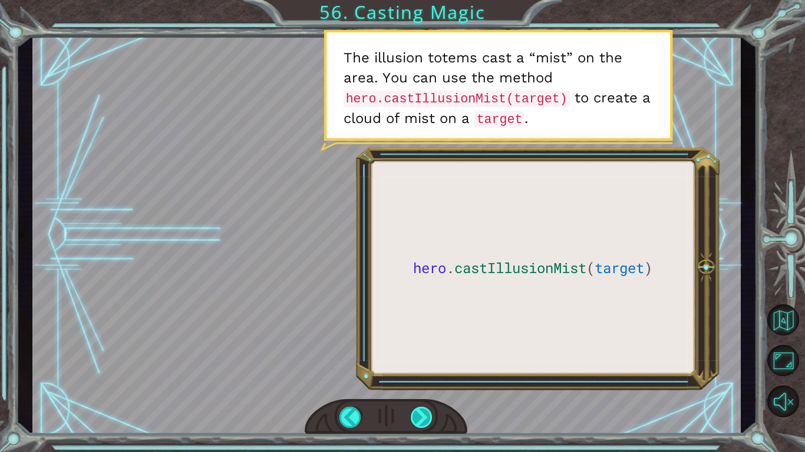
click at [414, 408] on div at bounding box center [422, 417] width 22 height 21
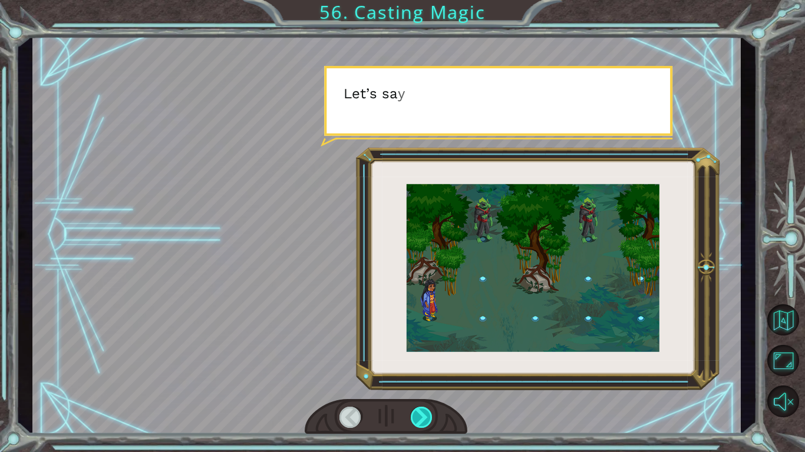
click at [414, 408] on div at bounding box center [422, 417] width 22 height 21
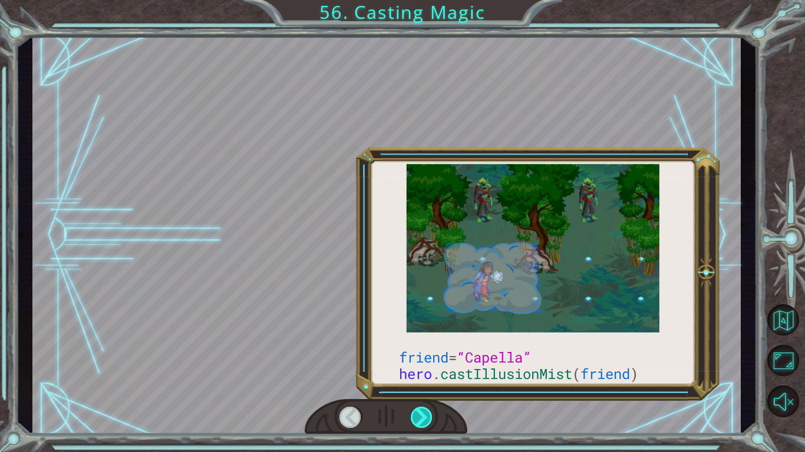
click at [414, 408] on div at bounding box center [422, 417] width 22 height 21
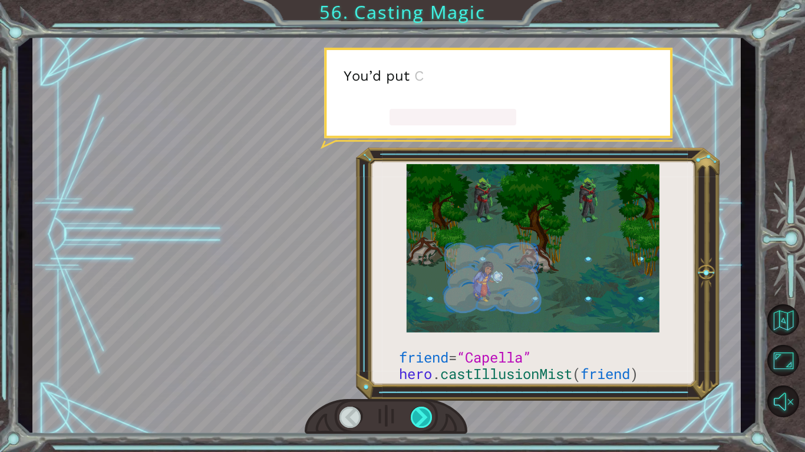
click at [414, 408] on div at bounding box center [422, 417] width 22 height 21
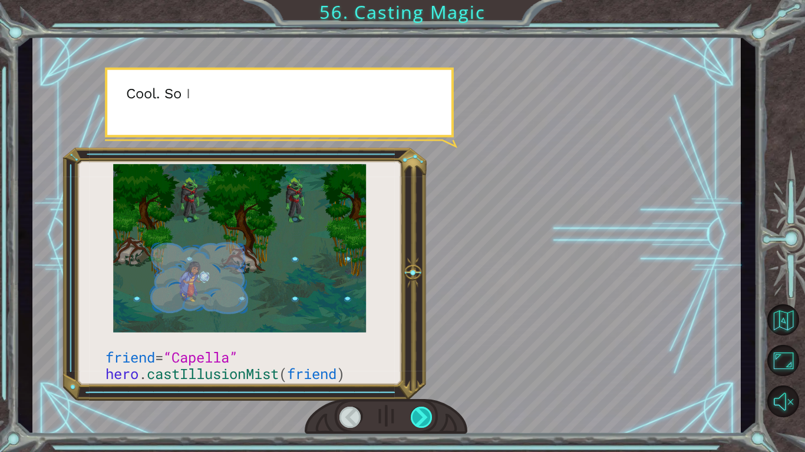
click at [414, 409] on div at bounding box center [422, 417] width 22 height 21
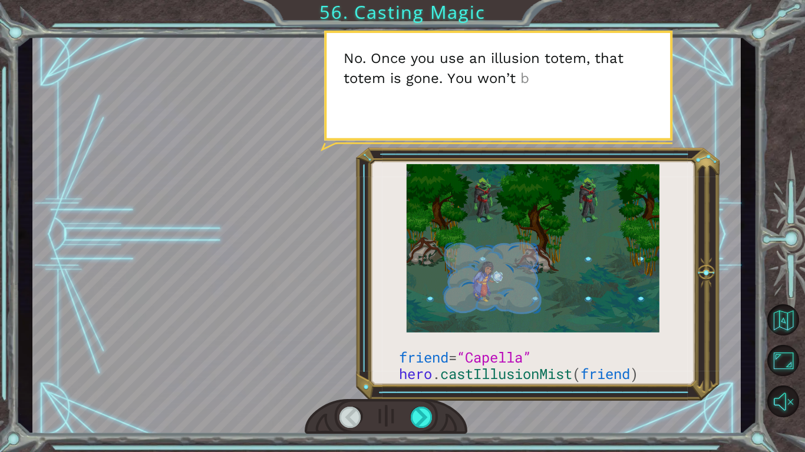
click at [434, 408] on div at bounding box center [386, 417] width 163 height 36
click at [436, 409] on div at bounding box center [386, 417] width 163 height 36
